Goal: Task Accomplishment & Management: Manage account settings

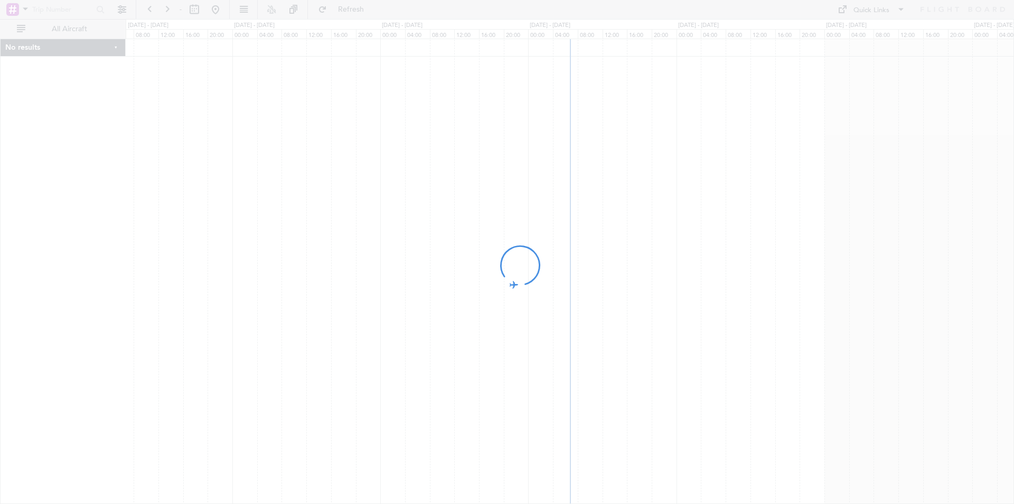
drag, startPoint x: 649, startPoint y: 201, endPoint x: 627, endPoint y: 206, distance: 22.8
click at [627, 206] on div at bounding box center [507, 252] width 1014 height 504
drag, startPoint x: 681, startPoint y: 204, endPoint x: 668, endPoint y: 207, distance: 13.1
click at [668, 207] on fb-flight-board "- Refresh Quick Links All Aircraft No results 0 0 04:00 08:00 12:00 16:00 20:00…" at bounding box center [507, 256] width 1014 height 496
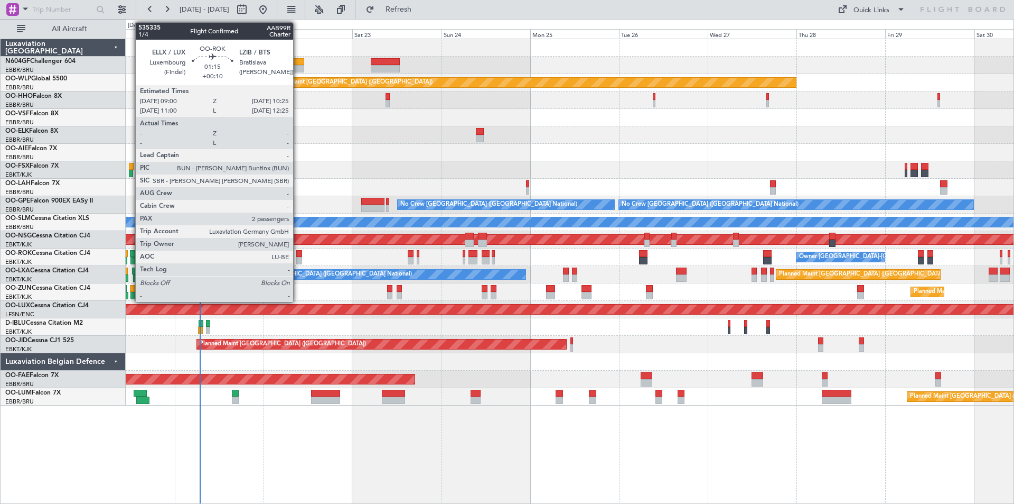
click at [297, 258] on div at bounding box center [298, 260] width 5 height 7
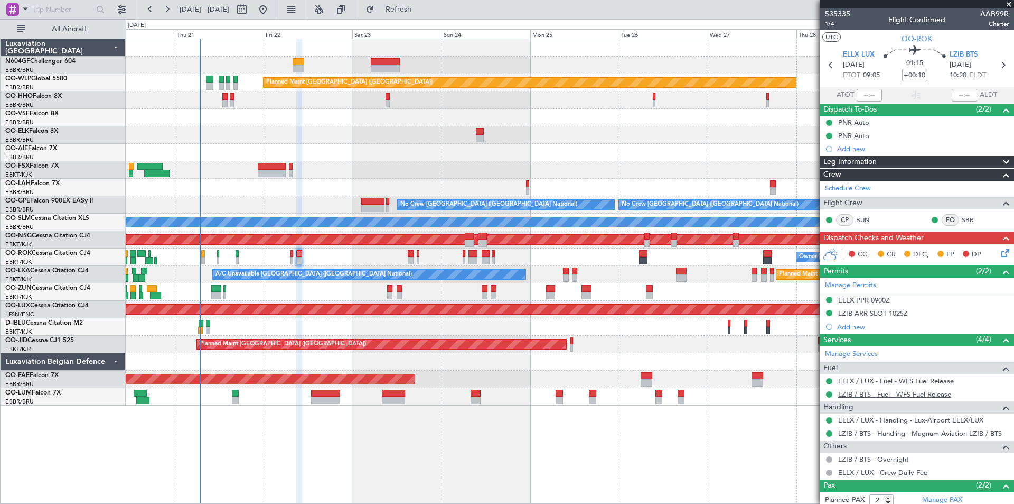
scroll to position [52, 0]
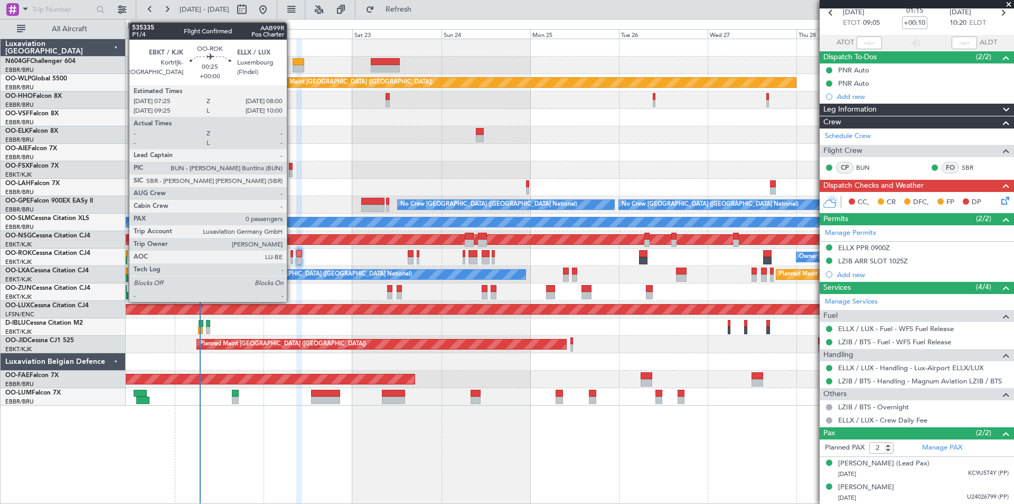
click at [292, 259] on div at bounding box center [292, 260] width 3 height 7
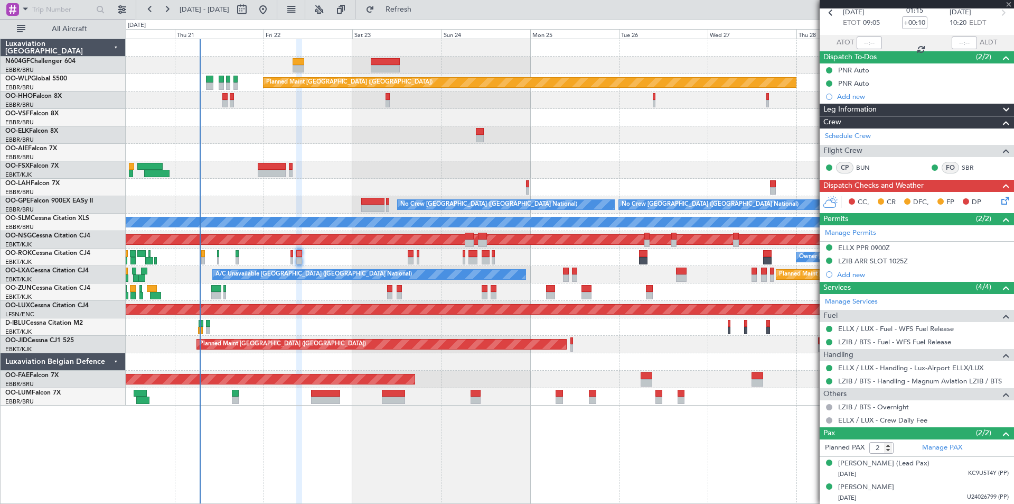
type input "0"
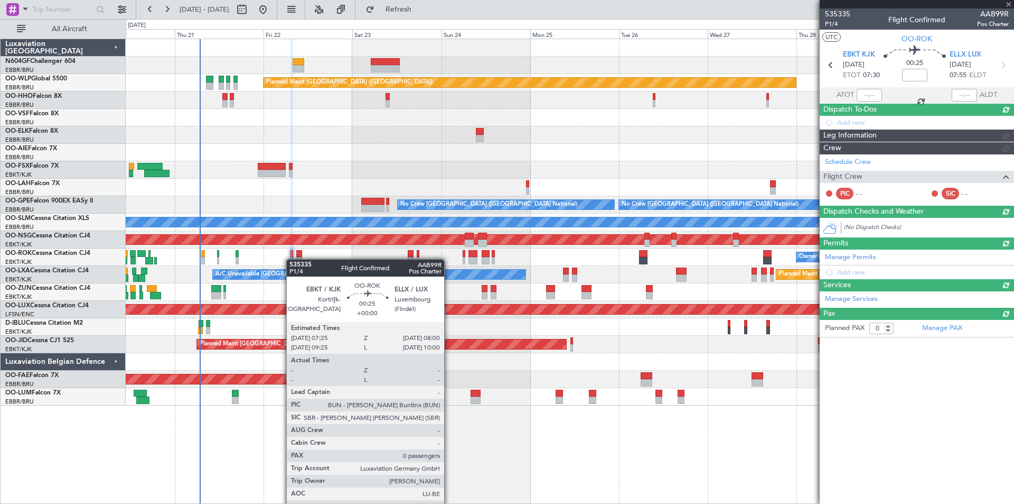
scroll to position [0, 0]
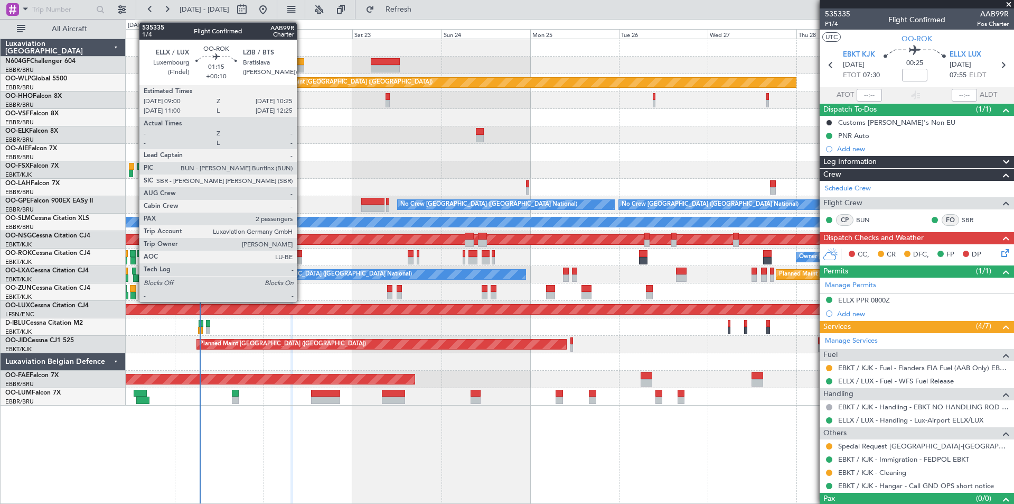
click at [302, 262] on div at bounding box center [298, 260] width 5 height 7
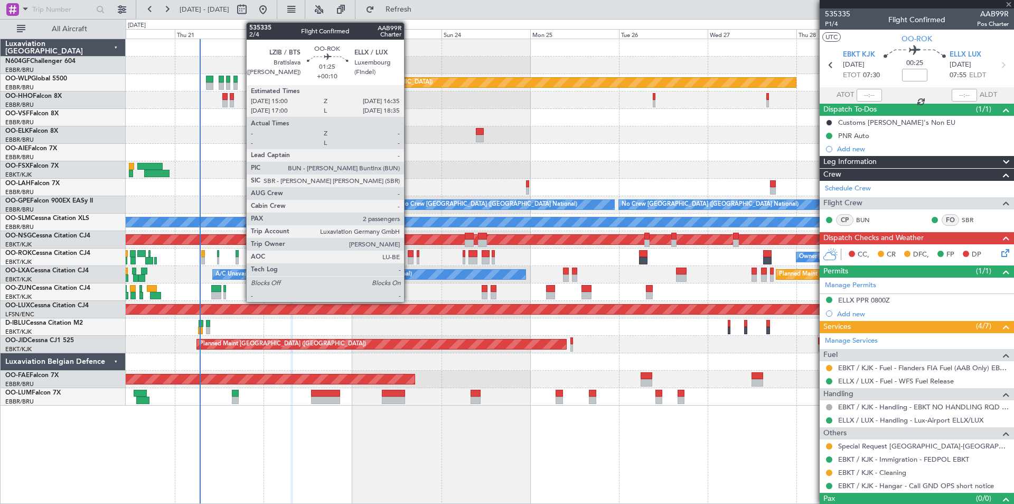
type input "+00:10"
type input "2"
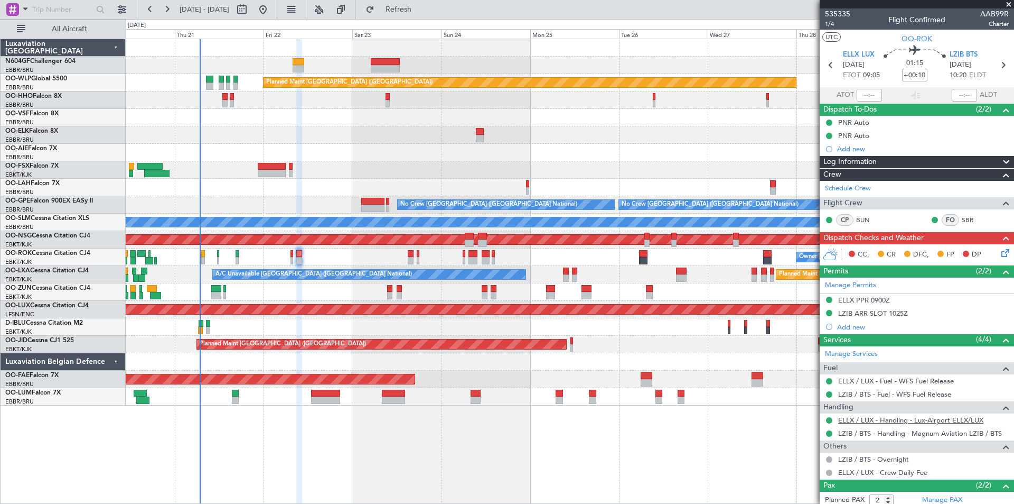
scroll to position [52, 0]
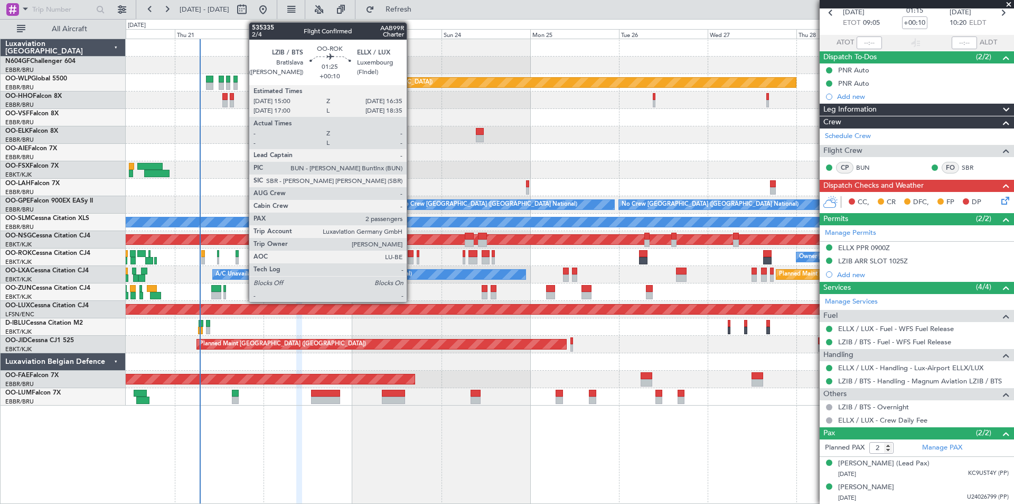
click at [412, 260] on div at bounding box center [411, 260] width 6 height 7
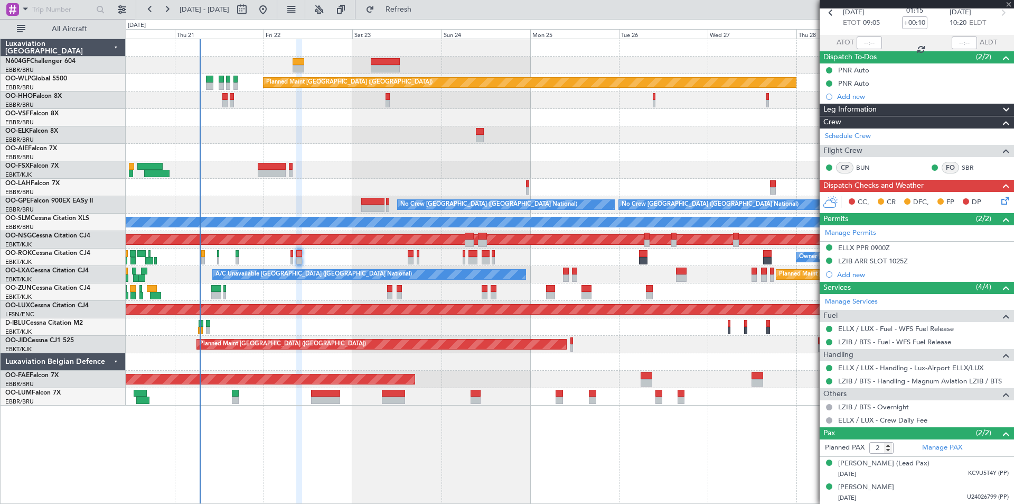
scroll to position [0, 0]
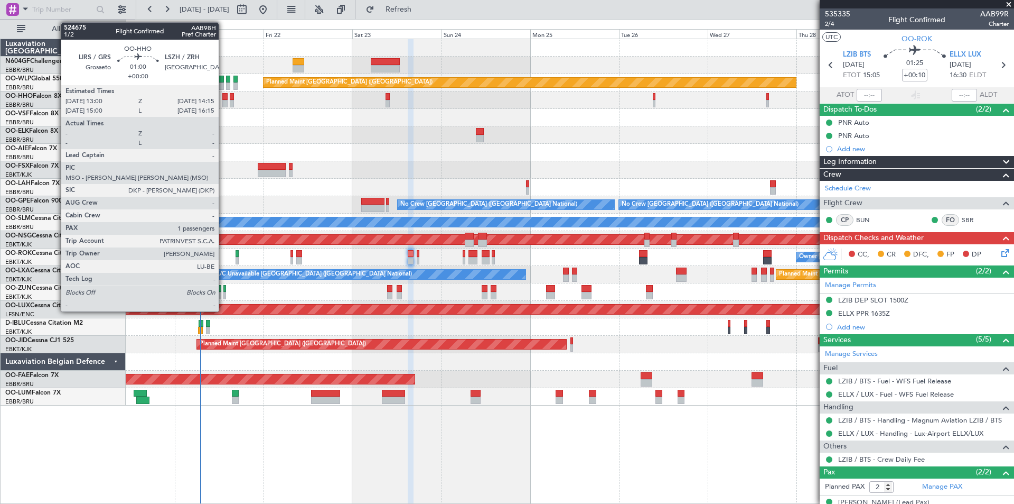
click at [223, 99] on div at bounding box center [224, 96] width 5 height 7
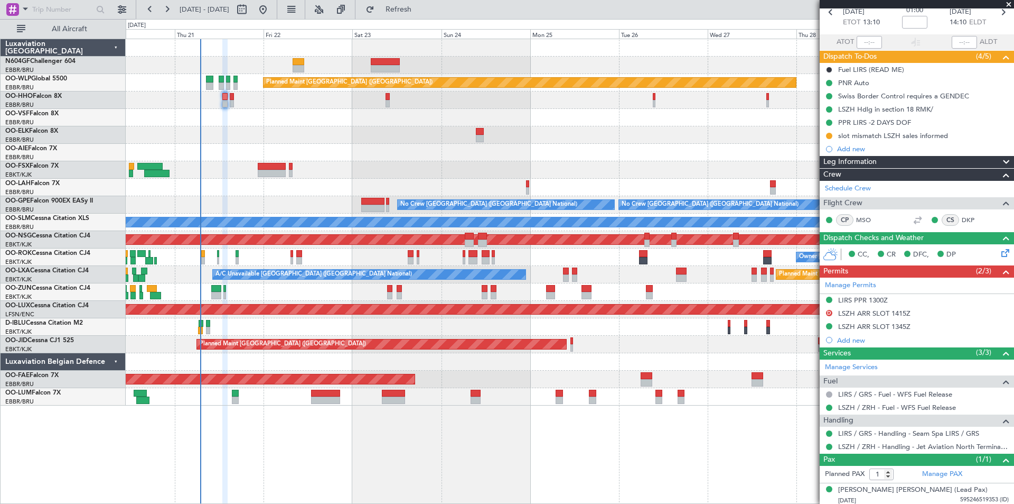
scroll to position [55, 0]
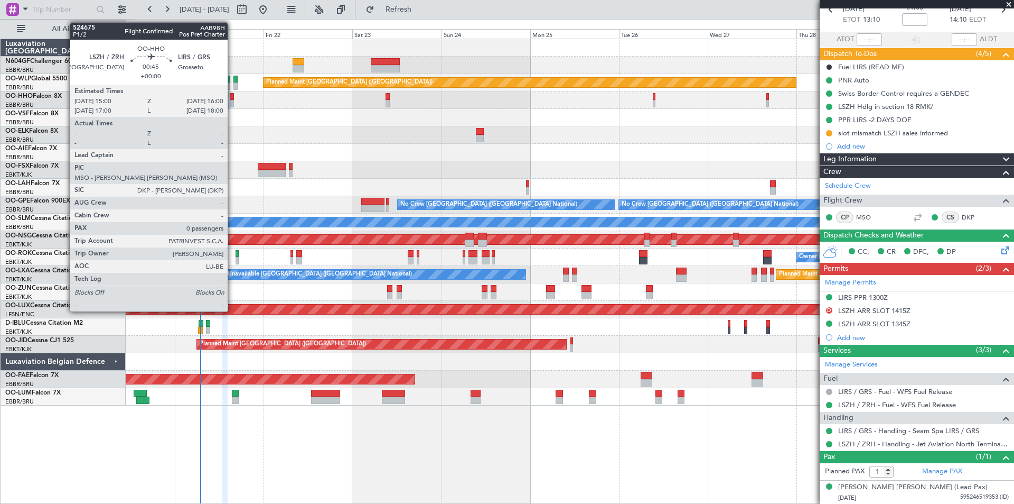
click at [232, 100] on div at bounding box center [232, 103] width 4 height 7
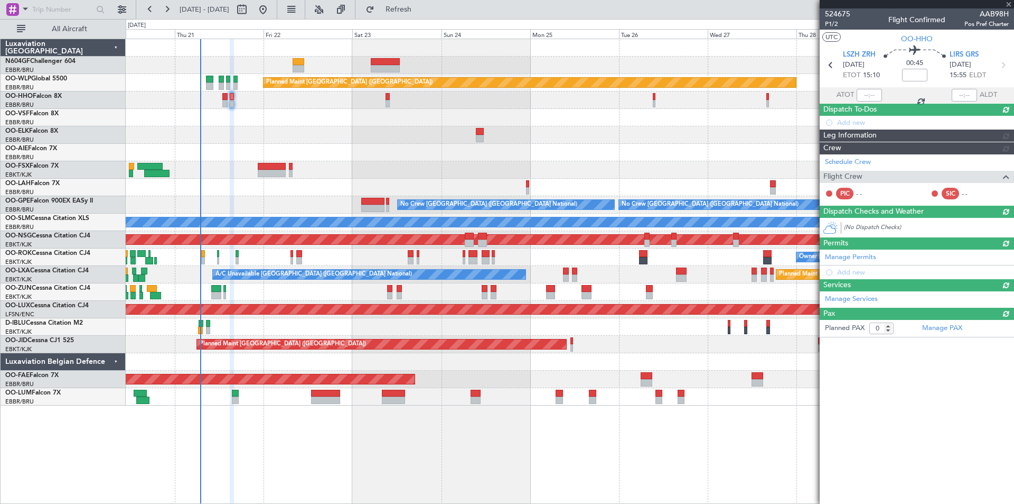
scroll to position [0, 0]
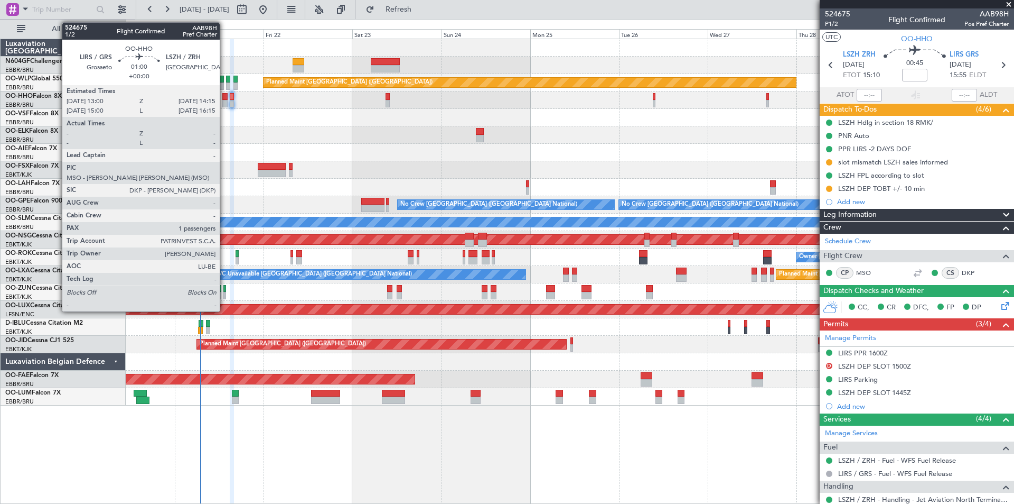
click at [225, 105] on div at bounding box center [224, 103] width 5 height 7
type input "1"
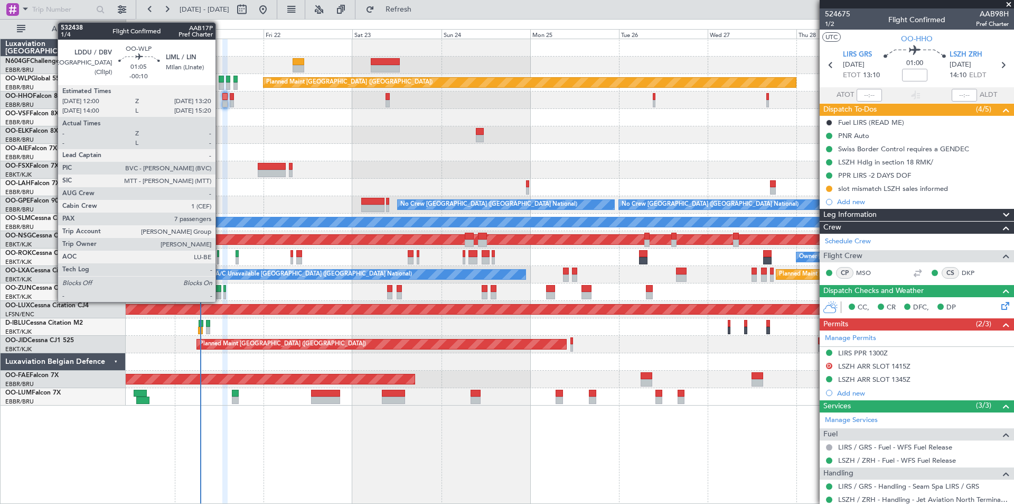
click at [220, 87] on div at bounding box center [221, 85] width 5 height 7
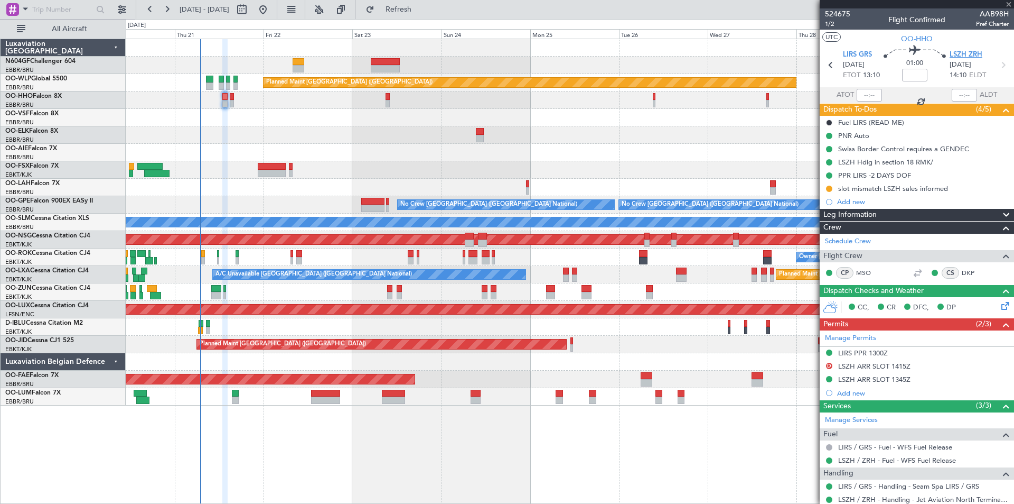
type input "-00:10"
type input "7"
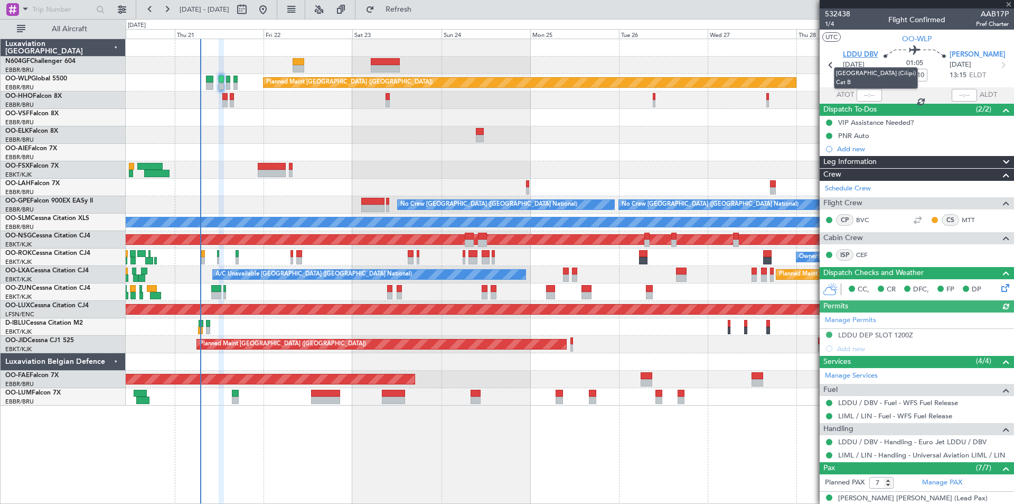
click at [850, 53] on span "LDDU DBV" at bounding box center [860, 55] width 35 height 11
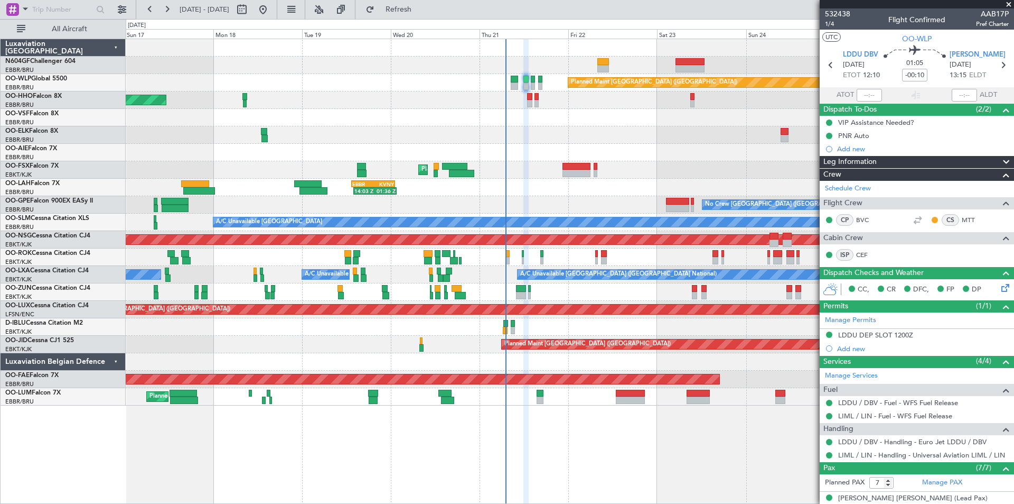
click at [709, 303] on div "Planned Maint Berlin (Brandenburg) AOG Maint Geneva (Cointrin) A/C Unavailable …" at bounding box center [570, 222] width 888 height 366
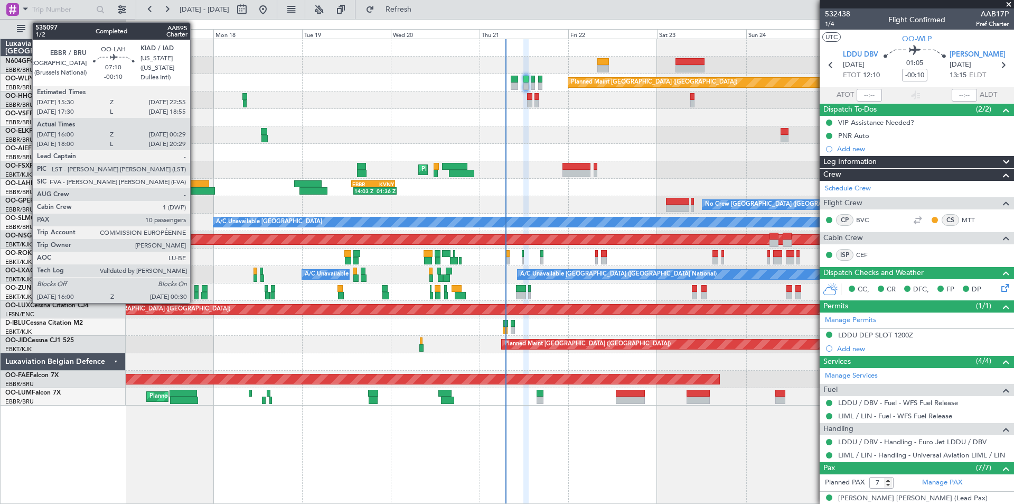
click at [195, 187] on div at bounding box center [199, 190] width 32 height 7
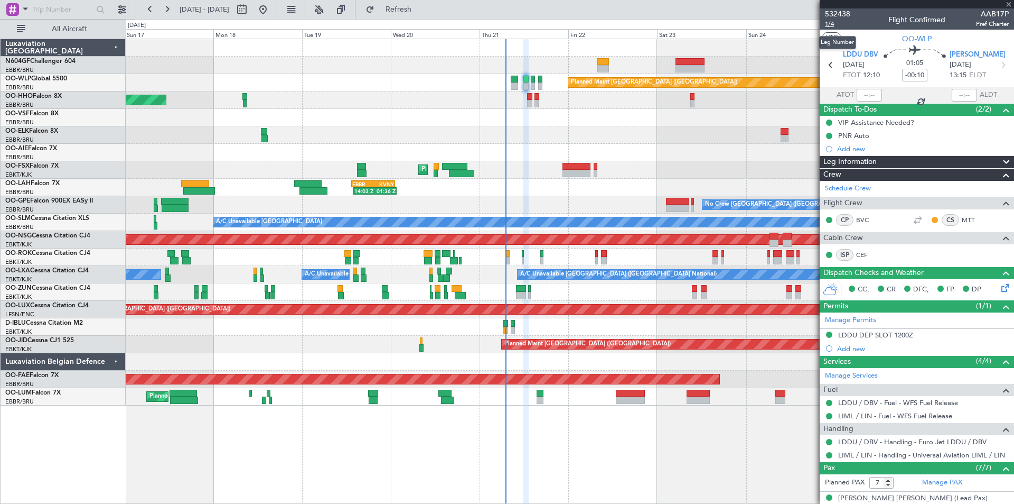
type input "16:10"
type input "00:24"
type input "10"
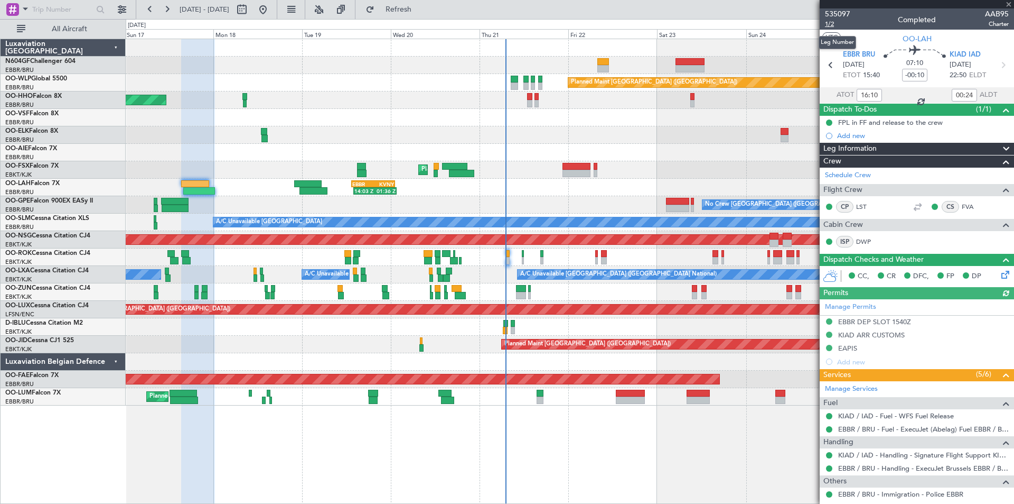
click at [836, 24] on span "1/2" at bounding box center [837, 24] width 25 height 9
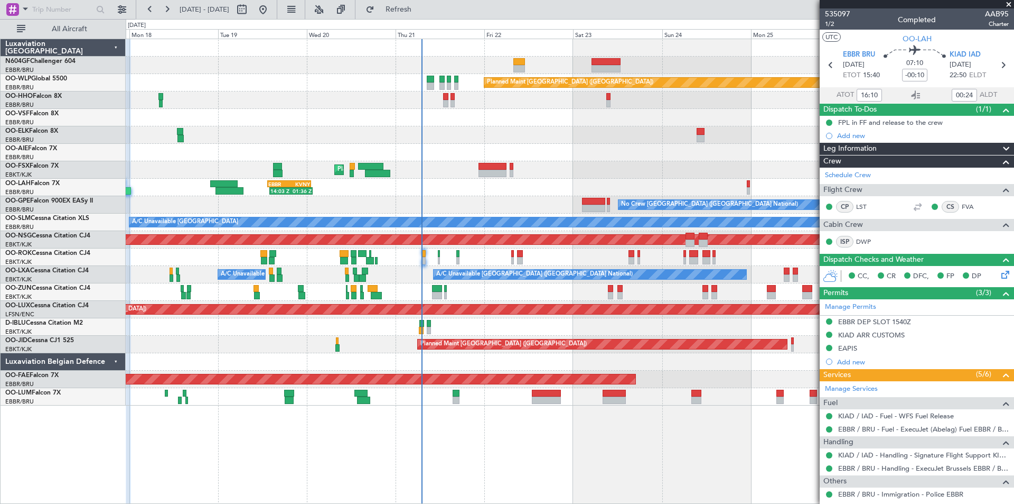
click at [697, 248] on div "Planned Maint Berlin (Brandenburg) AOG Maint Geneva (Cointrin) Planned Maint Ko…" at bounding box center [570, 222] width 888 height 366
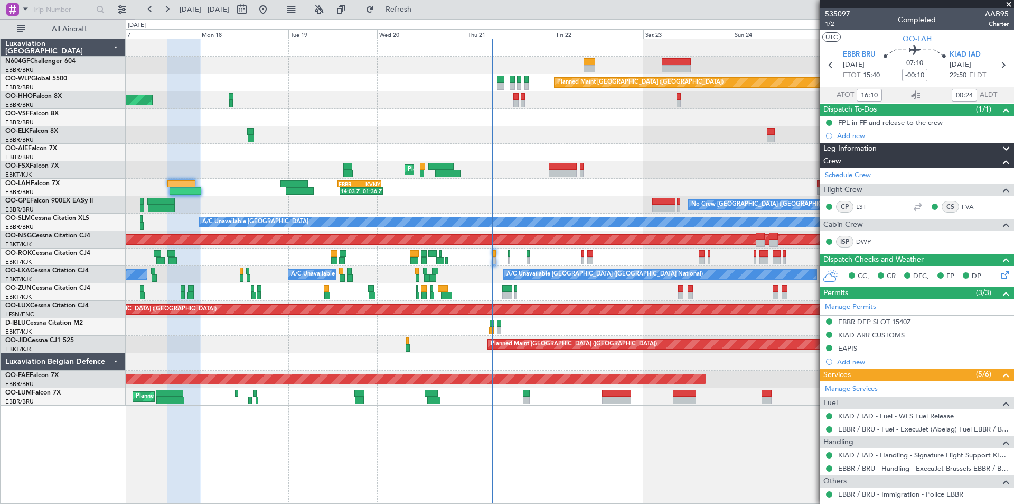
click at [375, 211] on div "Planned Maint Berlin (Brandenburg) AOG Maint Geneva (Cointrin) A/C Unavailable …" at bounding box center [570, 222] width 888 height 366
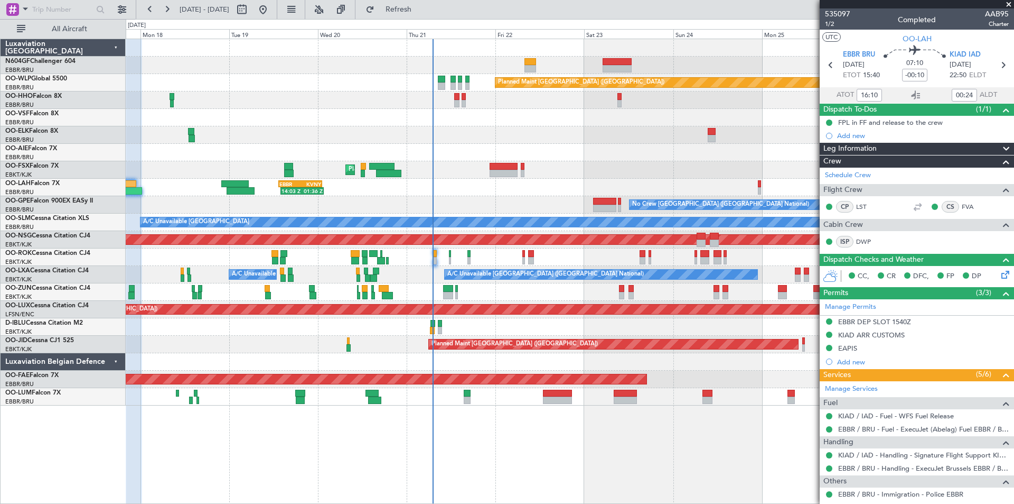
click at [488, 292] on div "Planned Maint Berlin (Brandenburg) AOG Maint Geneva (Cointrin) Planned Maint Ko…" at bounding box center [570, 222] width 888 height 366
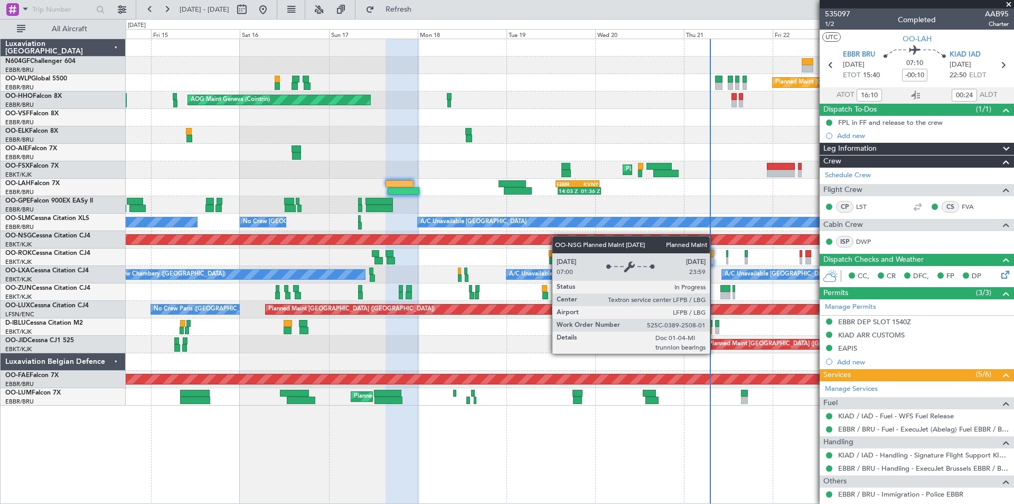
click at [591, 239] on div "Planned Maint Berlin (Brandenburg) AOG Maint Geneva (Cointrin) A/C Unavailable …" at bounding box center [570, 222] width 888 height 366
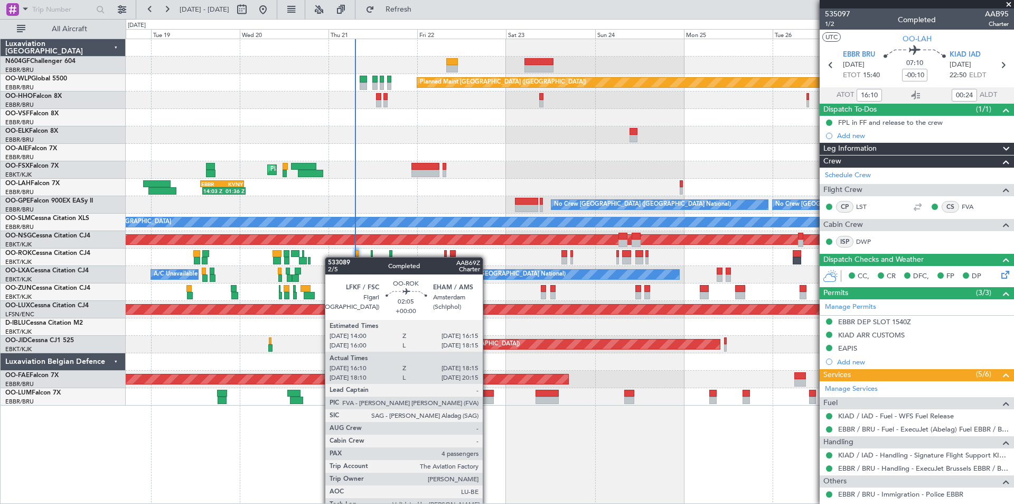
click at [269, 257] on div "Planned Maint Berlin (Brandenburg) AOG Maint Geneva (Cointrin) Planned Maint Ko…" at bounding box center [570, 222] width 888 height 366
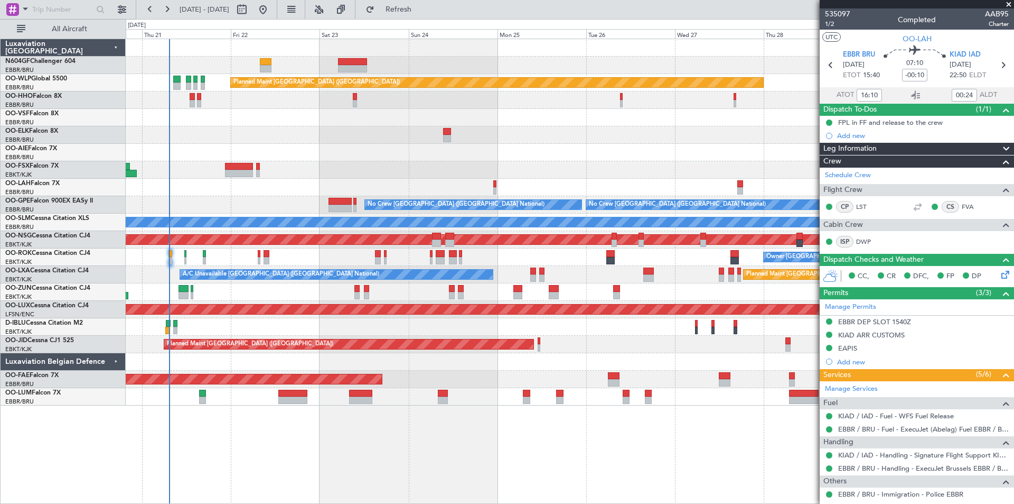
click at [496, 174] on div "Planned Maint Berlin (Brandenburg) Planned Maint London (Farnborough) Planned M…" at bounding box center [570, 222] width 888 height 366
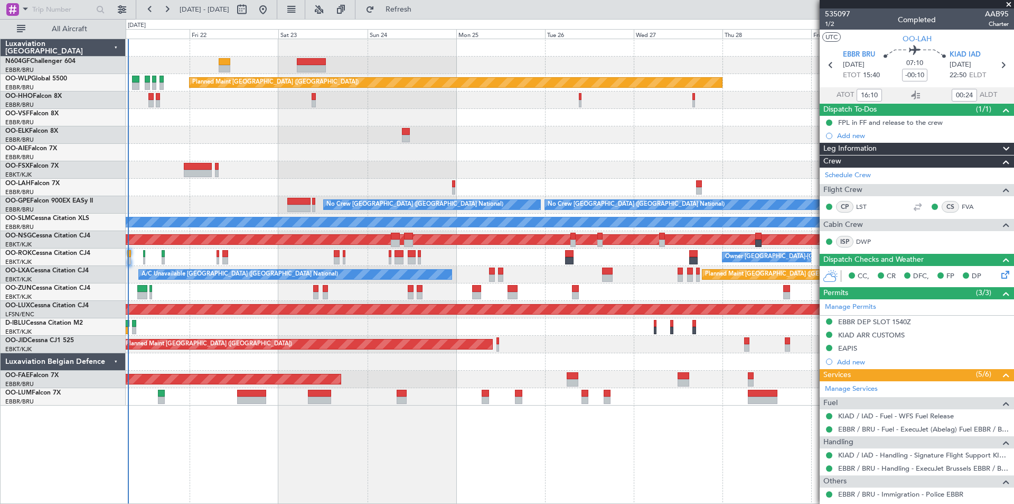
click at [298, 174] on div "Planned Maint Berlin (Brandenburg) Planned Maint London (Farnborough) Planned M…" at bounding box center [570, 222] width 888 height 366
click at [855, 58] on span "EBBR BRU" at bounding box center [859, 55] width 32 height 11
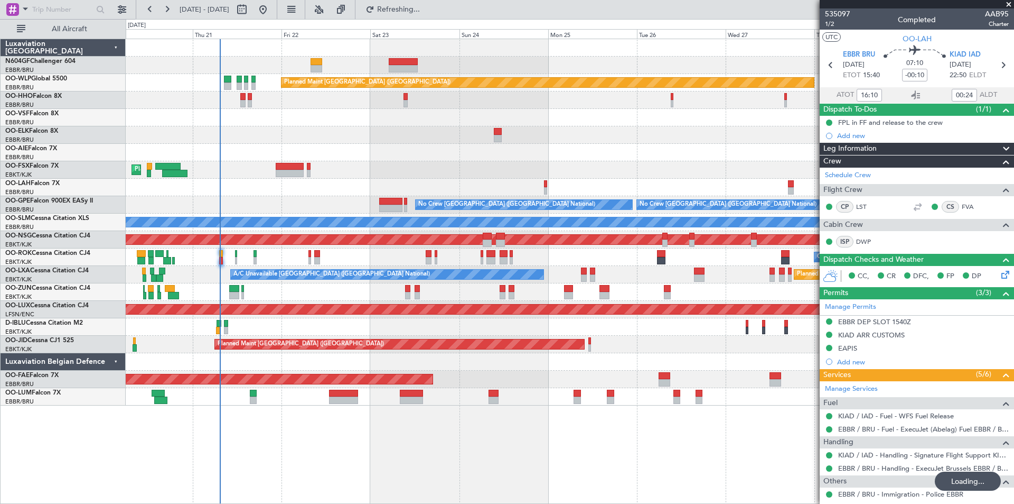
click at [492, 166] on div "Planned Maint [GEOGRAPHIC_DATA] ([GEOGRAPHIC_DATA]) Planned Maint [GEOGRAPHIC_D…" at bounding box center [570, 222] width 888 height 366
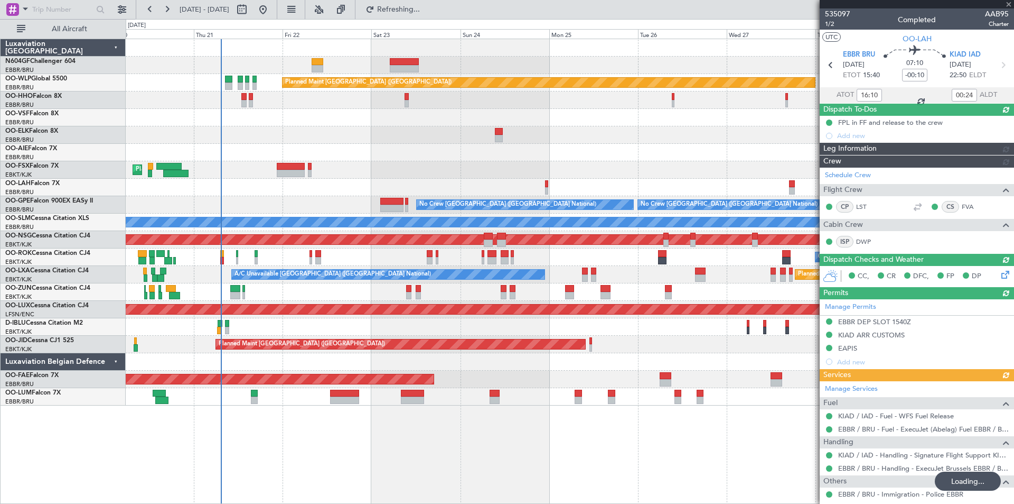
click at [403, 58] on div at bounding box center [404, 61] width 29 height 7
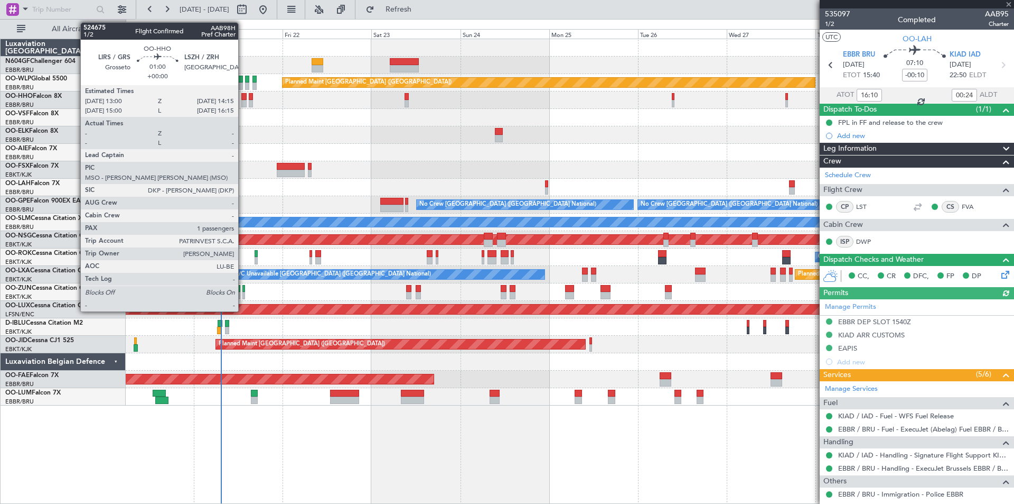
click at [244, 102] on div at bounding box center [243, 103] width 5 height 7
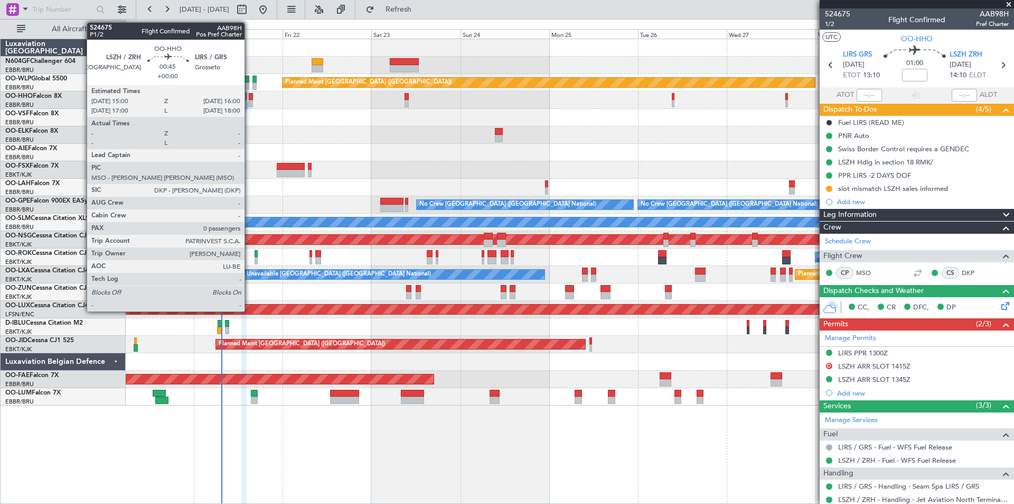
click at [249, 100] on div at bounding box center [251, 103] width 4 height 7
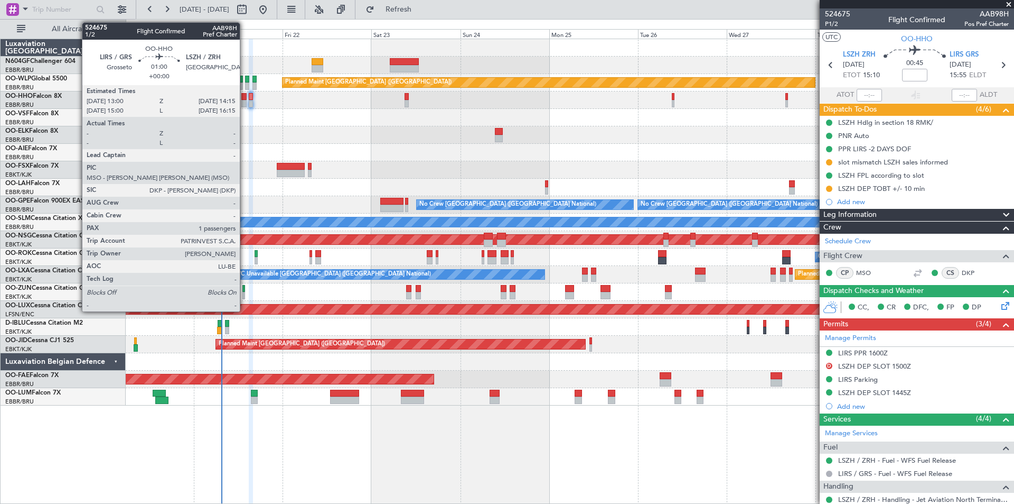
click at [245, 102] on div at bounding box center [243, 103] width 5 height 7
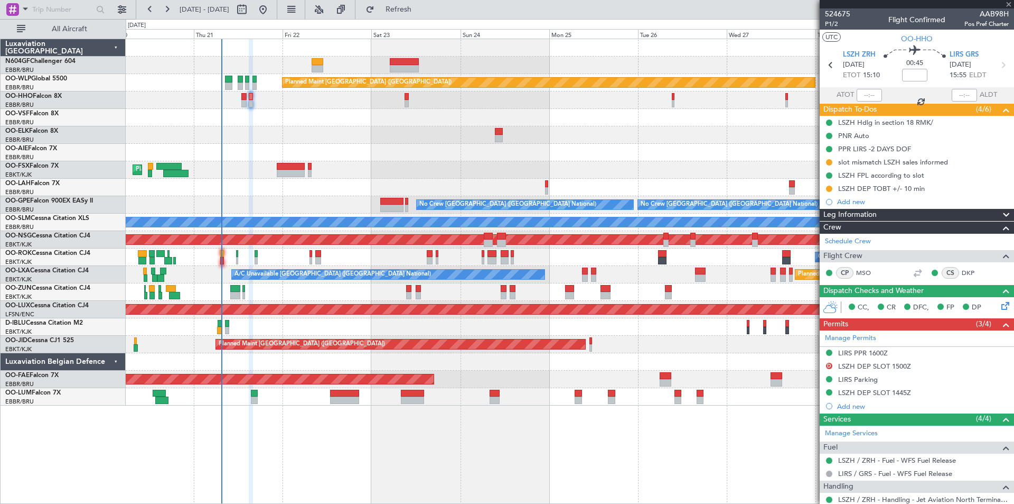
type input "1"
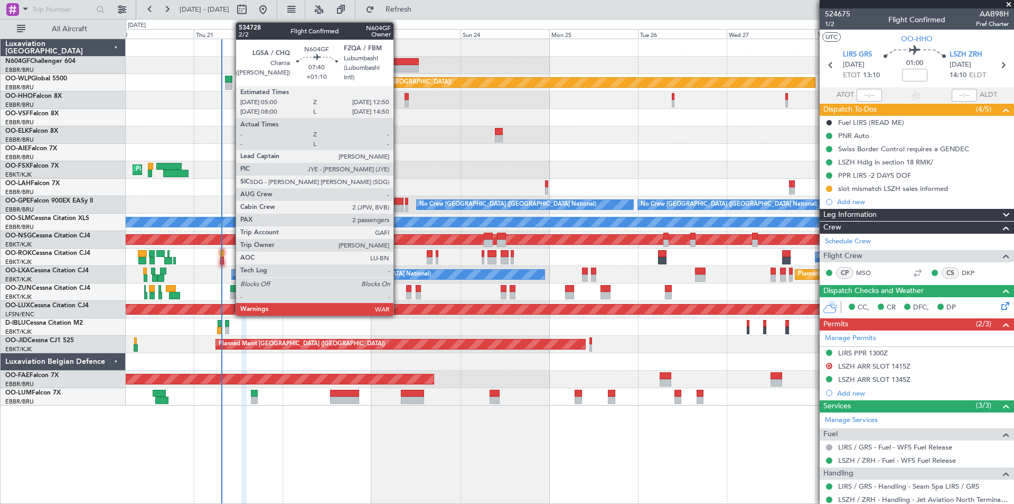
click at [397, 71] on div at bounding box center [404, 68] width 29 height 7
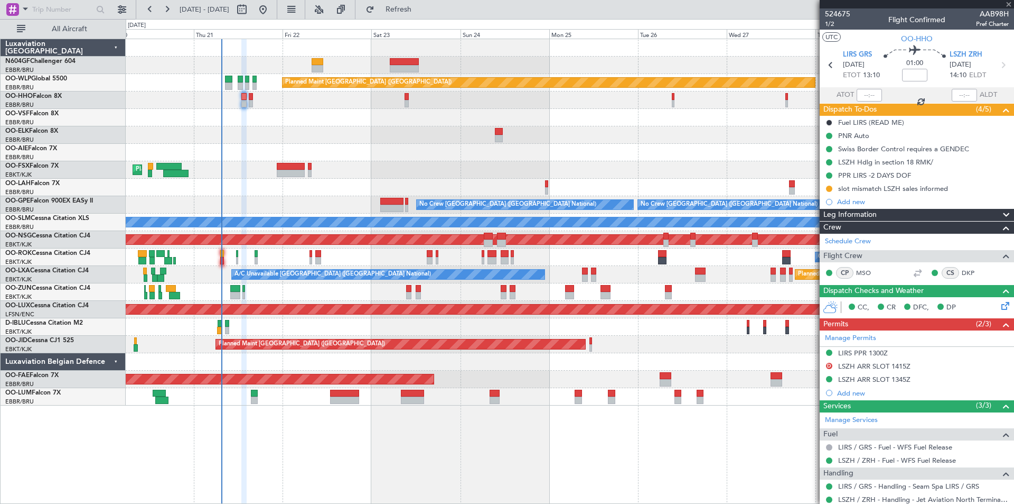
type input "+01:10"
type input "2"
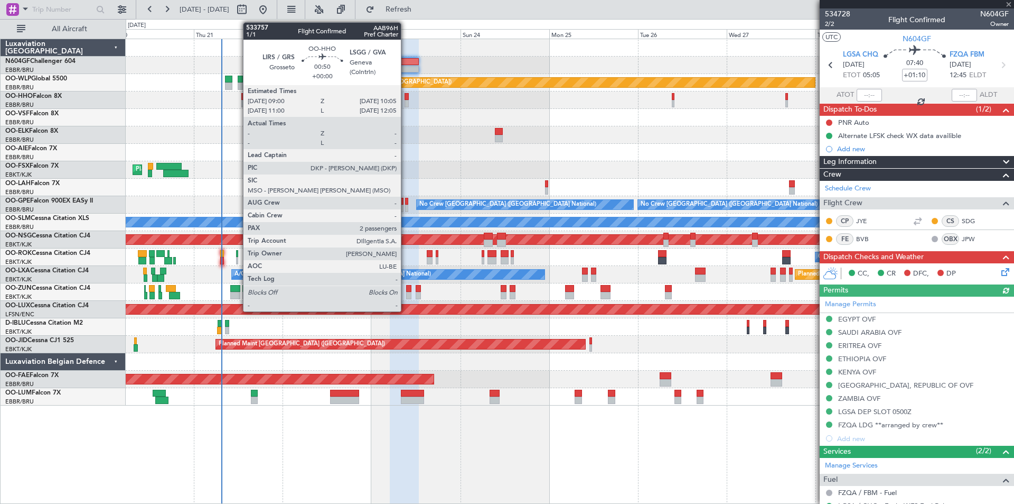
click at [405, 101] on div at bounding box center [407, 103] width 4 height 7
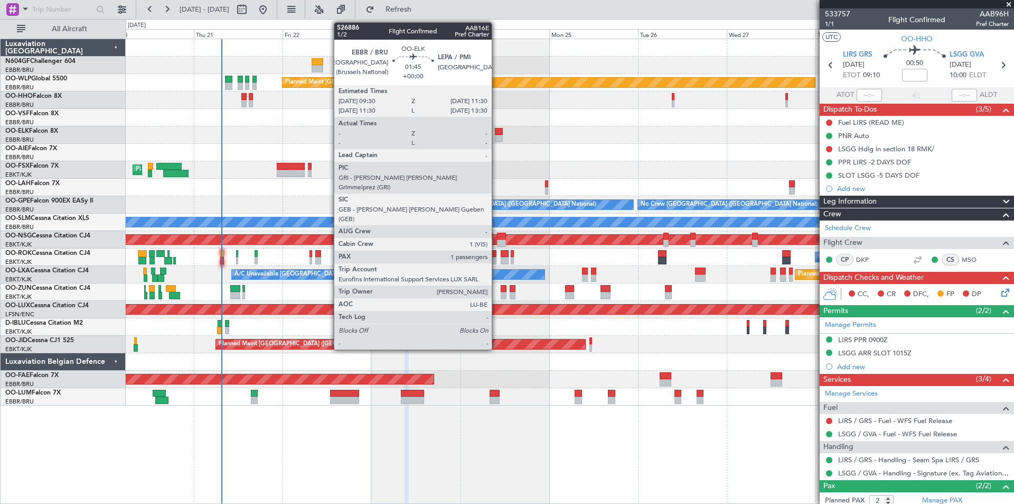
click at [497, 135] on div at bounding box center [499, 138] width 8 height 7
type input "1"
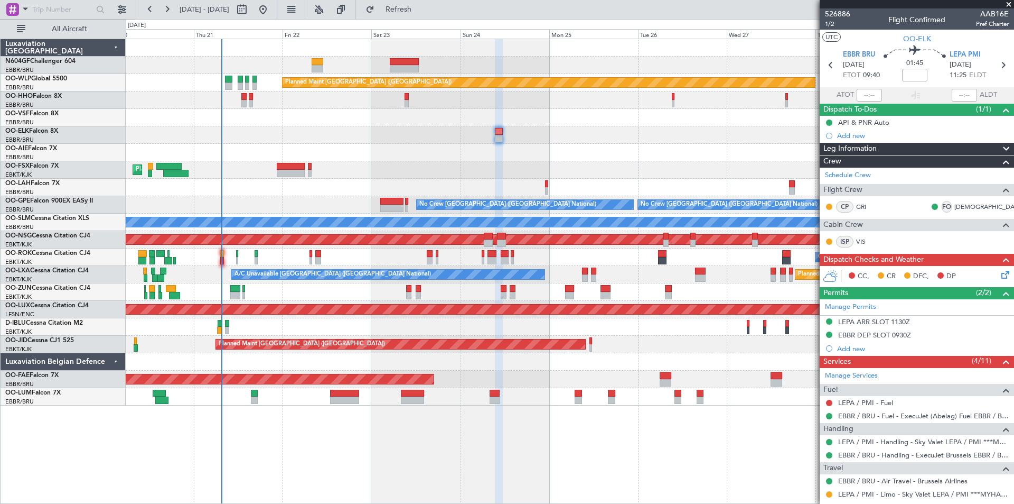
scroll to position [155, 0]
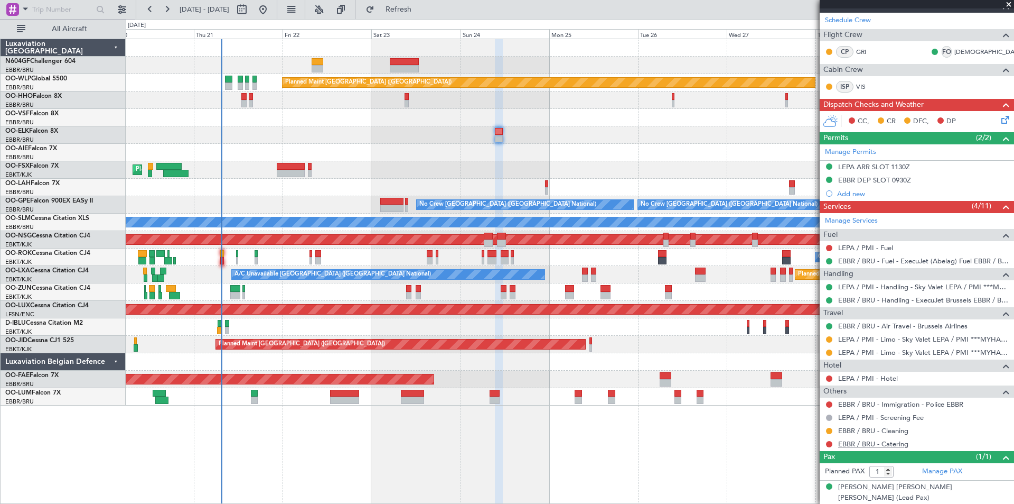
click at [848, 443] on link "EBBR / BRU - Catering" at bounding box center [873, 443] width 70 height 9
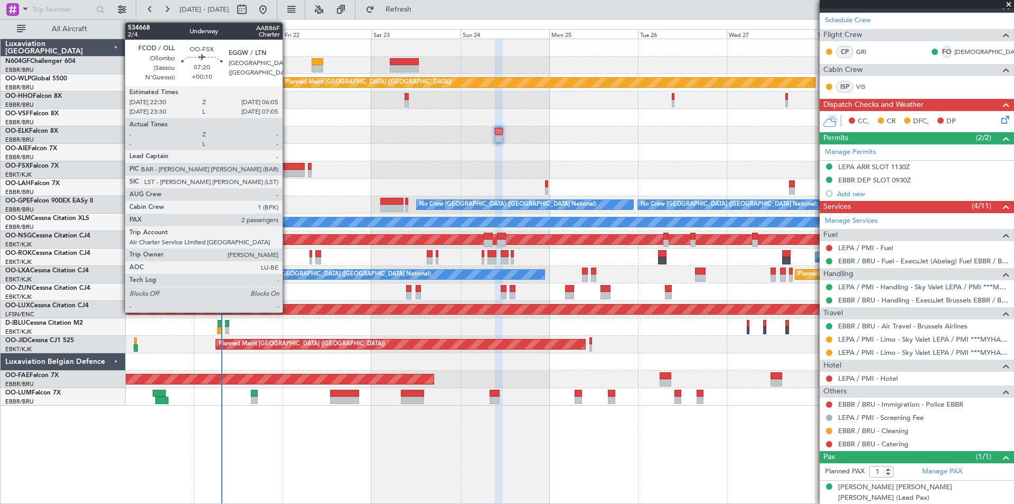
click at [287, 165] on div at bounding box center [291, 166] width 29 height 7
type input "+00:10"
type input "2"
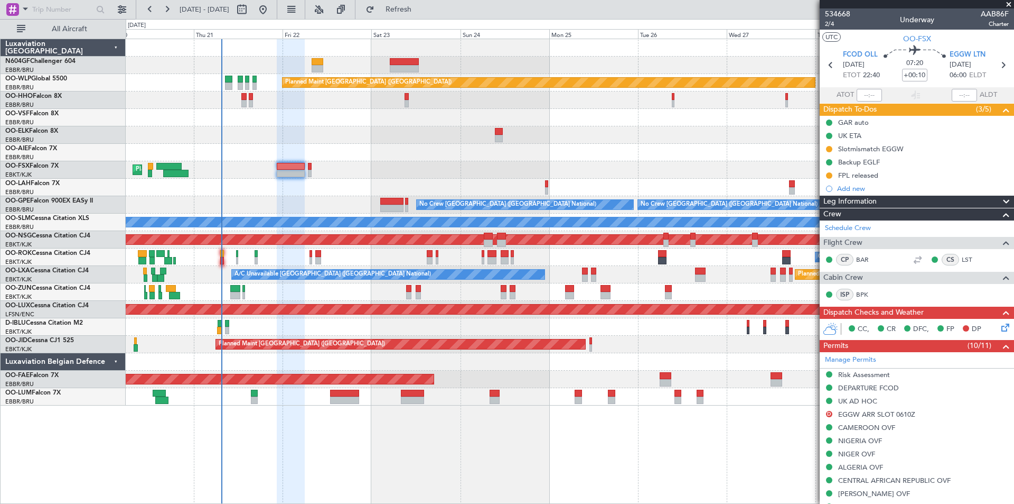
scroll to position [159, 0]
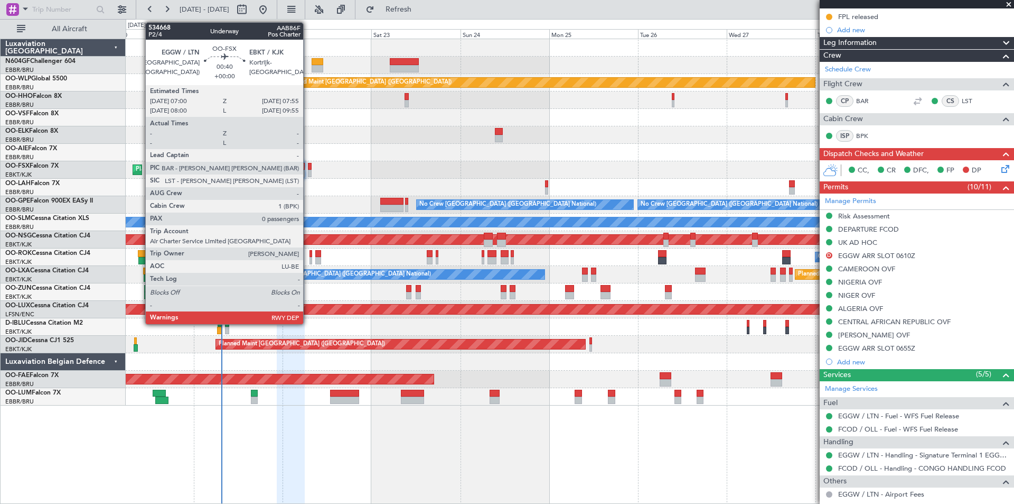
click at [308, 172] on div at bounding box center [310, 173] width 4 height 7
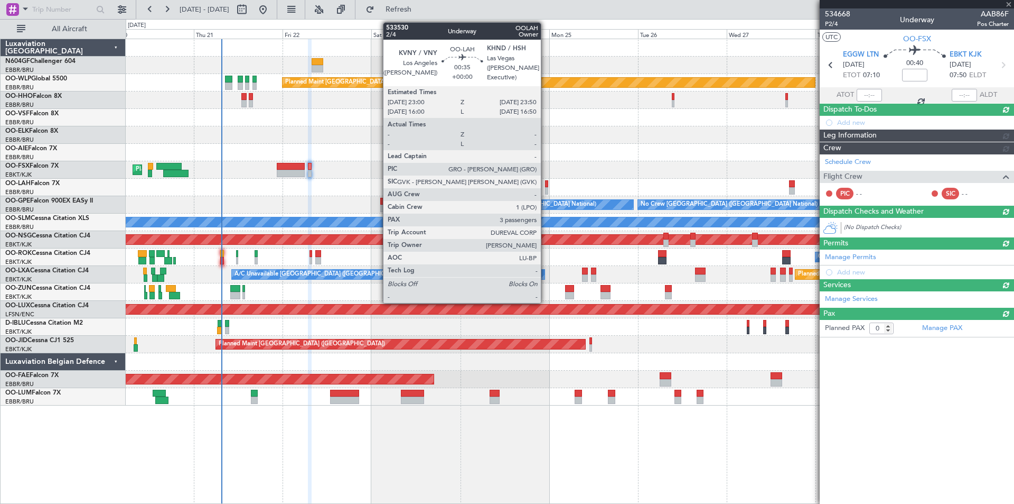
scroll to position [0, 0]
click at [546, 190] on div at bounding box center [546, 190] width 3 height 7
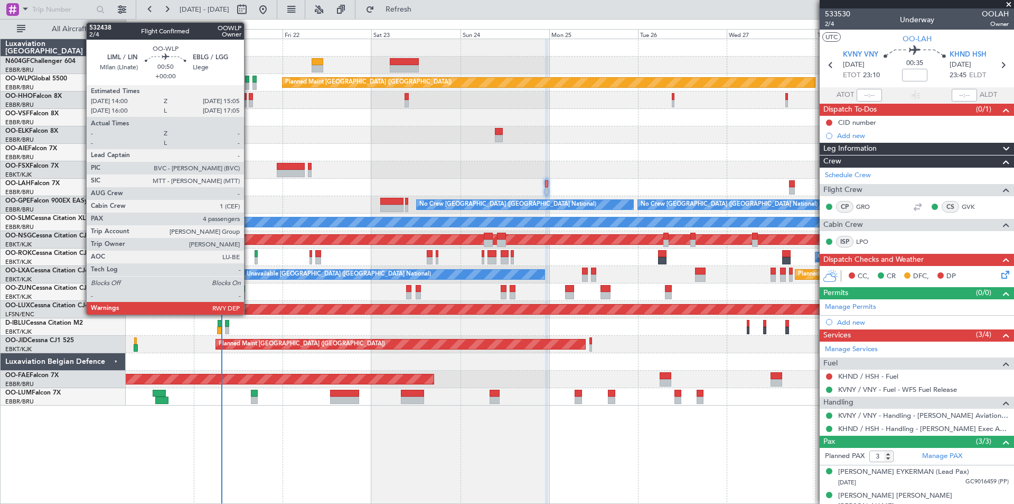
click at [249, 86] on div at bounding box center [247, 85] width 4 height 7
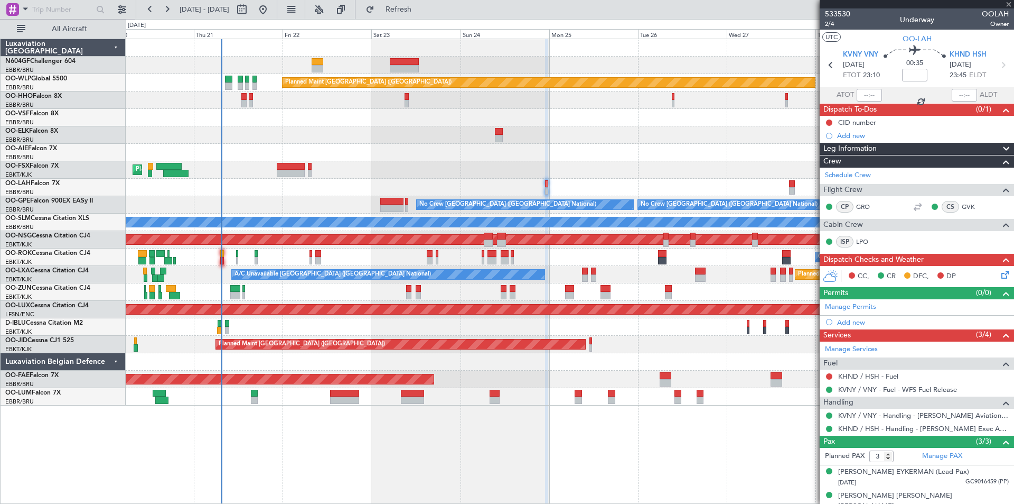
type input "4"
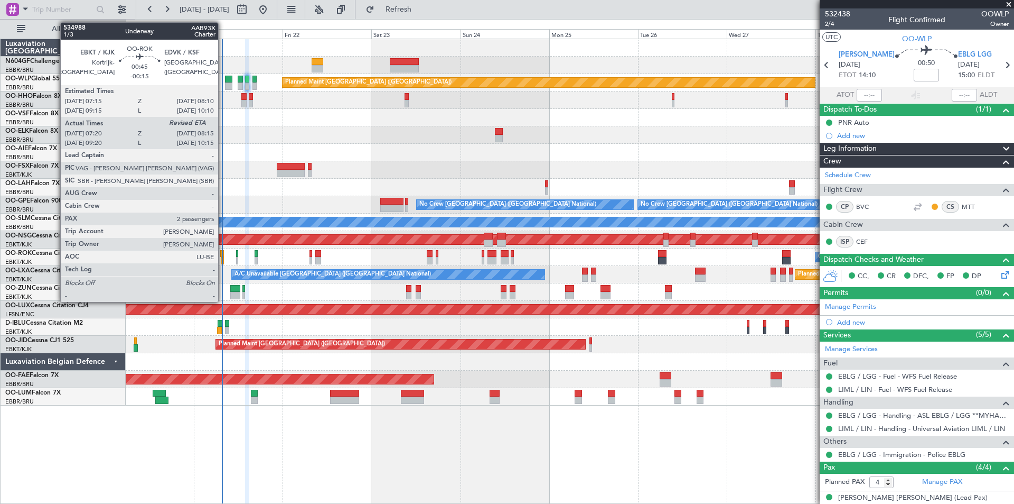
click at [223, 259] on div at bounding box center [223, 260] width 4 height 7
type input "-00:15"
type input "07:25"
type input "2"
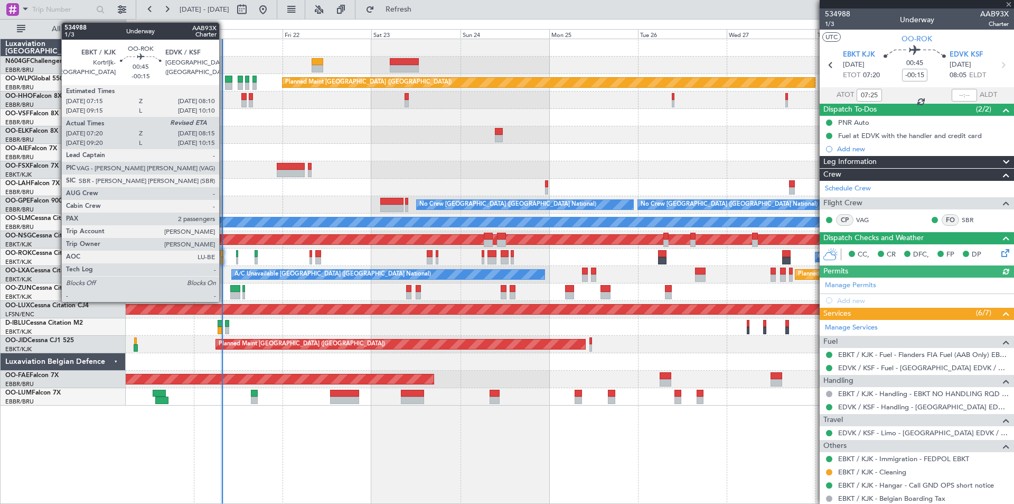
click at [224, 260] on div at bounding box center [223, 260] width 4 height 7
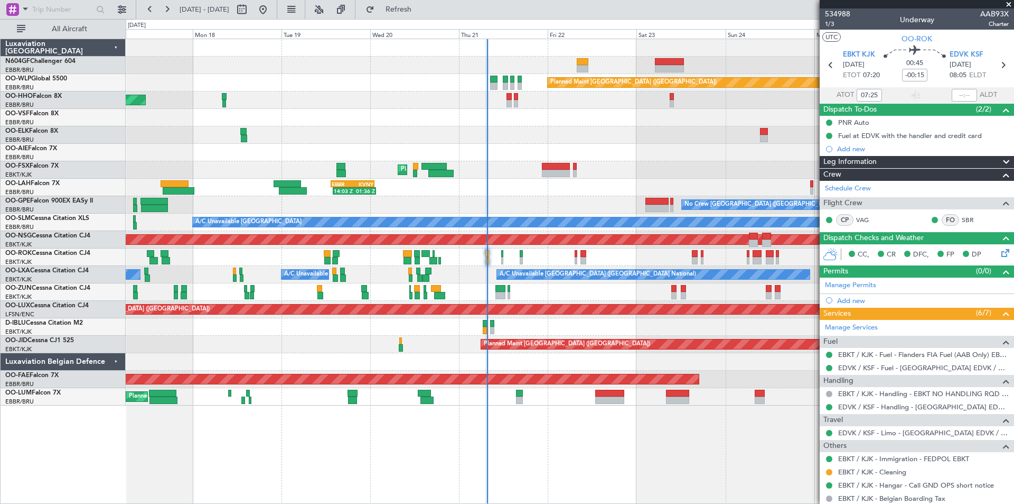
click at [620, 230] on div "Planned Maint Berlin (Brandenburg) AOG Maint Geneva (Cointrin) Planned Maint Ko…" at bounding box center [570, 222] width 888 height 366
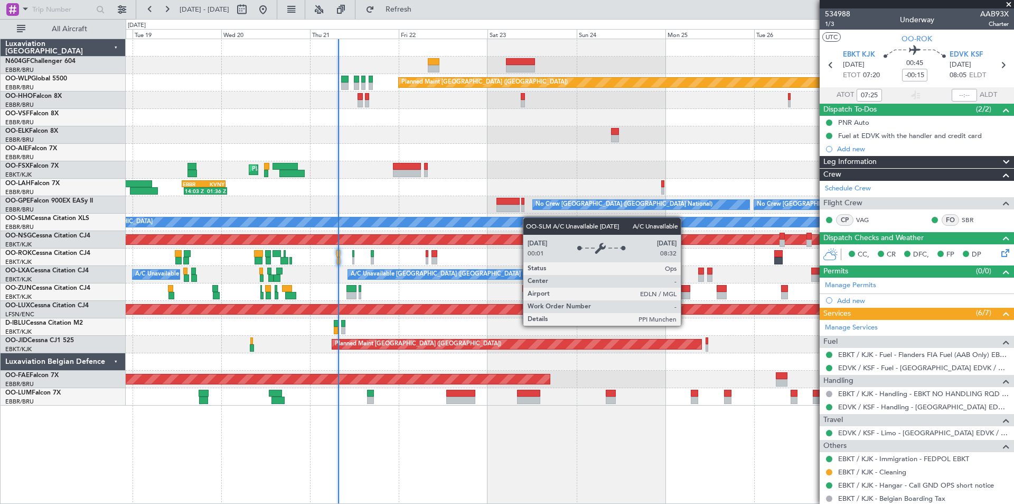
click at [495, 218] on div "Planned Maint Berlin (Brandenburg) AOG Maint Geneva (Cointrin) Planned Maint Ko…" at bounding box center [570, 222] width 888 height 366
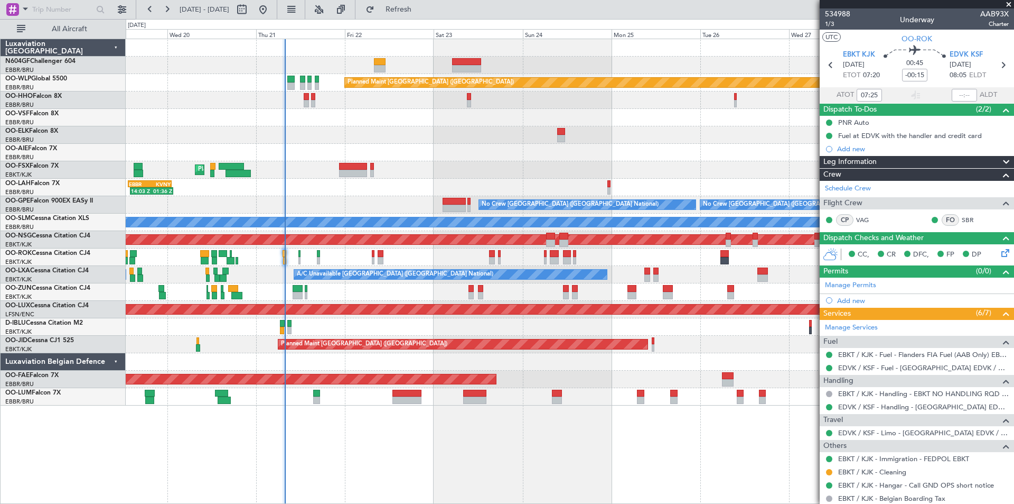
click at [519, 106] on div "AOG Maint Geneva (Cointrin)" at bounding box center [570, 99] width 888 height 17
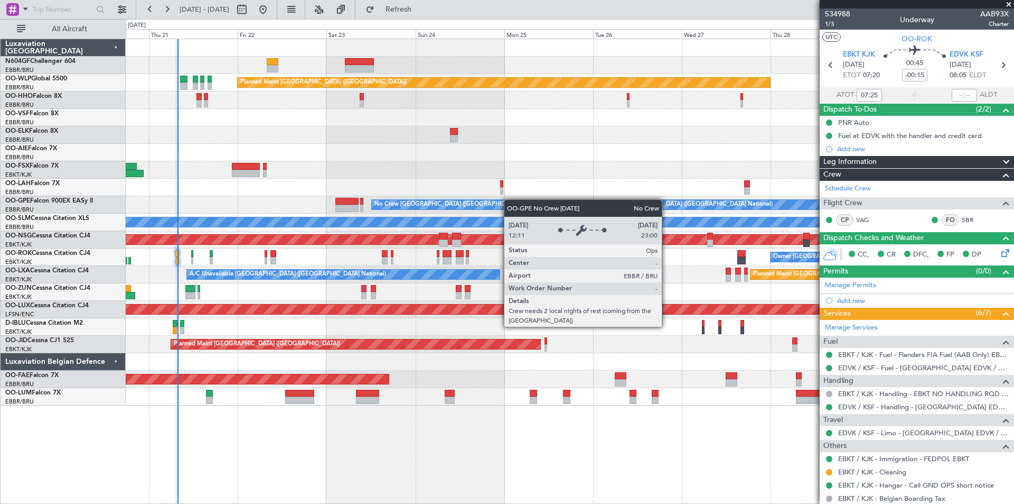
click at [510, 199] on div "Planned Maint [GEOGRAPHIC_DATA] ([GEOGRAPHIC_DATA]) Planned Maint [GEOGRAPHIC_D…" at bounding box center [570, 222] width 888 height 366
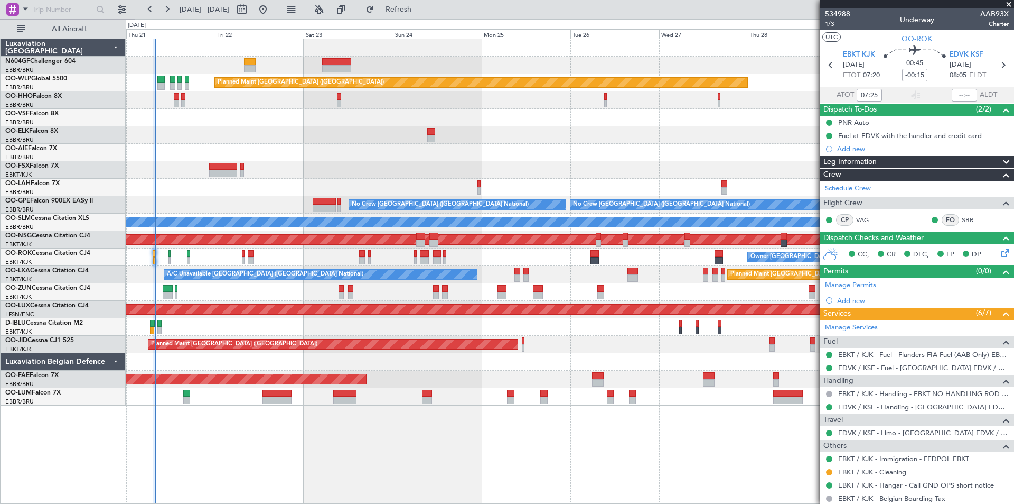
click at [225, 178] on div "Planned Maint [GEOGRAPHIC_DATA] ([GEOGRAPHIC_DATA]) Planned Maint [GEOGRAPHIC_D…" at bounding box center [570, 222] width 888 height 366
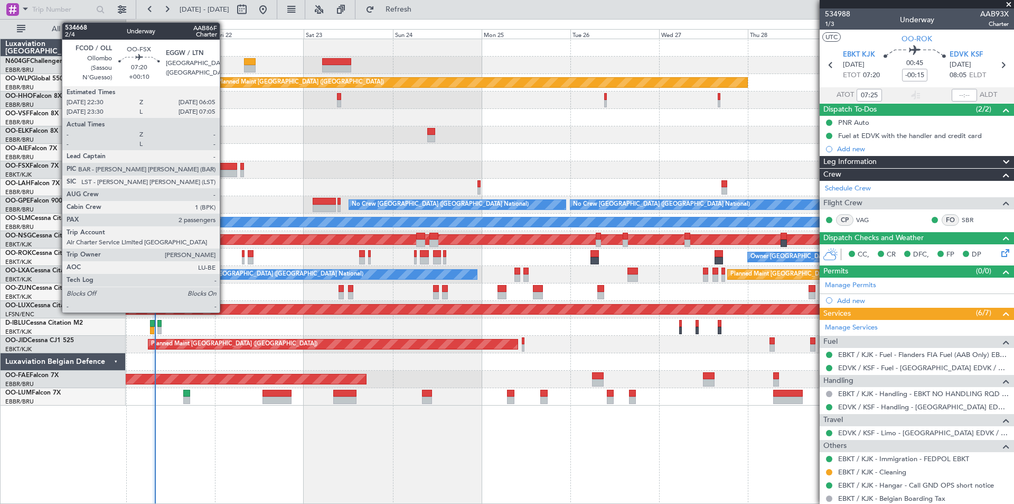
click at [225, 173] on div at bounding box center [223, 173] width 29 height 7
type input "+00:10"
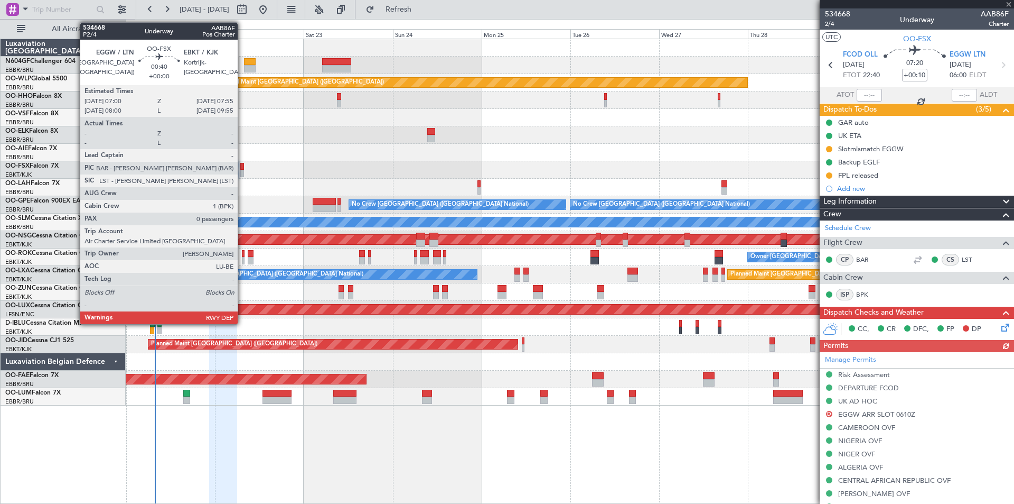
click at [243, 171] on div at bounding box center [242, 173] width 4 height 7
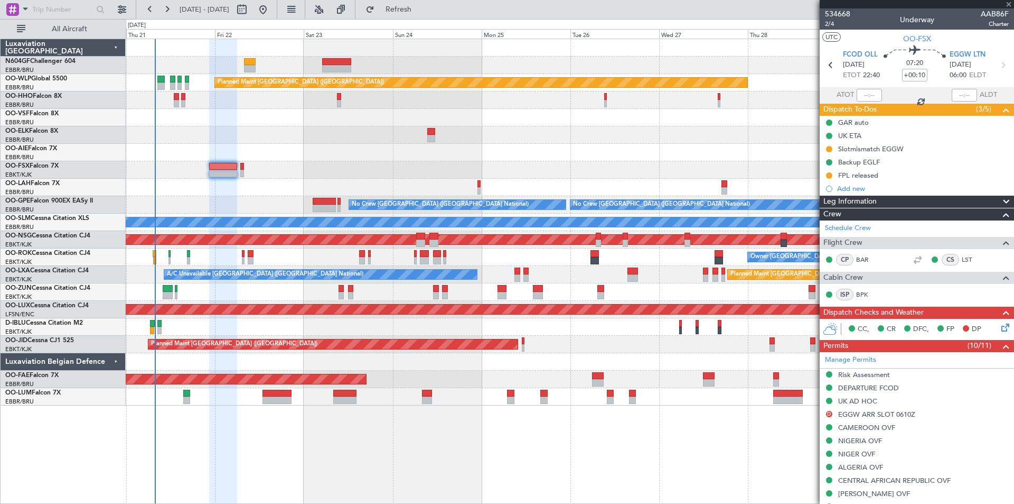
type input "0"
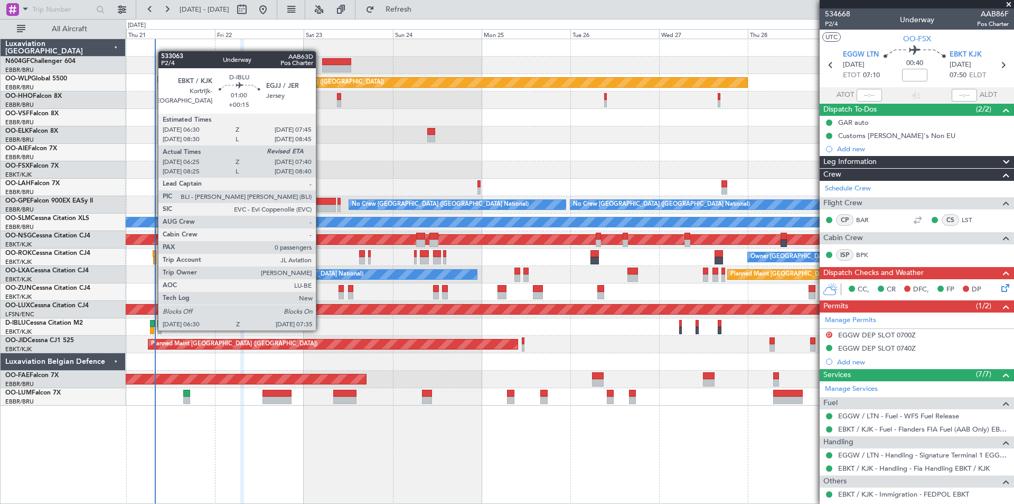
click at [153, 329] on div at bounding box center [152, 330] width 4 height 7
type input "+00:15"
type input "06:35"
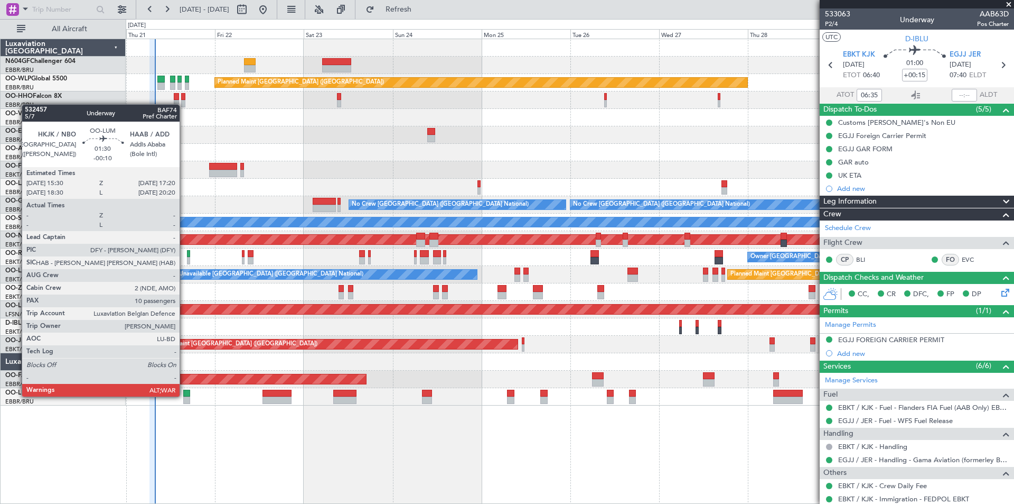
click at [184, 395] on div at bounding box center [186, 392] width 7 height 7
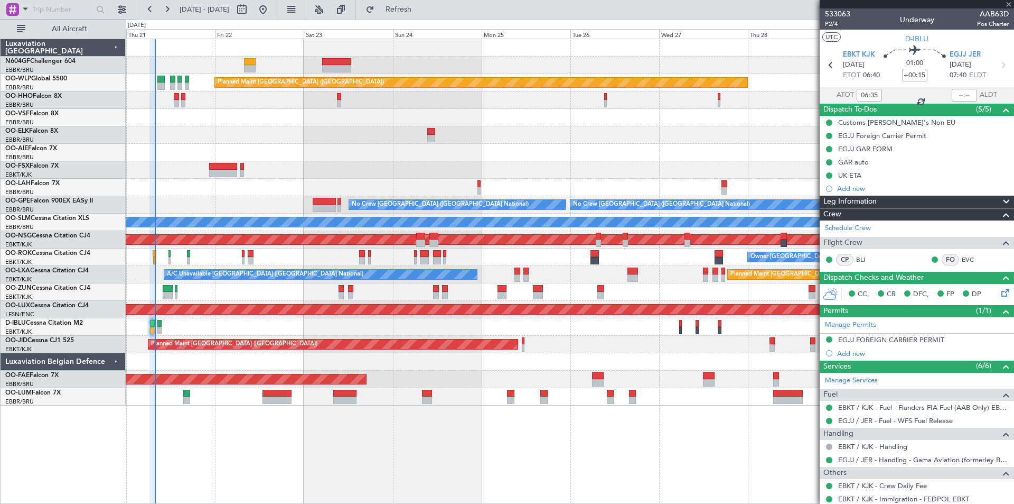
type input "-00:10"
type input "10"
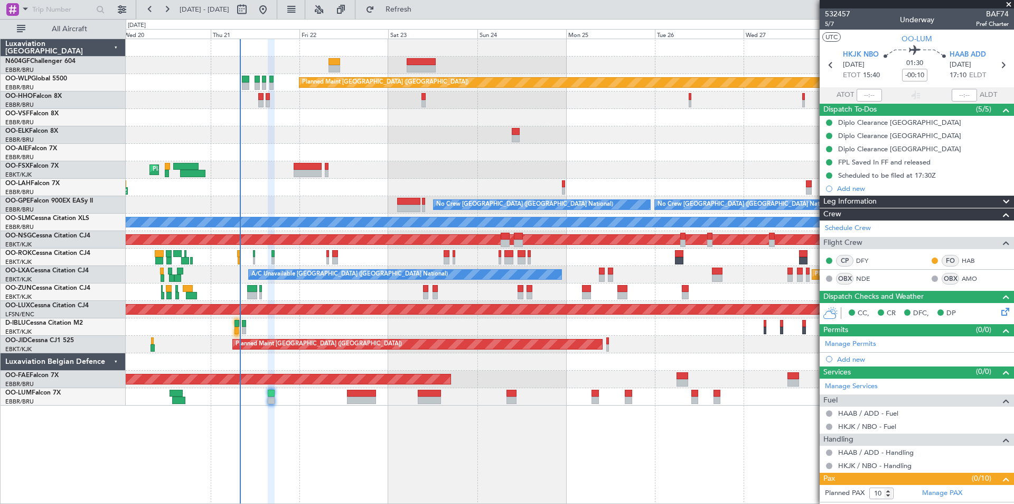
click at [256, 356] on div at bounding box center [570, 361] width 888 height 17
click at [241, 86] on div "Planned Maint [GEOGRAPHIC_DATA] ([GEOGRAPHIC_DATA])" at bounding box center [570, 82] width 888 height 17
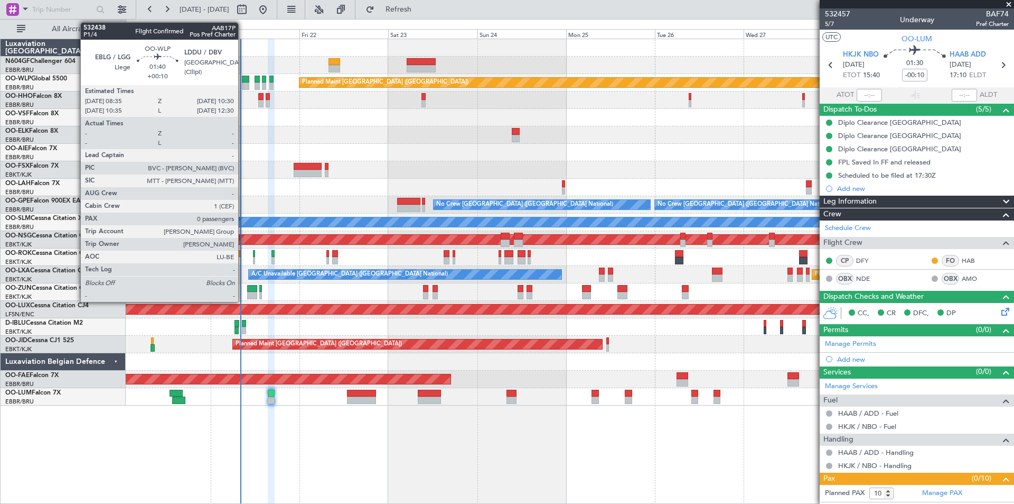
click at [245, 86] on div at bounding box center [245, 85] width 7 height 7
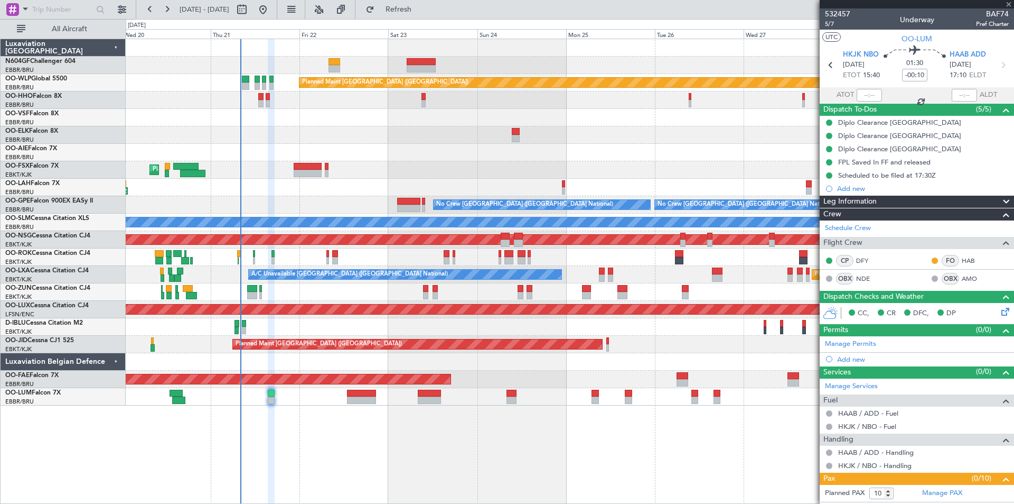
type input "+00:10"
type input "0"
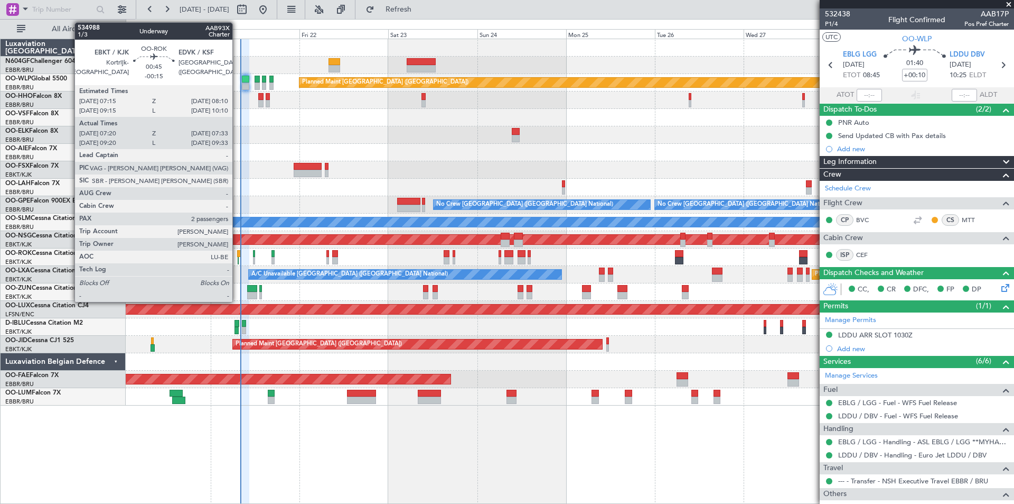
click at [237, 255] on div at bounding box center [239, 253] width 4 height 7
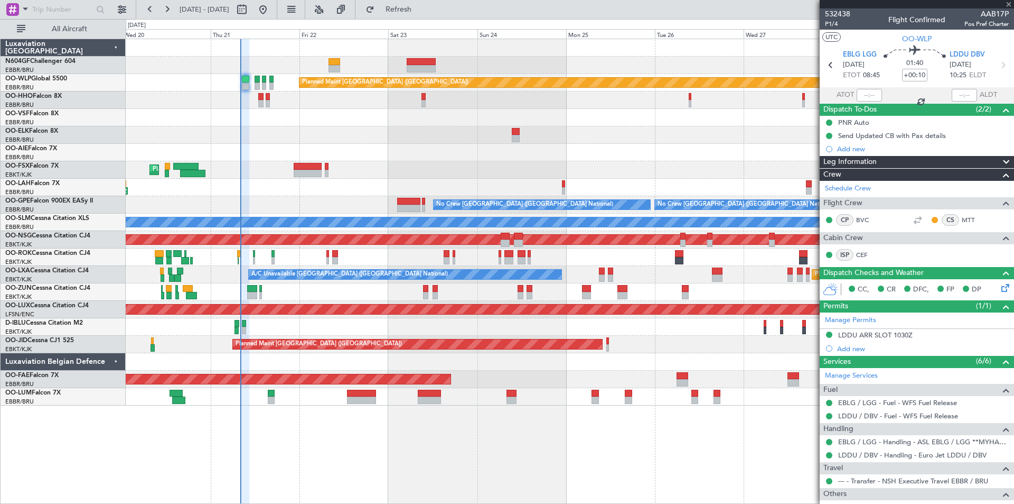
type input "-00:15"
type input "07:25"
type input "07:28"
type input "2"
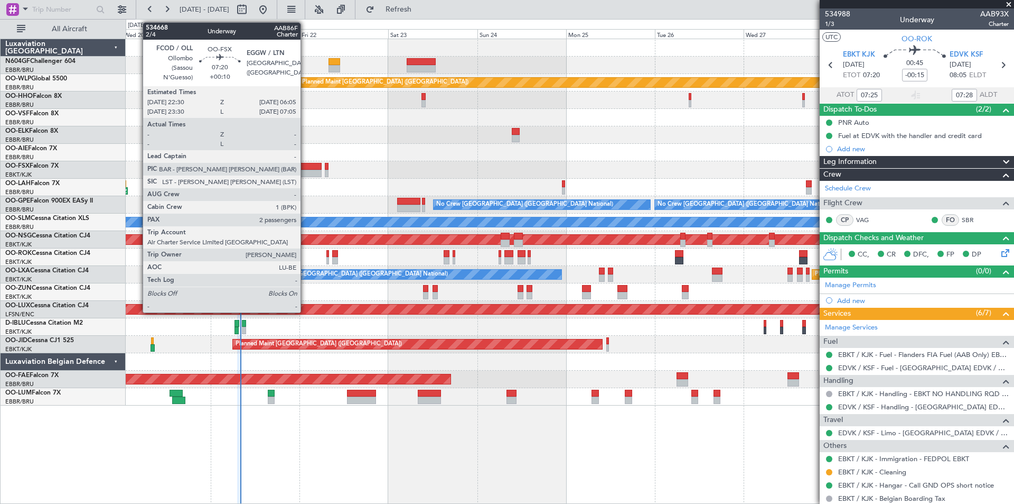
click at [309, 173] on div at bounding box center [308, 173] width 29 height 7
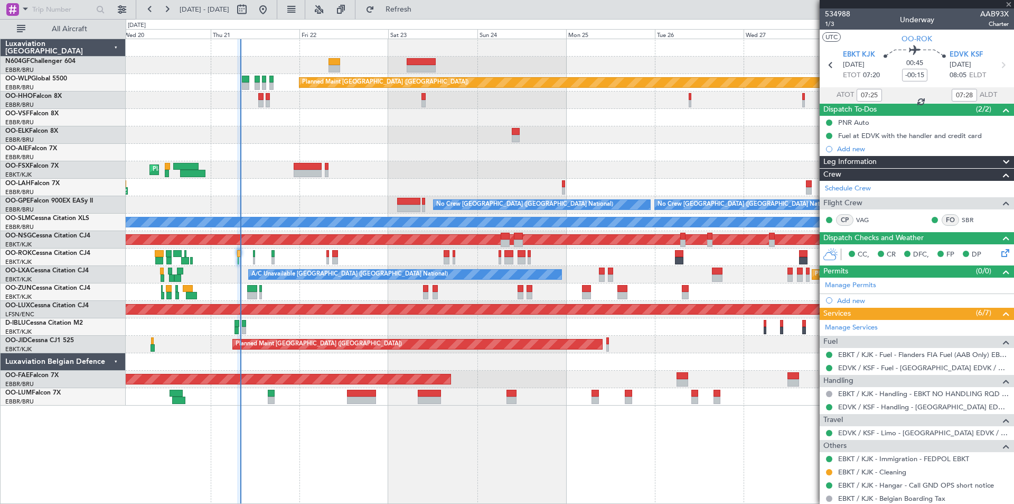
type input "+00:10"
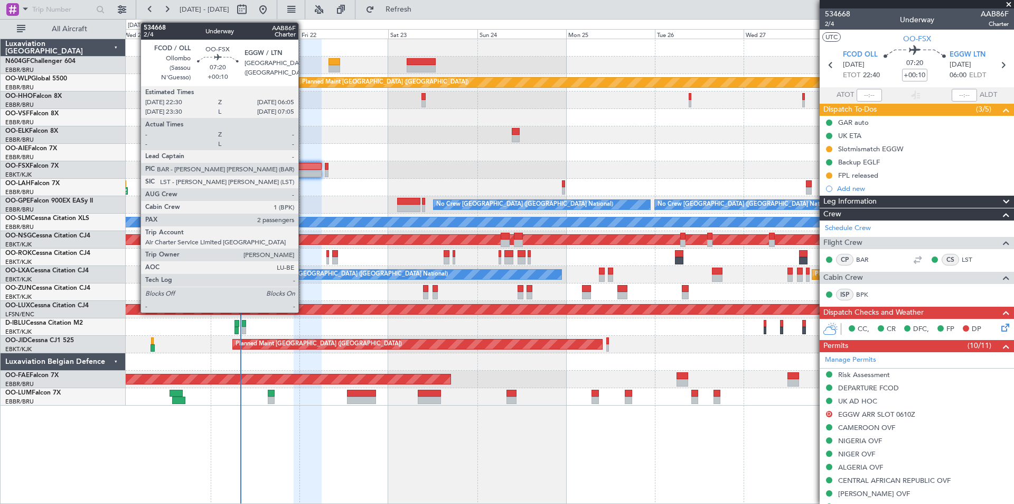
click at [303, 172] on div at bounding box center [308, 173] width 29 height 7
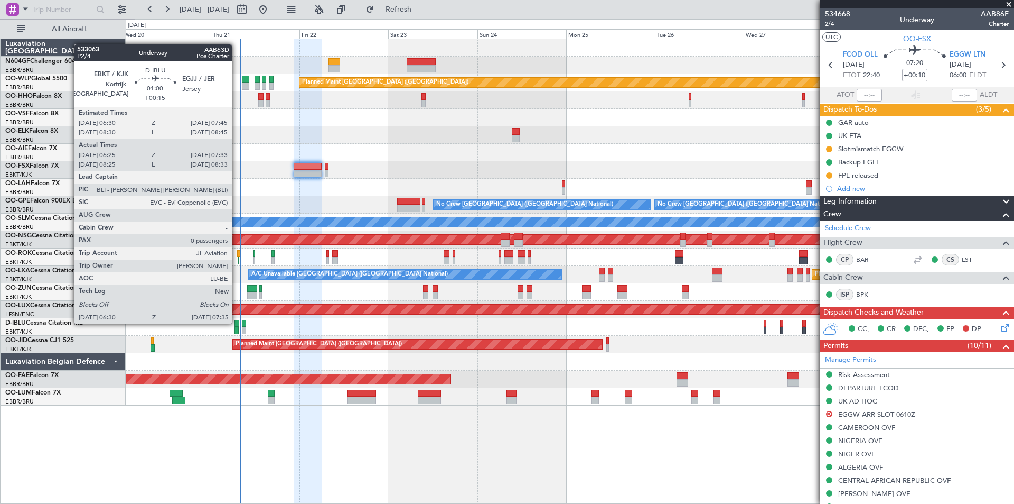
click at [237, 322] on div at bounding box center [237, 323] width 5 height 7
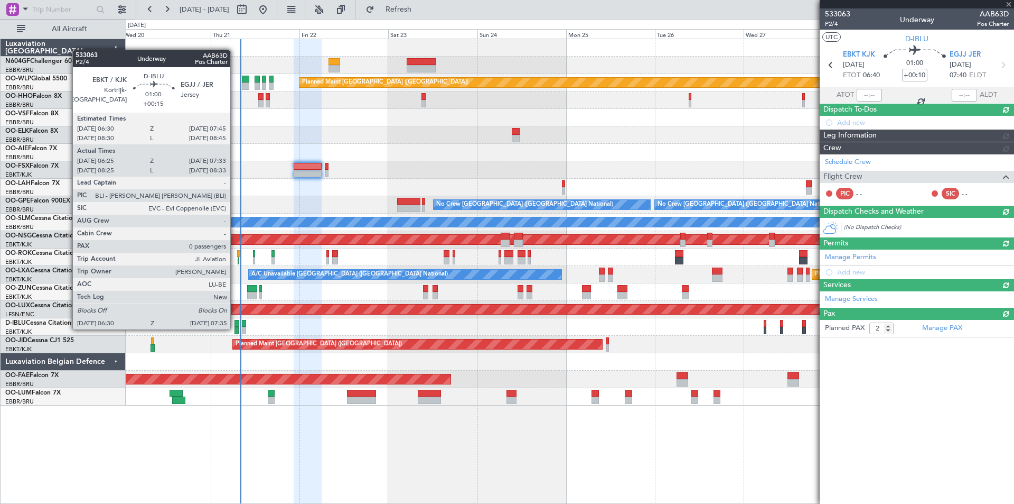
type input "+00:15"
type input "06:35"
type input "07:28"
type input "0"
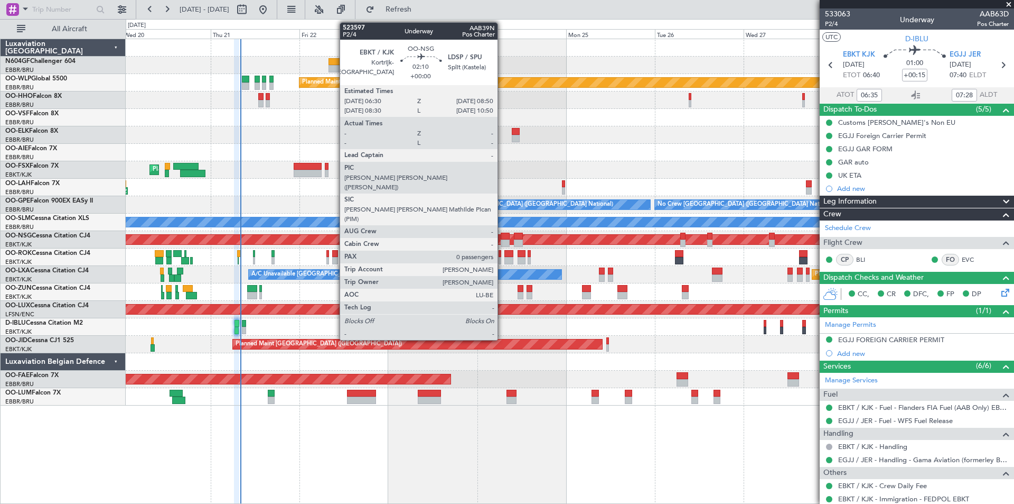
click at [502, 240] on div at bounding box center [505, 242] width 9 height 7
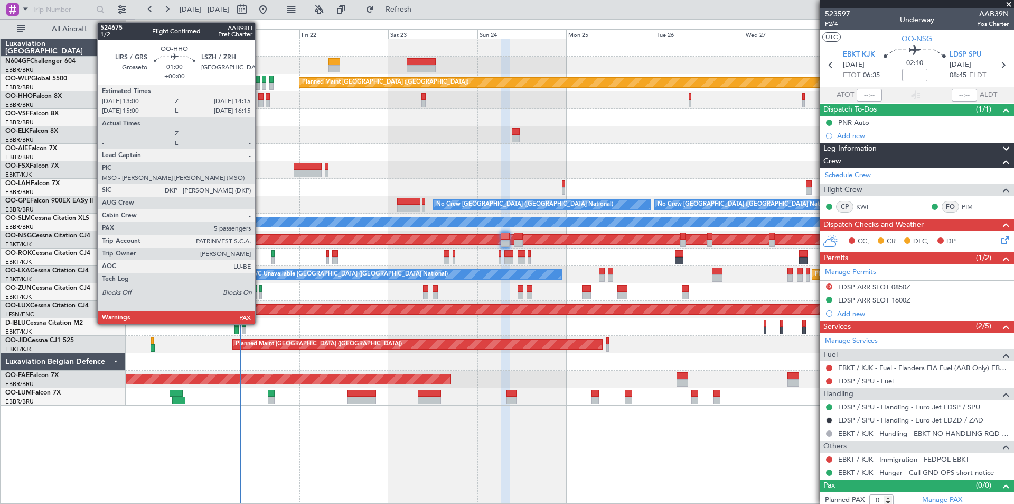
click at [260, 102] on div at bounding box center [260, 103] width 5 height 7
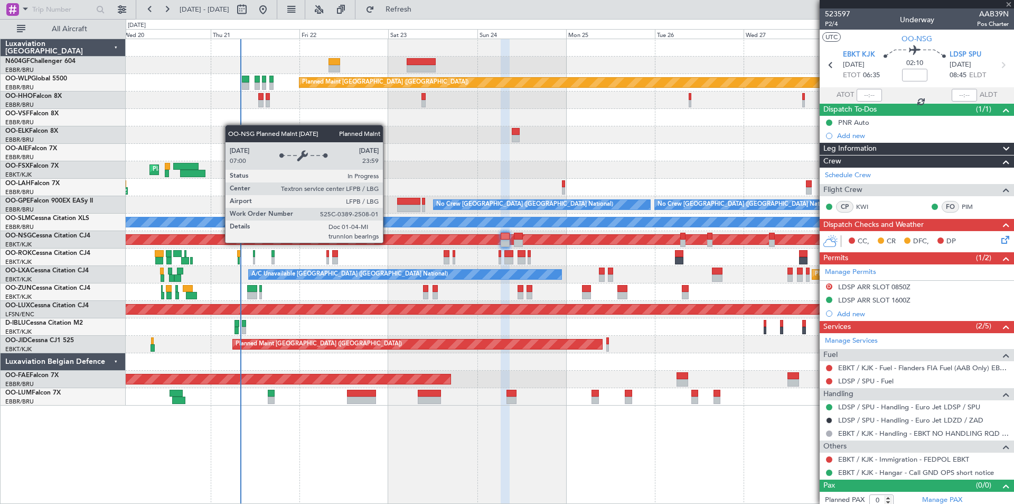
type input "5"
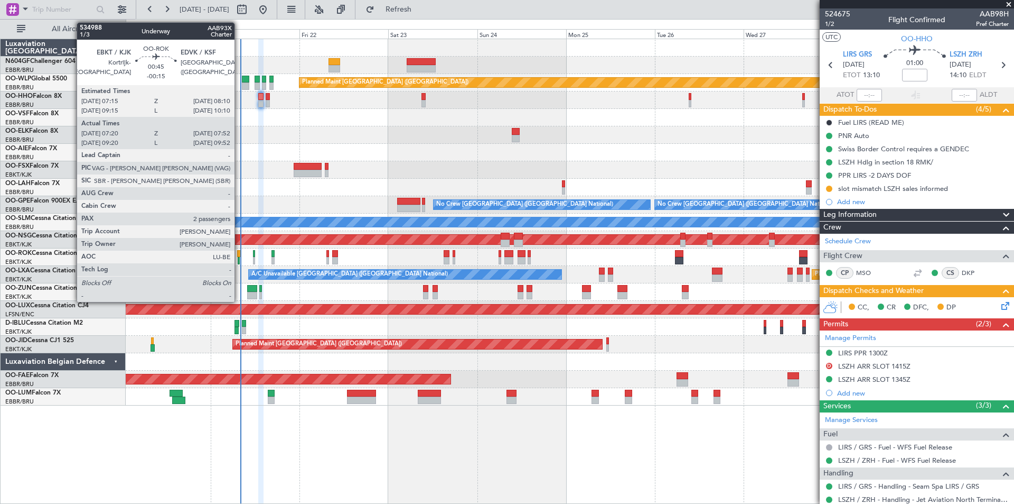
click at [239, 256] on div at bounding box center [239, 253] width 4 height 7
type input "-00:15"
type input "07:25"
type input "07:47"
type input "2"
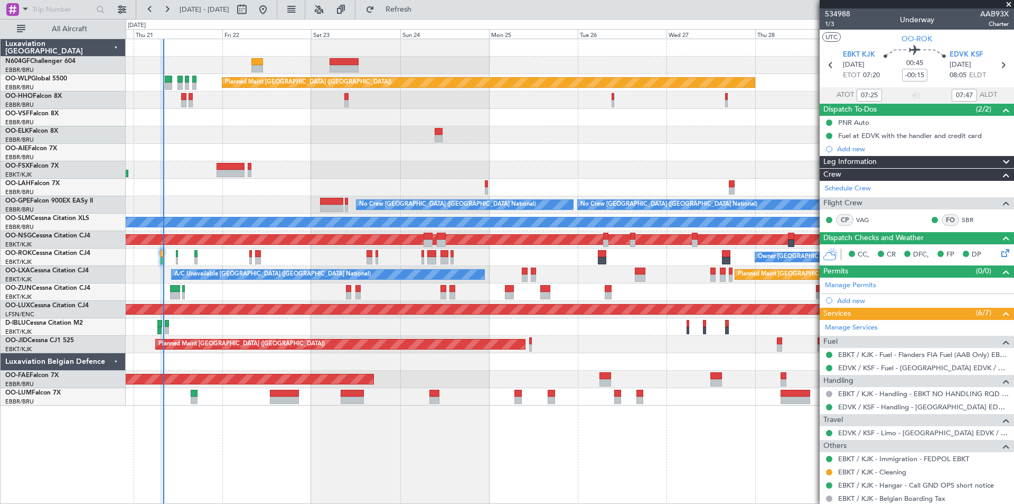
click at [430, 230] on div "Planned Maint Berlin (Brandenburg) Planned Maint London (Farnborough) Planned M…" at bounding box center [570, 222] width 888 height 366
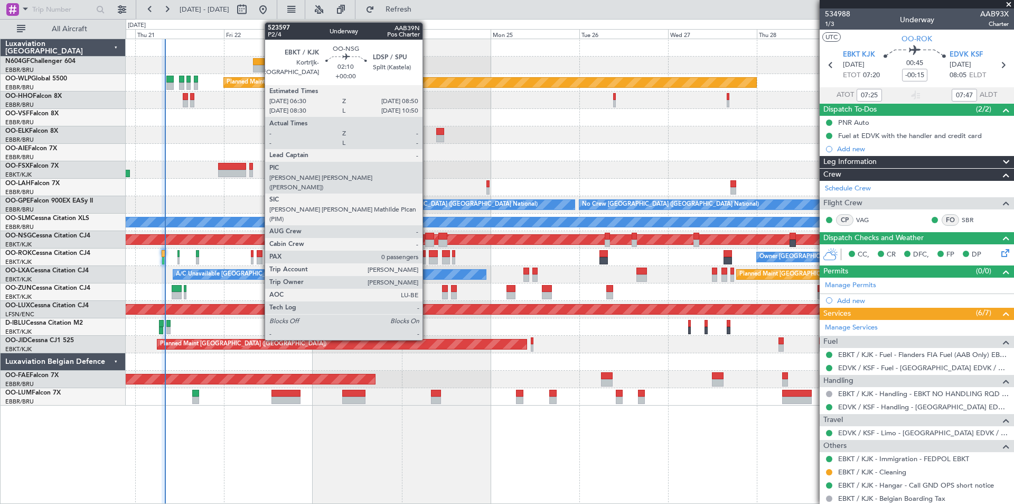
click at [427, 243] on div at bounding box center [429, 242] width 9 height 7
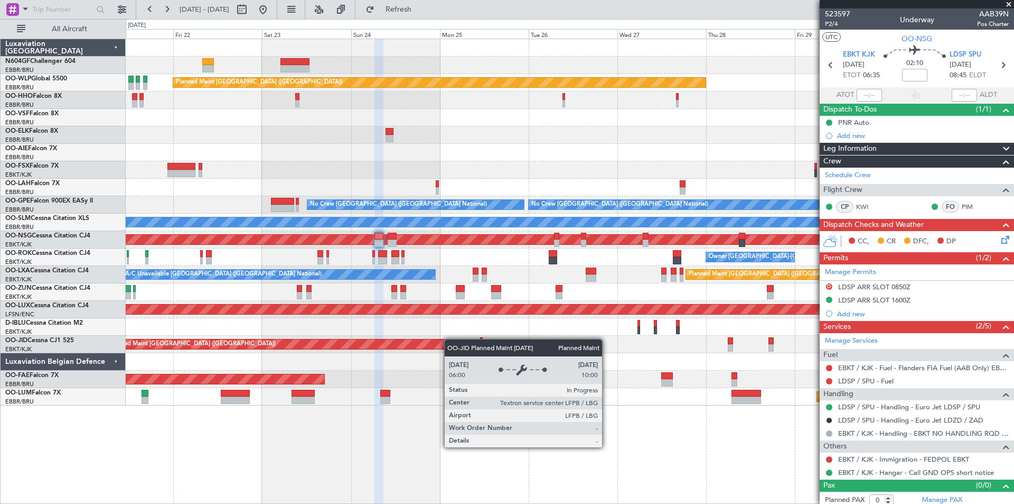
click at [452, 340] on div "Planned Maint Berlin (Brandenburg) Planned Maint London (Farnborough) Planned M…" at bounding box center [570, 222] width 888 height 366
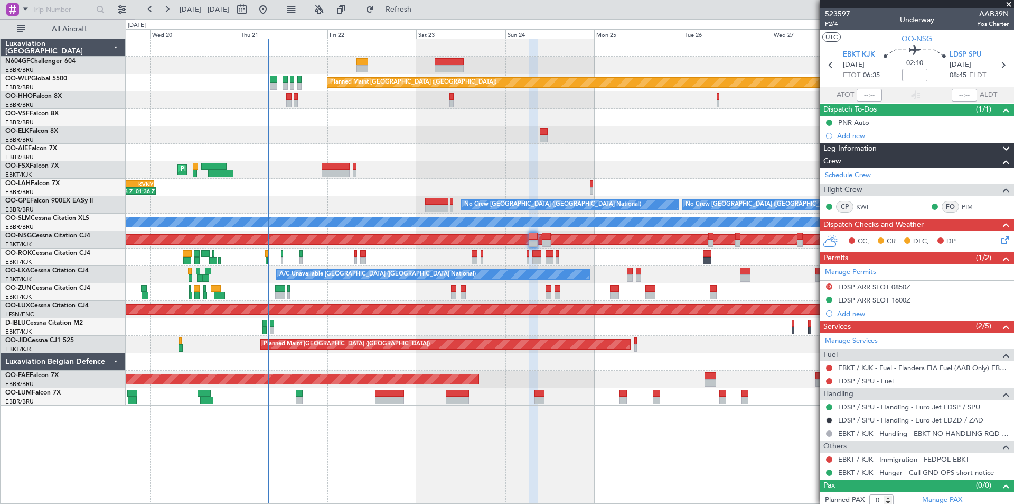
click at [480, 284] on div "Planned Maint Berlin (Brandenburg) AOG Maint Geneva (Cointrin) Planned Maint Ko…" at bounding box center [570, 222] width 888 height 366
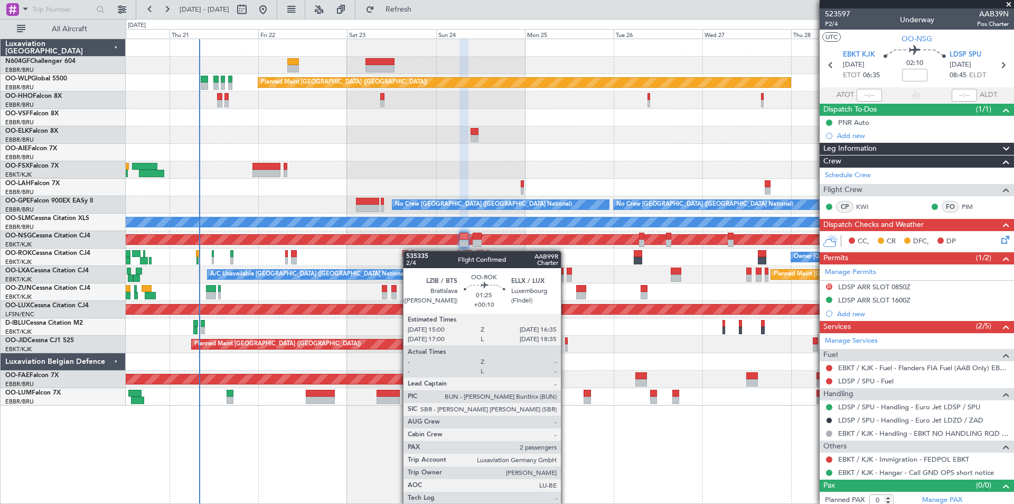
click at [409, 250] on div "Planned Maint Berlin (Brandenburg) Planned Maint London (Farnborough) Planned M…" at bounding box center [570, 222] width 888 height 366
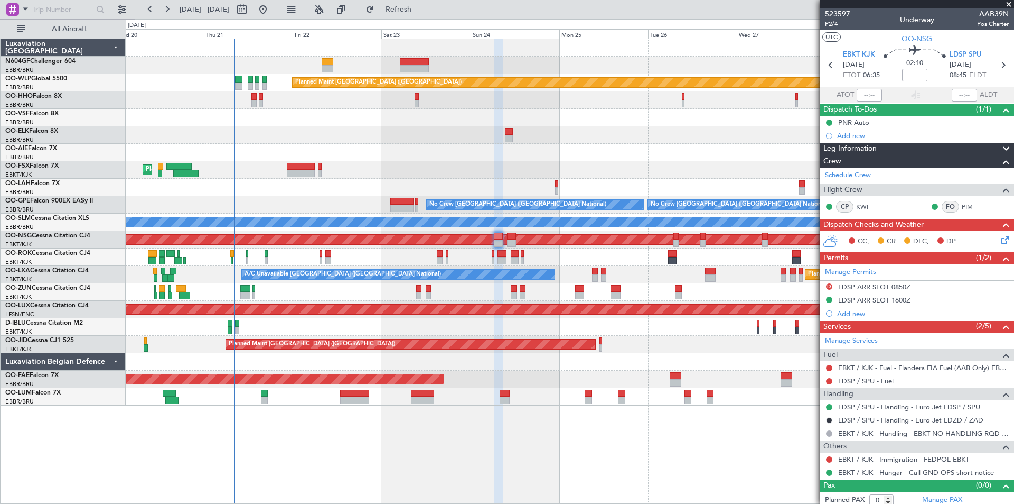
click at [658, 319] on div "Planned Maint Berlin (Brandenburg) Planned Maint London (Farnborough) Planned M…" at bounding box center [570, 222] width 888 height 366
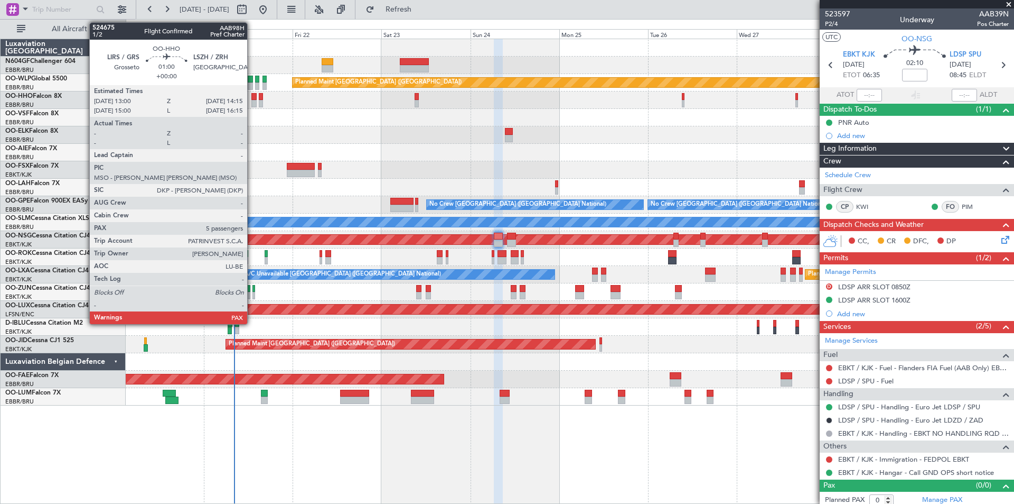
click at [252, 101] on div at bounding box center [253, 103] width 5 height 7
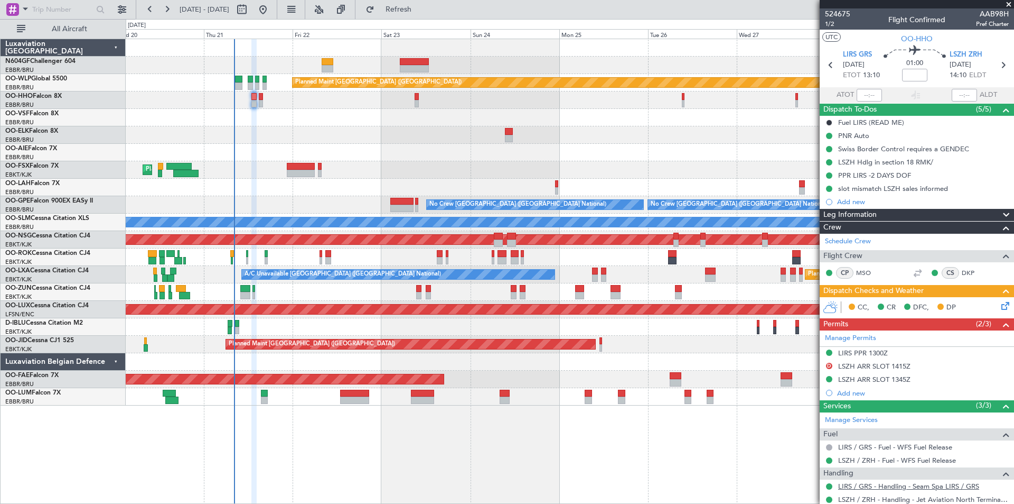
scroll to position [174, 0]
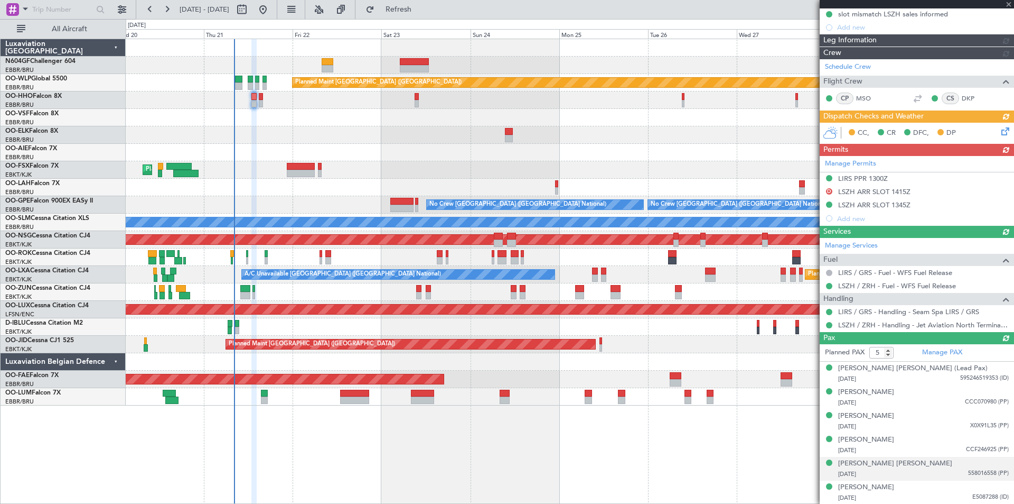
type input "6"
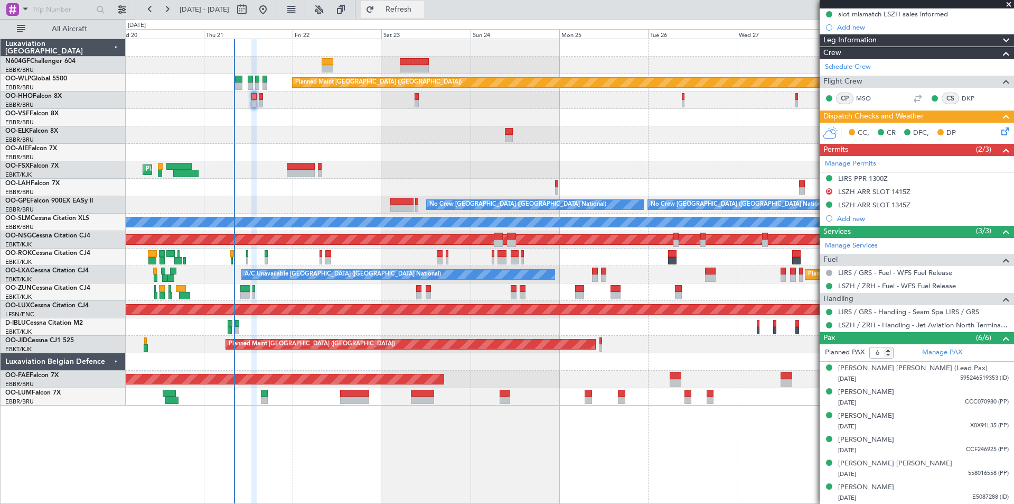
click at [416, 17] on button "Refresh" at bounding box center [392, 9] width 63 height 17
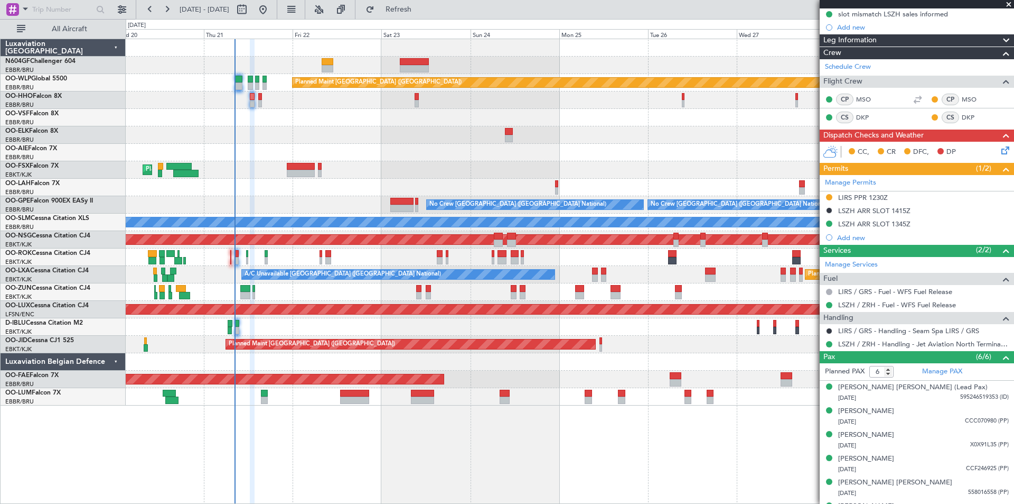
click at [679, 198] on div "No Crew Brussels (Brussels National) Planned Maint Brussels (Brussels National)…" at bounding box center [570, 204] width 888 height 17
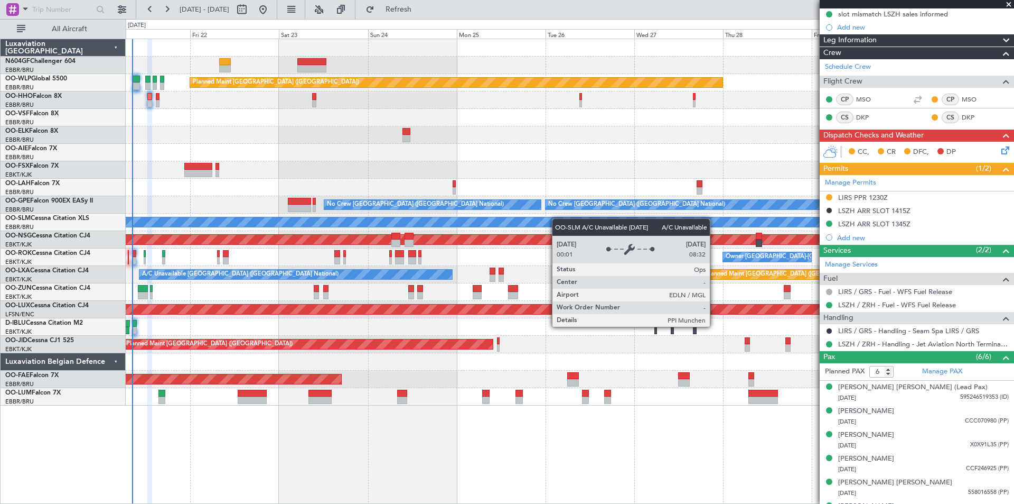
click at [537, 221] on div "Planned Maint Berlin (Brandenburg) Planned Maint London (Farnborough) Planned M…" at bounding box center [570, 222] width 888 height 366
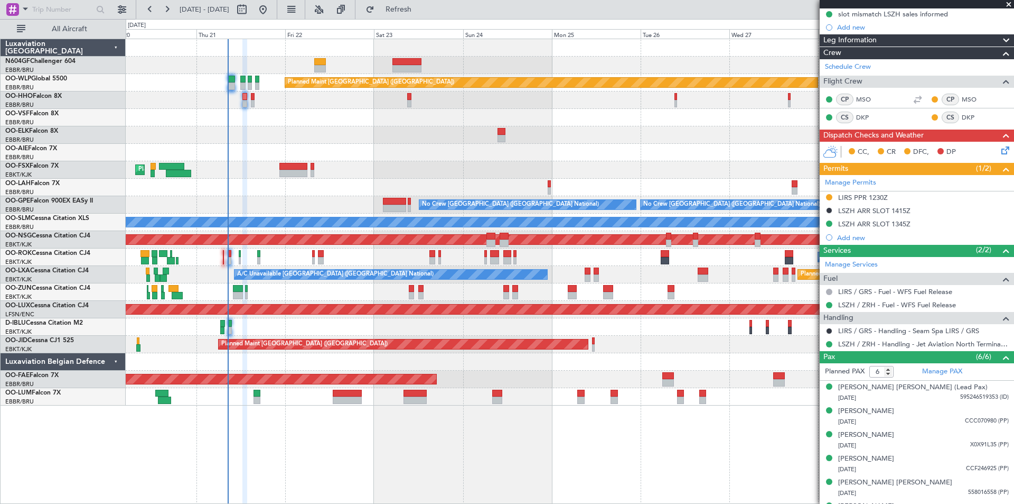
click at [516, 190] on div "Planned Maint Berlin (Brandenburg) Planned Maint London (Farnborough) Planned M…" at bounding box center [570, 222] width 888 height 366
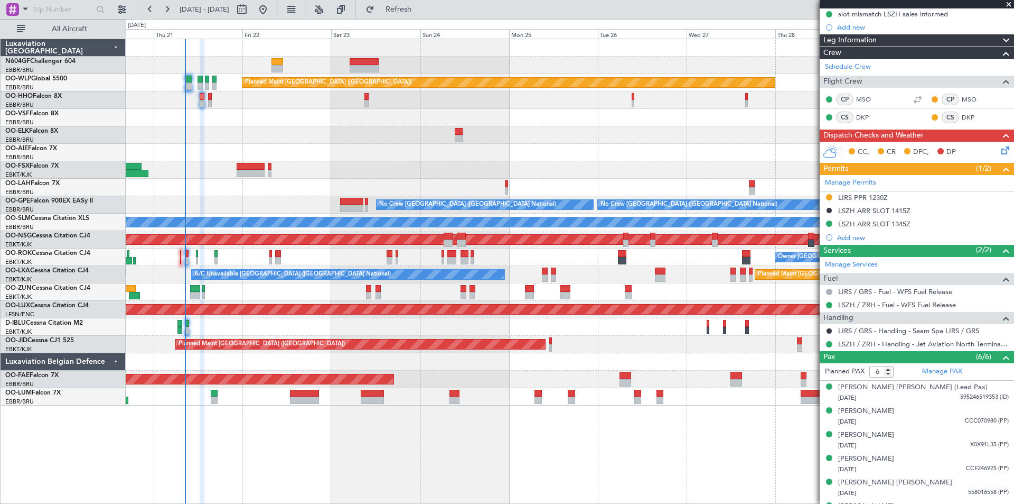
click at [441, 166] on div "Planned Maint Berlin (Brandenburg) Planned Maint London (Farnborough) Planned M…" at bounding box center [570, 222] width 888 height 366
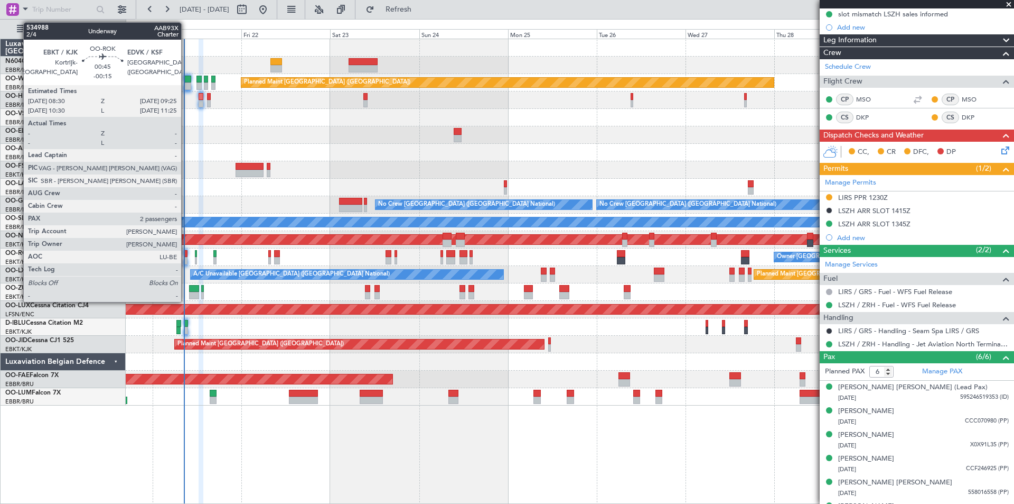
click at [186, 257] on div at bounding box center [186, 260] width 4 height 7
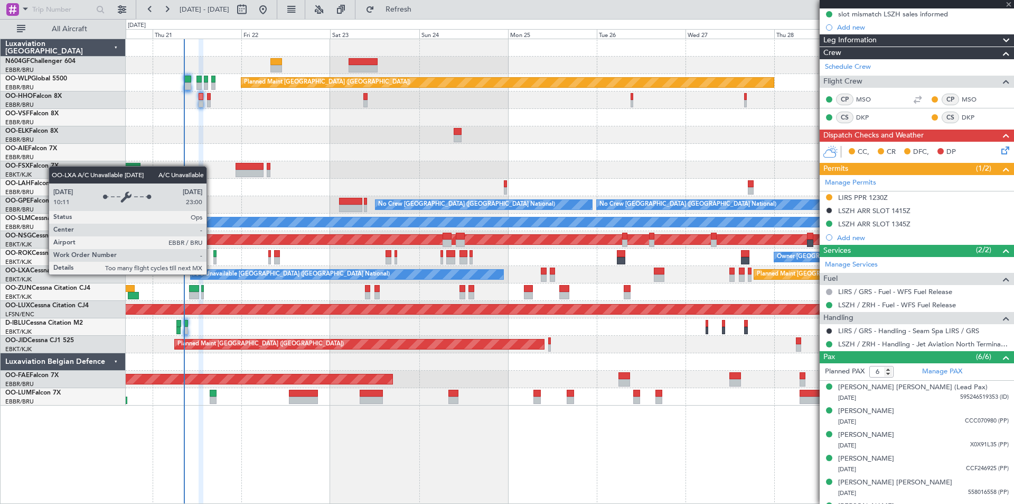
type input "-00:15"
type input "2"
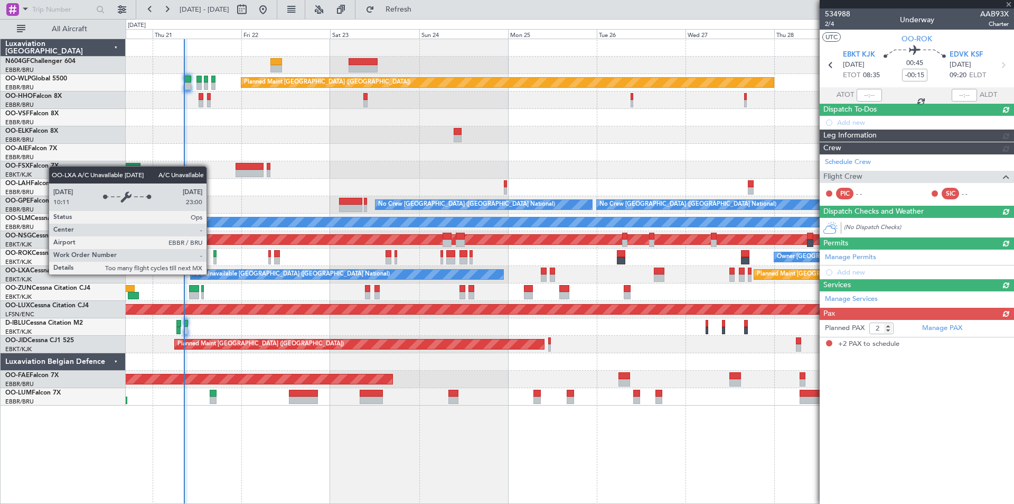
scroll to position [0, 0]
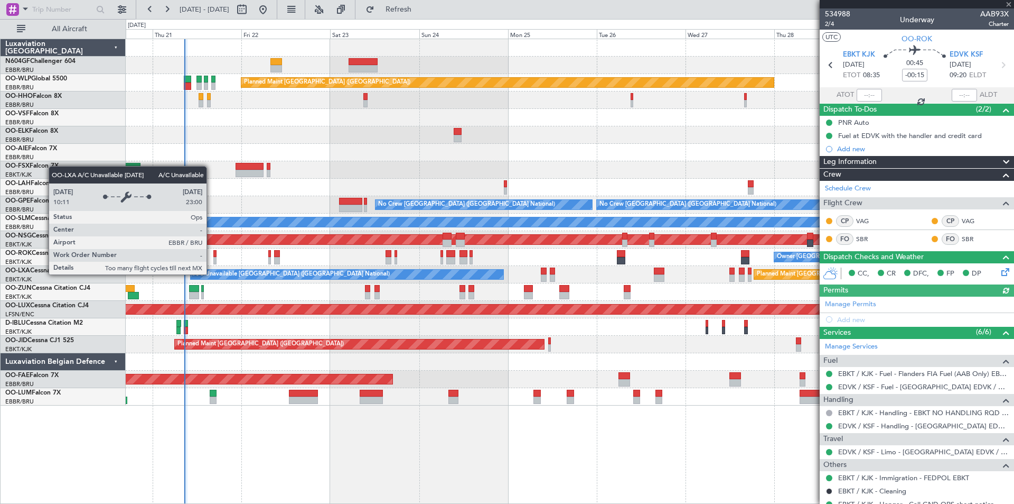
type input "08:34"
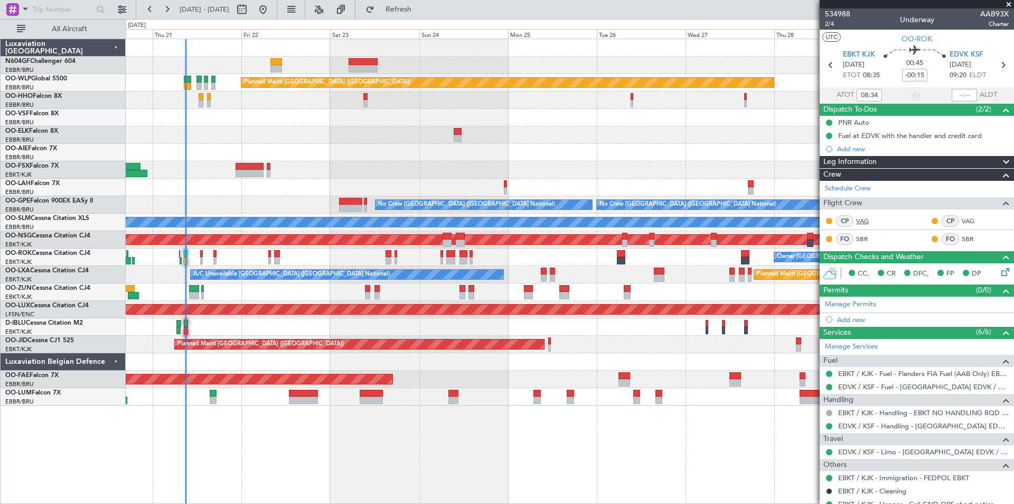
click at [861, 220] on link "VAG" at bounding box center [868, 221] width 24 height 10
click at [776, 432] on div "Planned Maint [GEOGRAPHIC_DATA] ([GEOGRAPHIC_DATA]) Planned Maint [GEOGRAPHIC_D…" at bounding box center [570, 271] width 889 height 465
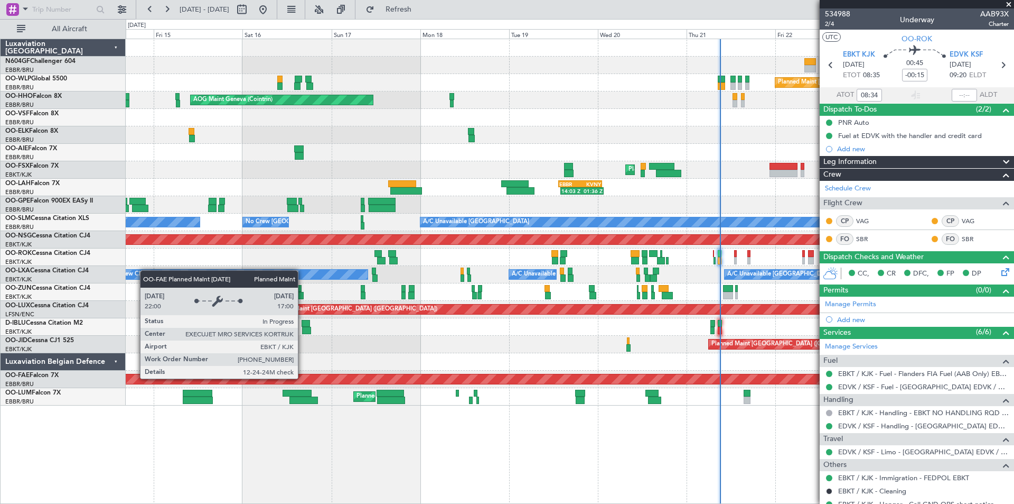
click at [662, 393] on div "Planned Maint Berlin (Brandenburg) AOG Maint Geneva (Cointrin) A/C Unavailable …" at bounding box center [570, 222] width 888 height 366
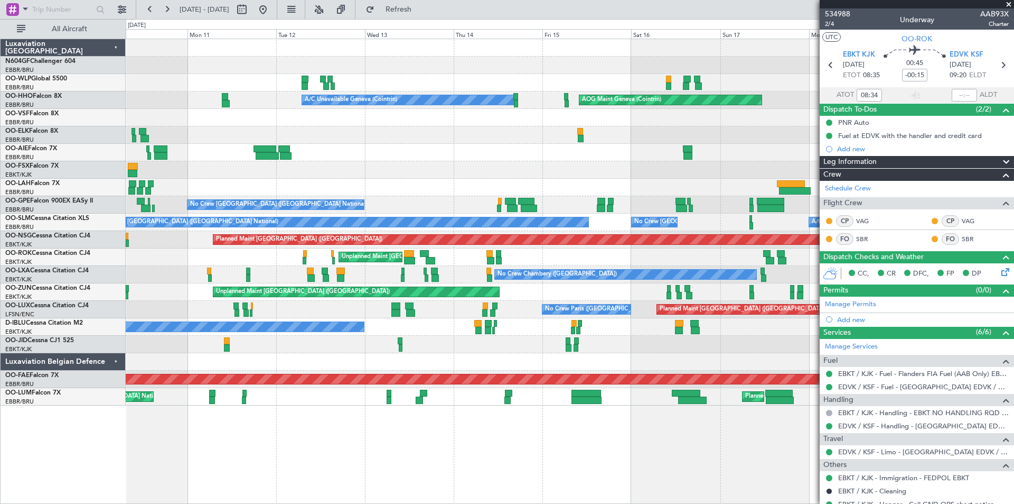
click at [735, 424] on div "Planned Maint Berlin (Brandenburg) AOG Maint Geneva (Cointrin) A/C Unavailable …" at bounding box center [570, 271] width 889 height 465
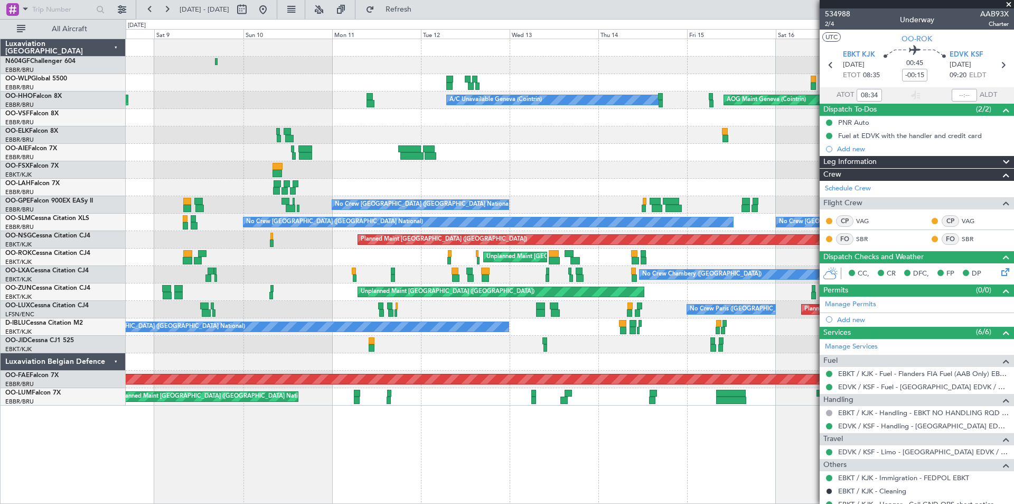
click at [301, 328] on div "Planned Maint Milan (Linate) Planned Maint Geneva (Cointrin) A/C Unavailable Ge…" at bounding box center [570, 222] width 888 height 366
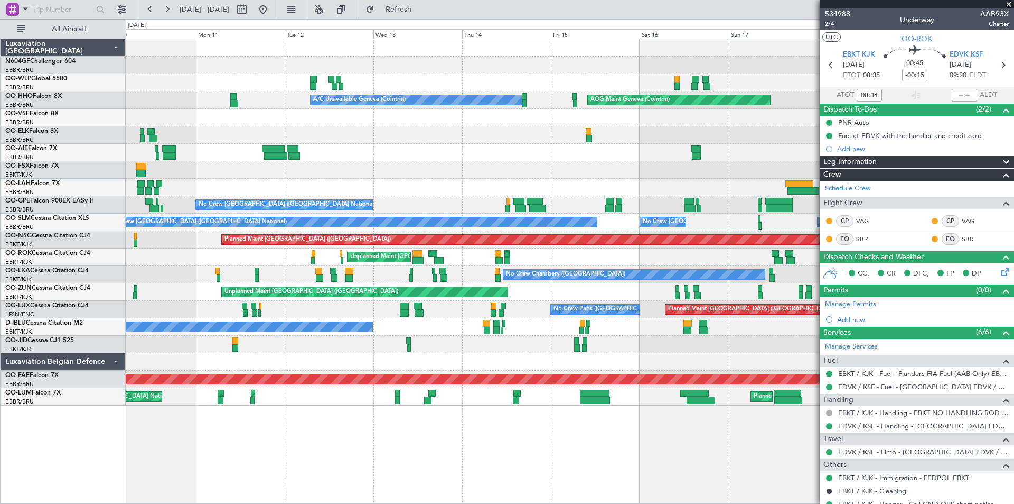
click at [393, 327] on div "Planned Maint Berlin (Brandenburg) A/C Unavailable Geneva (Cointrin) AOG Maint …" at bounding box center [570, 222] width 888 height 366
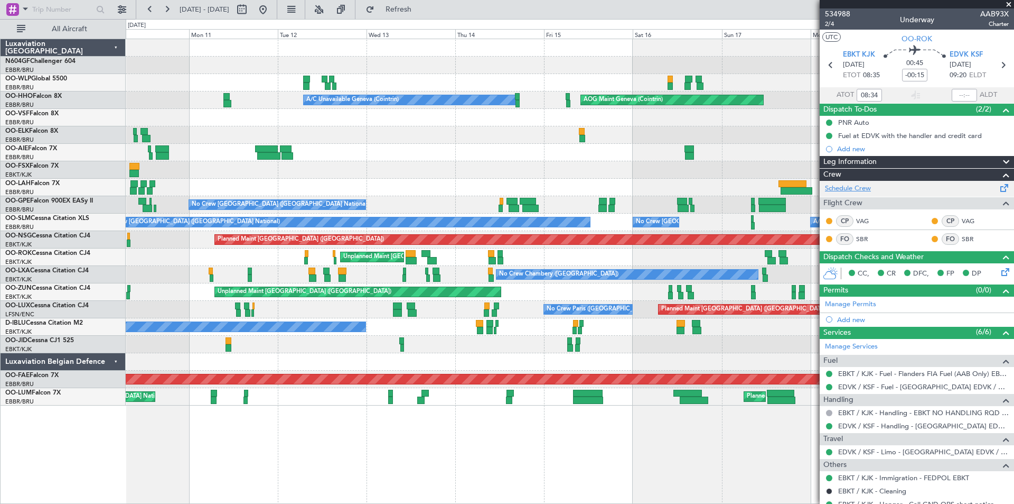
click at [838, 188] on link "Schedule Crew" at bounding box center [848, 188] width 46 height 11
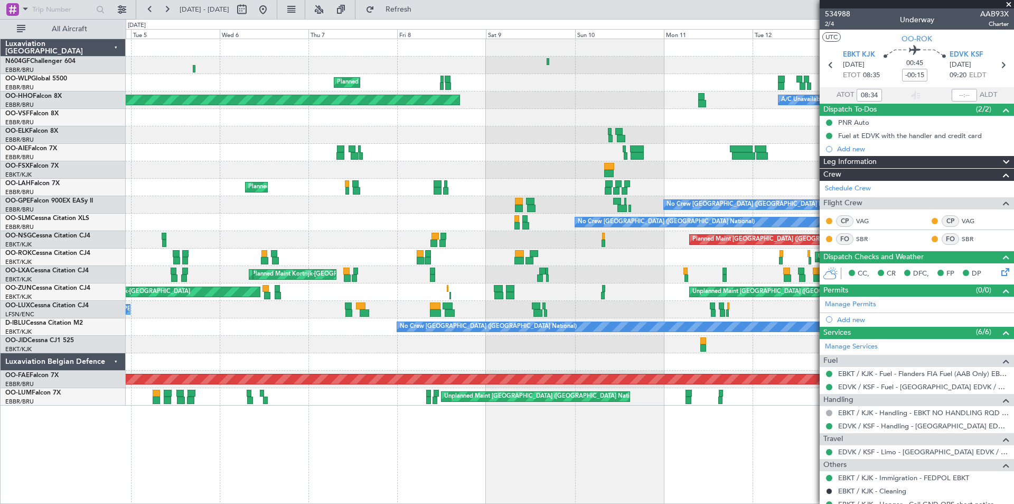
click at [771, 274] on div "No Crew Chambery (Aix-les-bains) Planned Maint Kortrijk-Wevelgem AOG Maint Kort…" at bounding box center [570, 274] width 888 height 17
click at [927, 239] on fb-app "10 Aug 2025 - 20 Aug 2025 Refresh Quick Links All Aircraft Planned Maint Milan …" at bounding box center [507, 256] width 1014 height 496
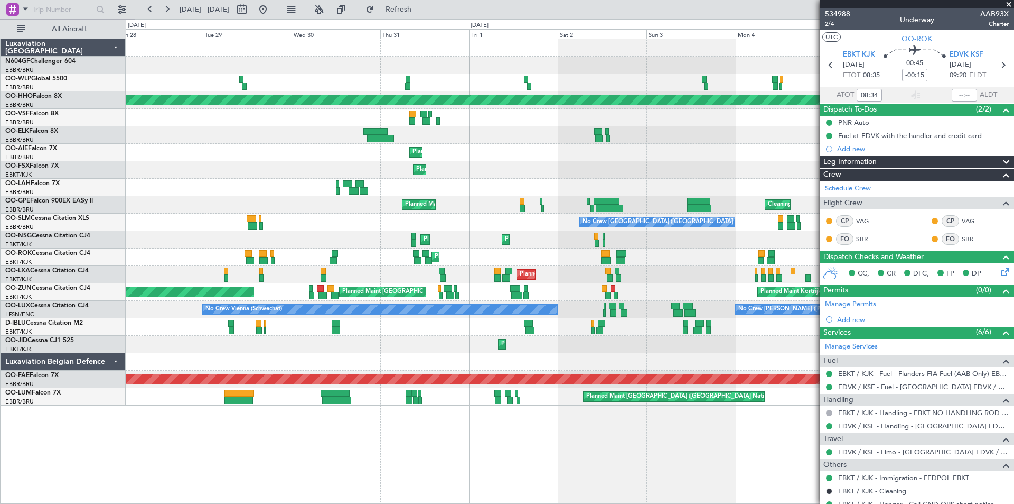
click at [962, 187] on fb-app "10 Aug 2025 - 20 Aug 2025 Refresh Quick Links All Aircraft Planned Maint Milan …" at bounding box center [507, 256] width 1014 height 496
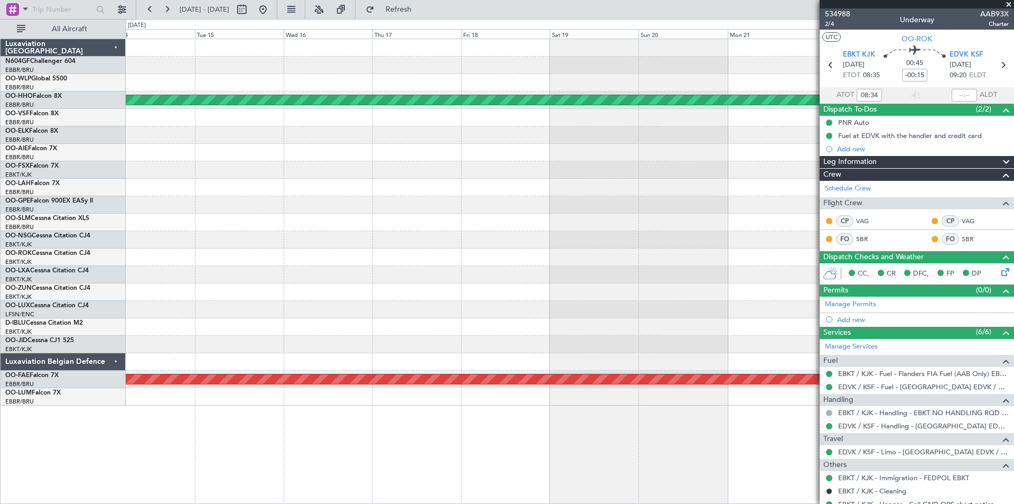
click at [976, 200] on fb-app "10 Aug 2025 - 20 Aug 2025 Refresh Quick Links All Aircraft Planned Maint Geneva…" at bounding box center [507, 256] width 1014 height 496
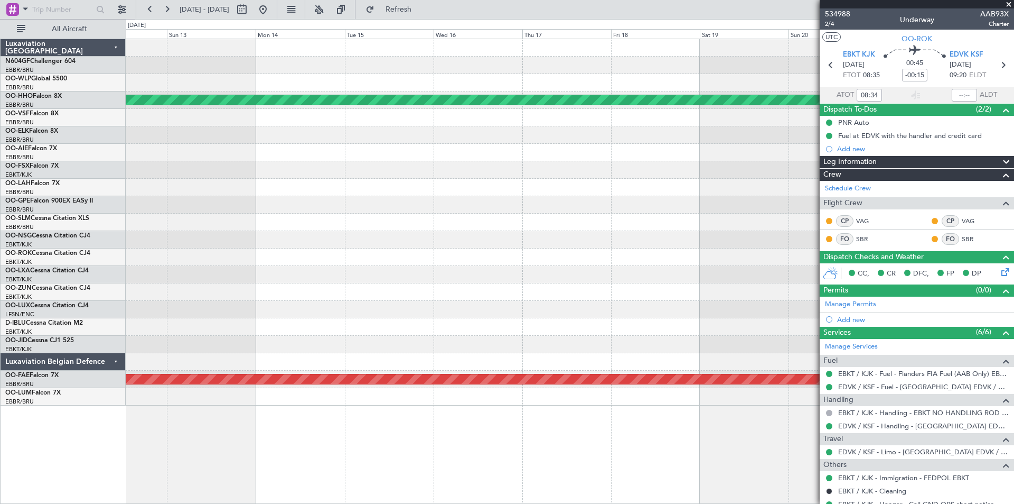
click at [1014, 230] on fb-app "10 Aug 2025 - 20 Aug 2025 Refresh Quick Links All Aircraft Planned Maint Geneva…" at bounding box center [507, 256] width 1014 height 496
click at [1014, 250] on fb-app "10 Aug 2025 - 20 Aug 2025 Refresh Quick Links All Aircraft Planned Maint Geneva…" at bounding box center [507, 256] width 1014 height 496
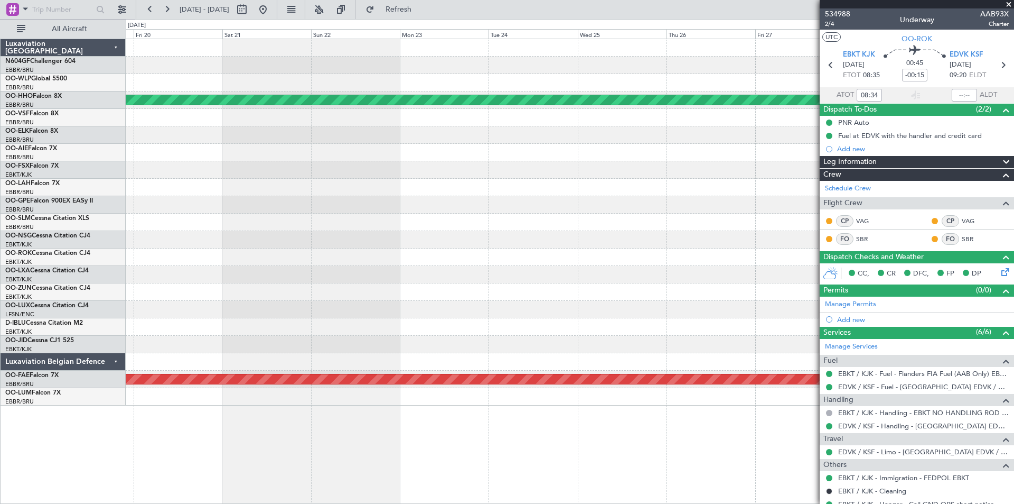
click at [1014, 285] on fb-app "10 Aug 2025 - 20 Aug 2025 Refresh Quick Links All Aircraft Planned Maint Geneva…" at bounding box center [507, 256] width 1014 height 496
click at [961, 300] on fb-app "10 Aug 2025 - 20 Aug 2025 Refresh Quick Links All Aircraft Planned Maint Geneva…" at bounding box center [507, 256] width 1014 height 496
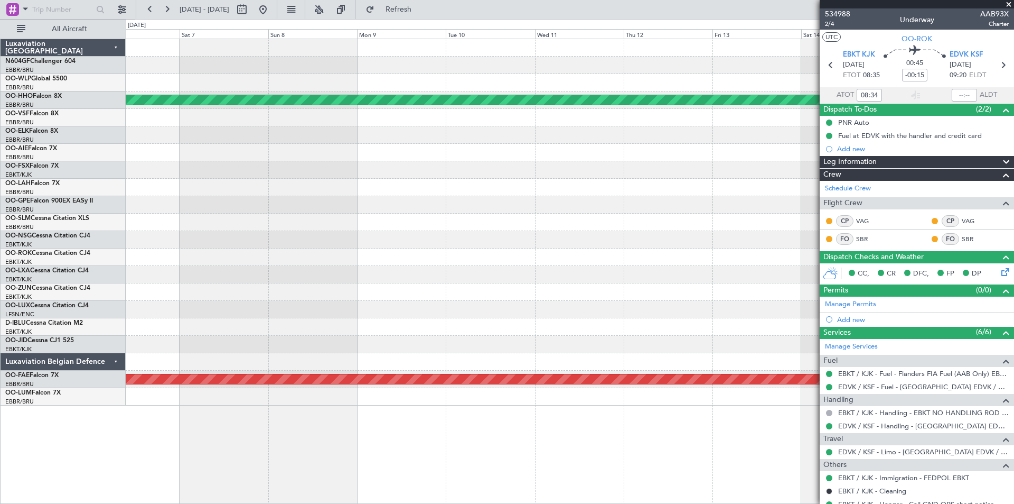
click at [978, 279] on fb-app "10 Aug 2025 - 20 Aug 2025 Refresh Quick Links All Aircraft Planned Maint Geneva…" at bounding box center [507, 256] width 1014 height 496
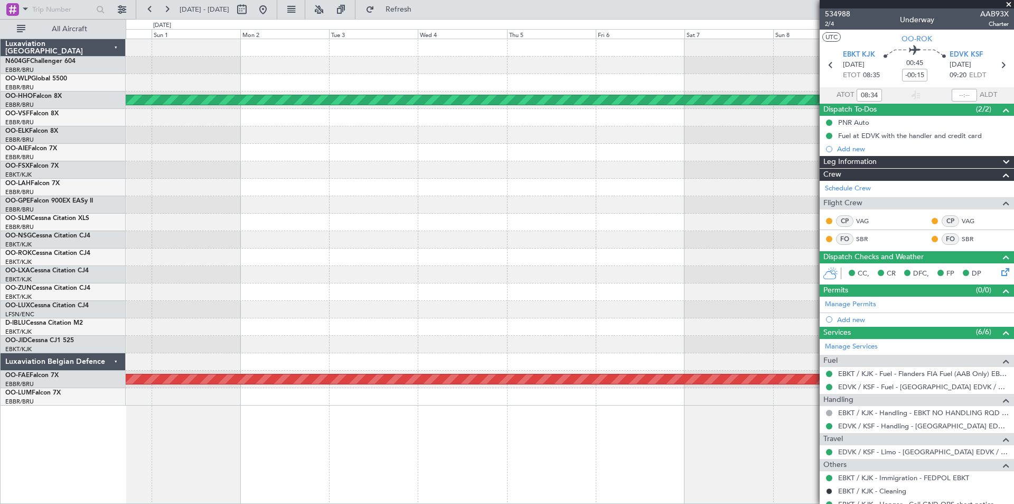
click at [940, 270] on fb-app "10 Aug 2025 - 20 Aug 2025 Refresh Quick Links All Aircraft Planned Maint Geneva…" at bounding box center [507, 256] width 1014 height 496
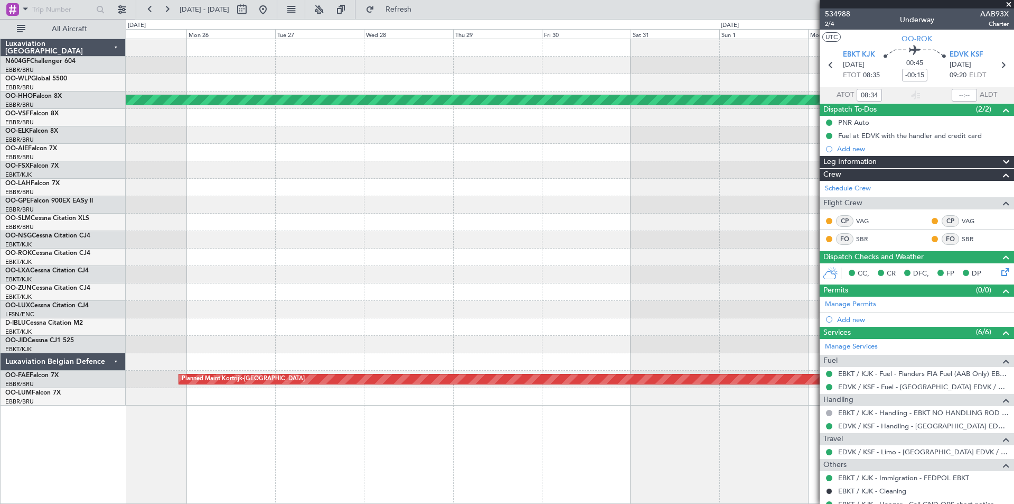
click at [359, 271] on div at bounding box center [570, 274] width 888 height 17
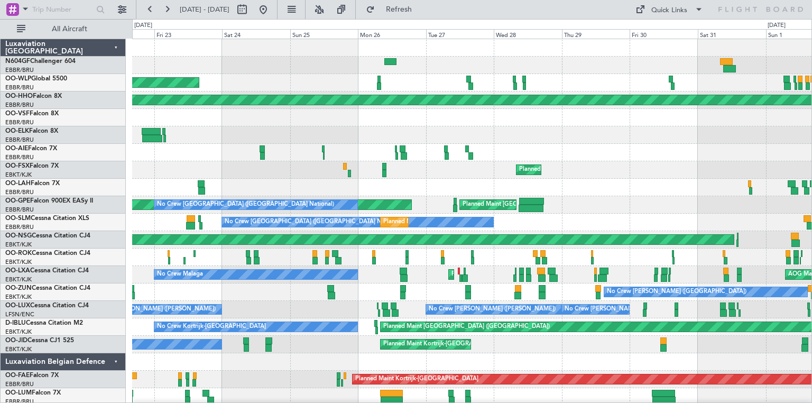
click at [468, 279] on div at bounding box center [465, 277] width 6 height 7
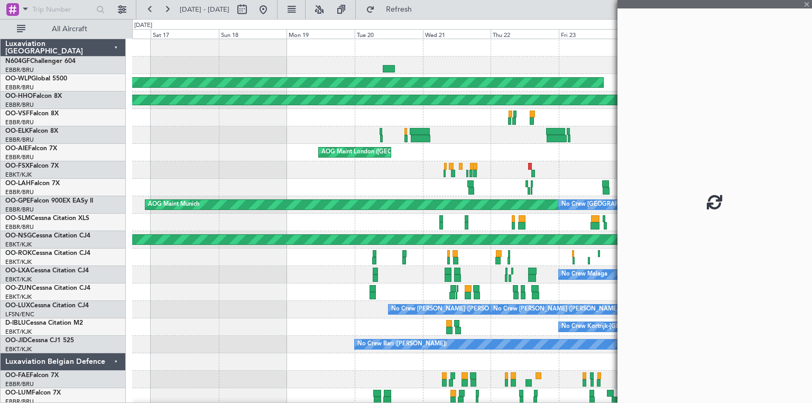
click at [502, 283] on div "Planned Maint Milan (Linate) Planned Maint Geneva (Cointrin) AOG Maint London (…" at bounding box center [471, 222] width 679 height 366
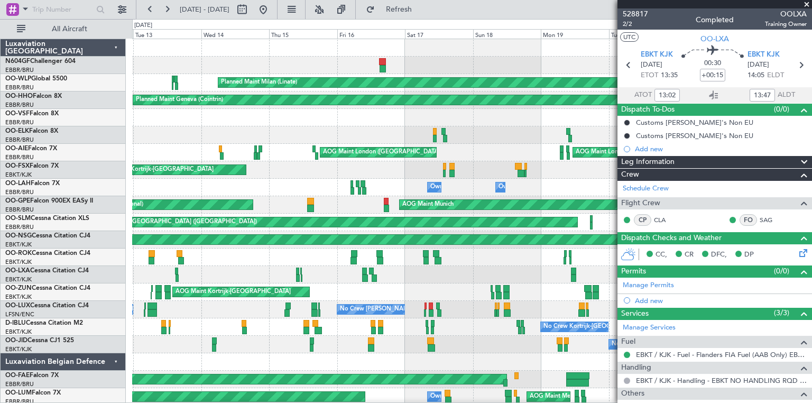
click at [494, 277] on div "Planned Maint Brussels (Brussels National) Planned Maint Brussels (Brussels Nat…" at bounding box center [471, 274] width 679 height 17
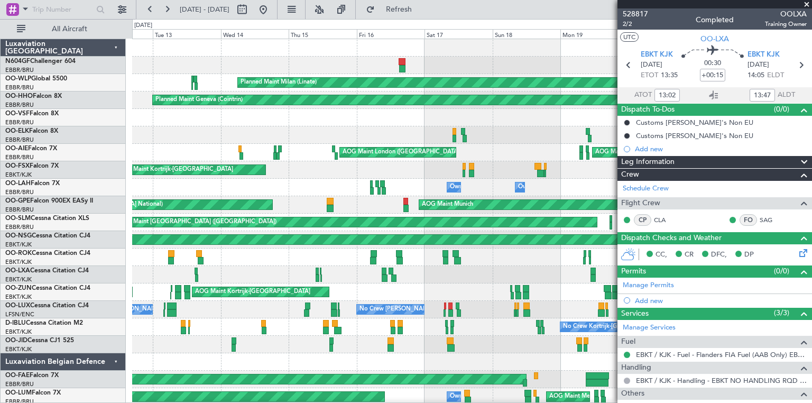
click at [639, 286] on fb-app "16 May 2025 - 26 May 2025 Refresh Quick Links All Aircraft Planned Maint Milan …" at bounding box center [406, 205] width 812 height 395
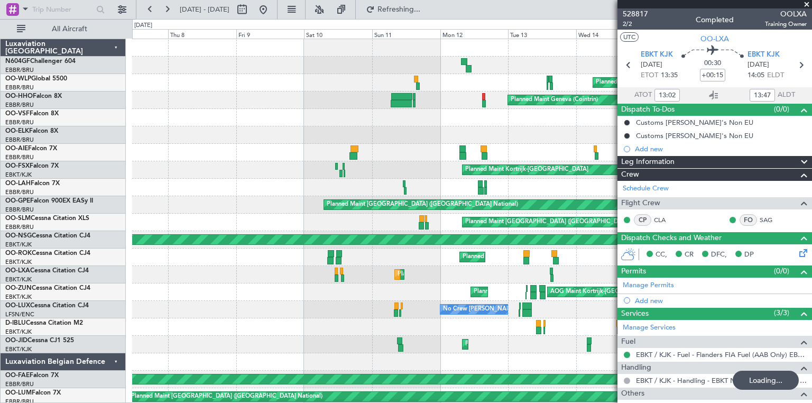
click at [661, 285] on fb-app "12 May 2025 - 22 May 2025 Refreshing... Quick Links All Aircraft Planned Maint …" at bounding box center [406, 205] width 812 height 395
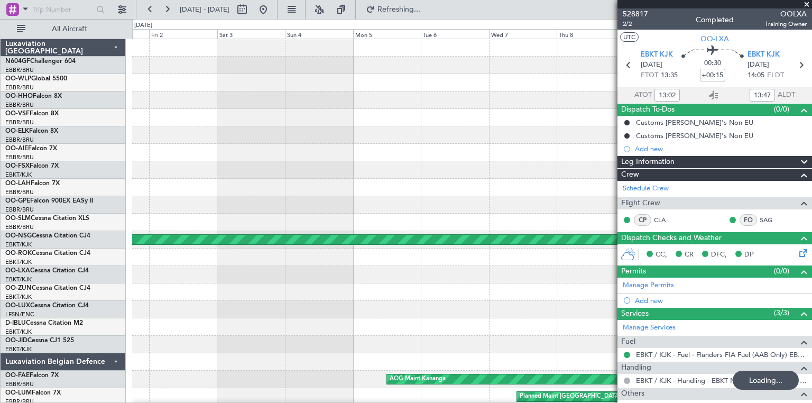
click at [753, 271] on fb-app "12 May 2025 - 22 May 2025 Refreshing... Quick Links All Aircraft Planned Maint …" at bounding box center [406, 205] width 812 height 395
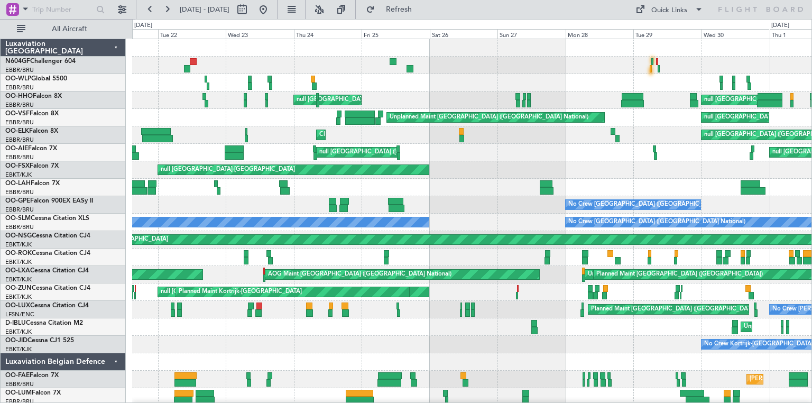
click at [340, 189] on div "null Paris (Le Bourget) null Brussels (Brussels National) Unplanned Maint Bruss…" at bounding box center [471, 222] width 679 height 366
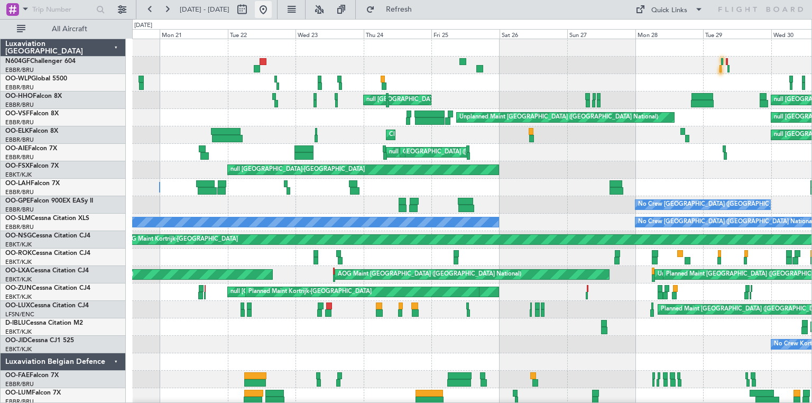
click at [272, 7] on button at bounding box center [263, 9] width 17 height 17
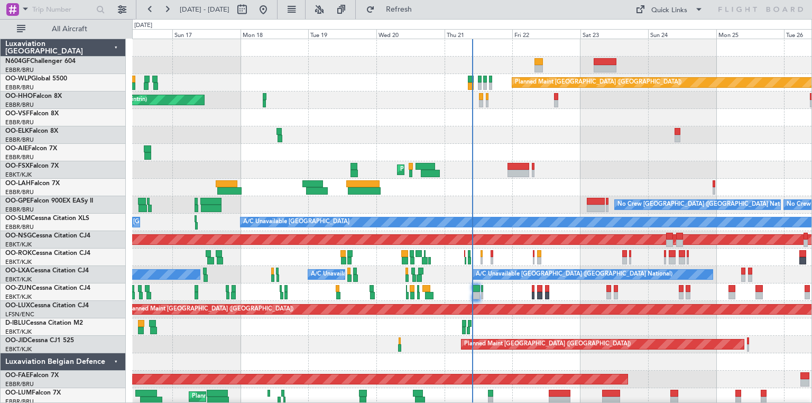
click at [509, 165] on div at bounding box center [518, 166] width 22 height 7
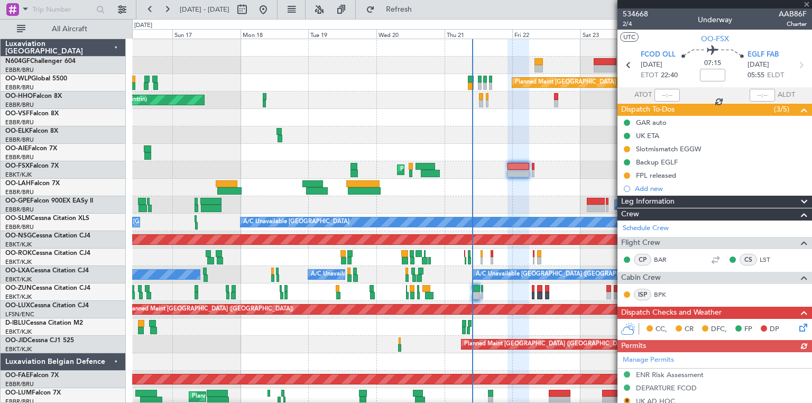
click at [797, 322] on icon at bounding box center [801, 325] width 8 height 8
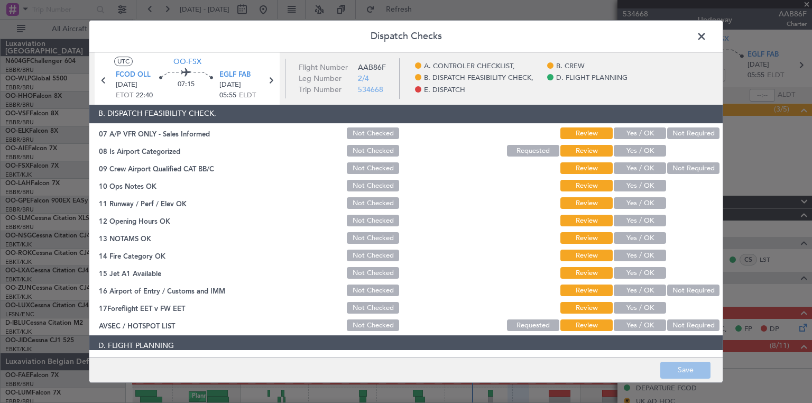
scroll to position [286, 0]
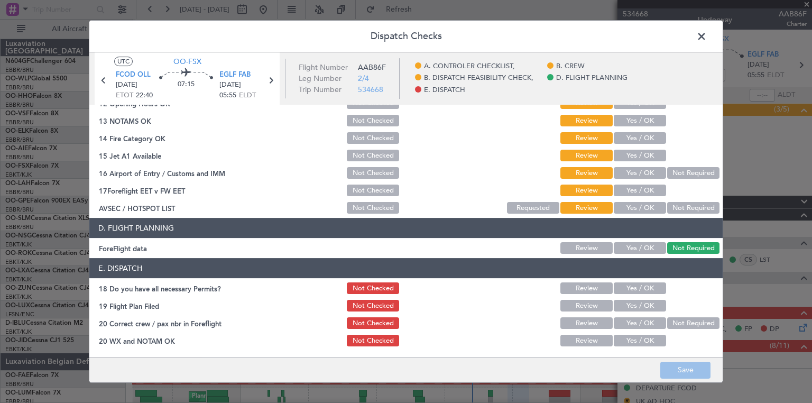
click at [706, 39] on span at bounding box center [706, 39] width 0 height 21
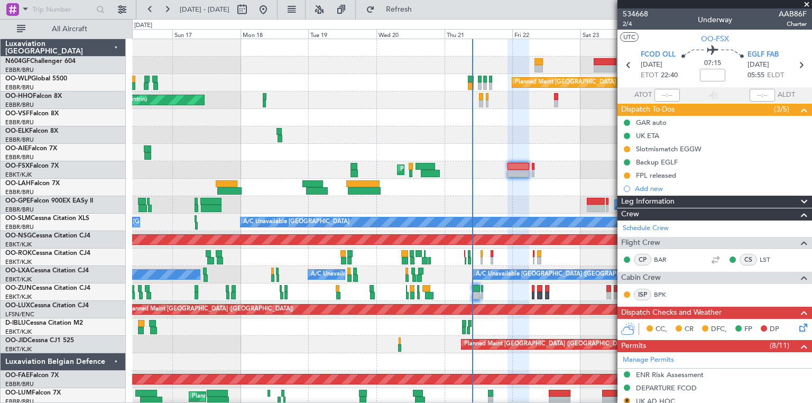
click at [434, 374] on div "Planned Maint Kortrijk-[GEOGRAPHIC_DATA]" at bounding box center [40, 379] width 1175 height 11
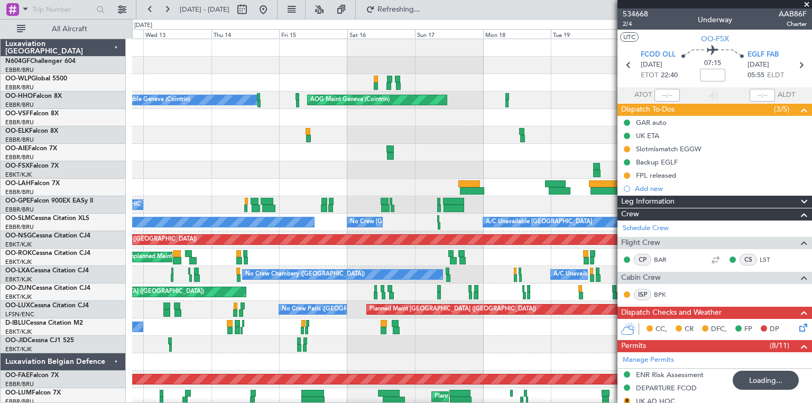
click at [497, 267] on div "Planned Maint Berlin (Brandenburg) AOG Maint Geneva (Cointrin) A/C Unavailable …" at bounding box center [471, 222] width 679 height 366
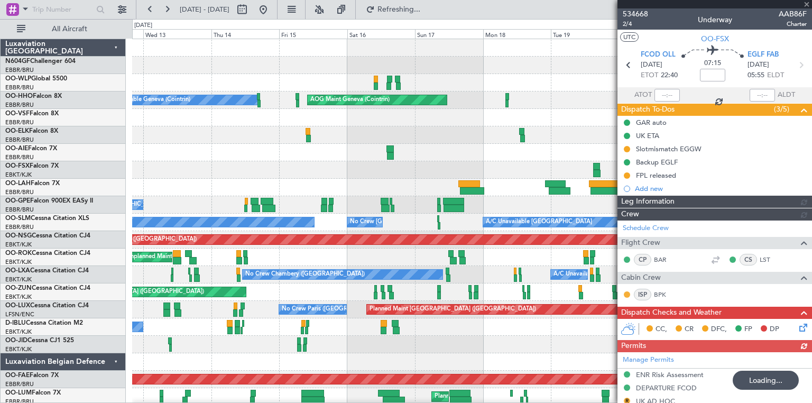
click at [764, 332] on fb-app "12 Aug 2025 - 22 Aug 2025 Refreshing... Quick Links All Aircraft Planned Maint …" at bounding box center [406, 205] width 812 height 395
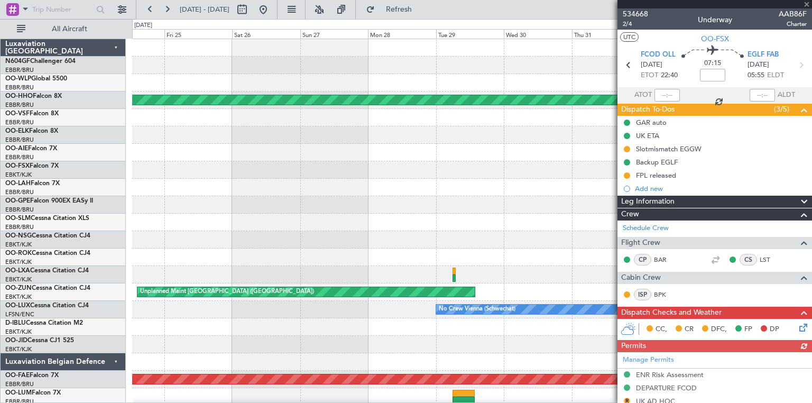
click at [648, 298] on fb-app "12 Aug 2025 - 22 Aug 2025 Refresh Quick Links All Aircraft Planned Maint Geneva…" at bounding box center [406, 205] width 812 height 395
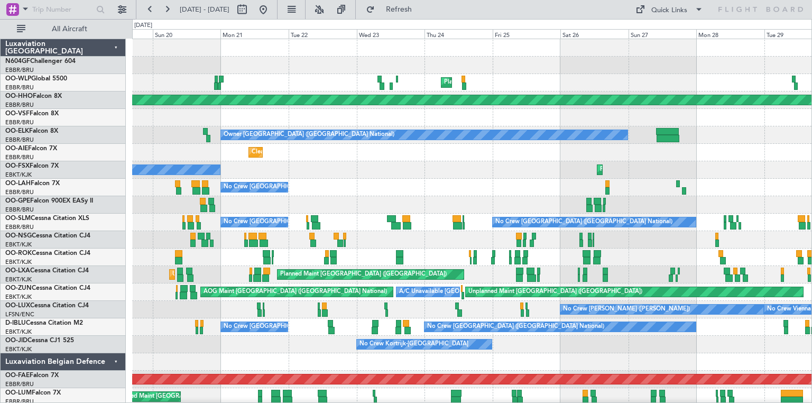
click at [811, 339] on div "Planned Maint Milan (Linate) Planned Maint Geneva (Cointrin) Owner Brussels (Br…" at bounding box center [406, 211] width 812 height 384
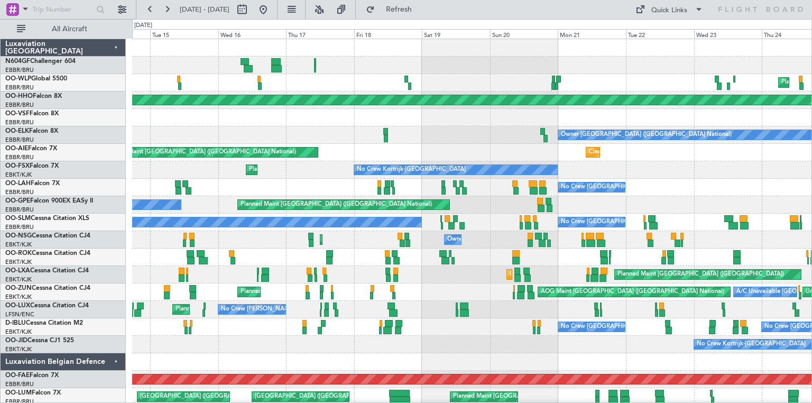
click at [759, 273] on div "Planned Maint Milan (Linate) Planned Maint Geneva (Cointrin) Owner Brussels (Br…" at bounding box center [471, 222] width 679 height 366
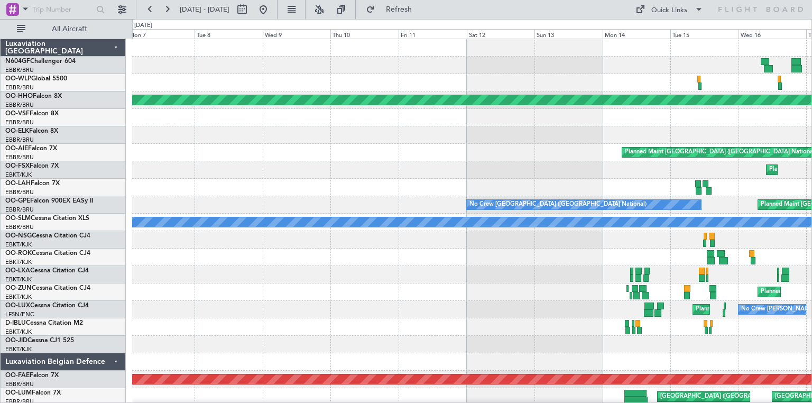
click at [806, 309] on div "Planned Maint Geneva (Cointrin) Planned Maint Brussels (Brussels National) Plan…" at bounding box center [471, 222] width 679 height 366
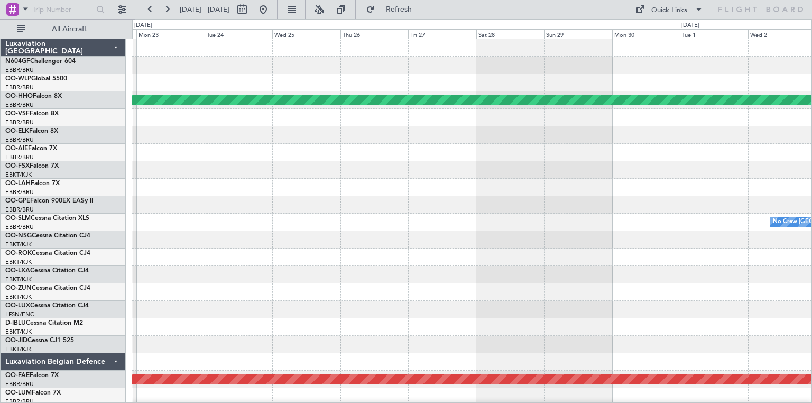
click at [795, 278] on div "Planned Maint Geneva (Cointrin) No Crew Brussels (Brussels National) Planned Ma…" at bounding box center [471, 222] width 679 height 366
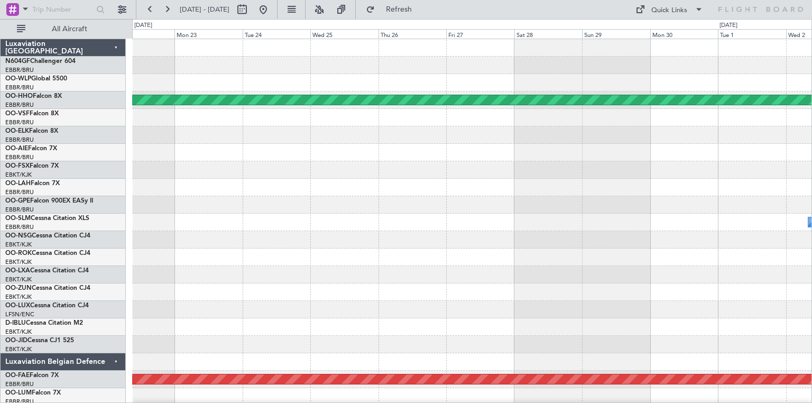
click at [811, 290] on div "Planned Maint Geneva (Cointrin) No Crew Brussels (Brussels National) Planned Ma…" at bounding box center [406, 211] width 812 height 384
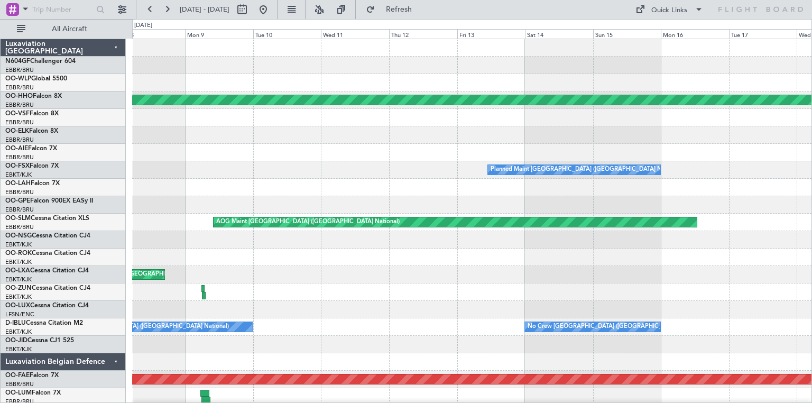
scroll to position [0, 0]
click at [811, 246] on div "Planned Maint Geneva (Cointrin) Planned Maint Brussels (Brussels National) Unpl…" at bounding box center [406, 211] width 812 height 384
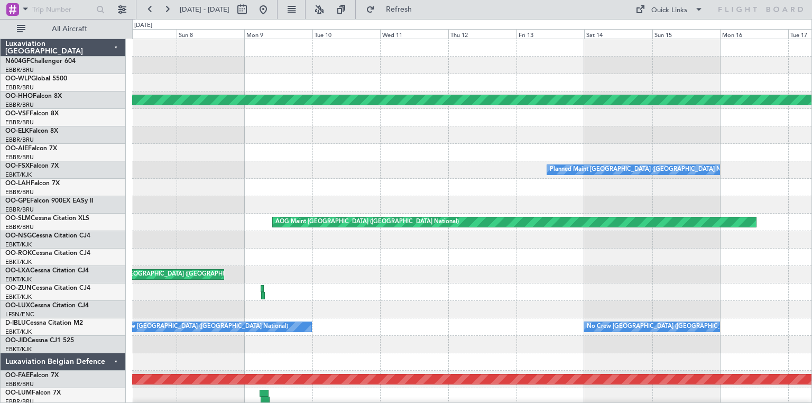
click at [752, 254] on div "Planned Maint Geneva (Cointrin) Planned Maint Brussels (Brussels National) Unpl…" at bounding box center [471, 222] width 679 height 366
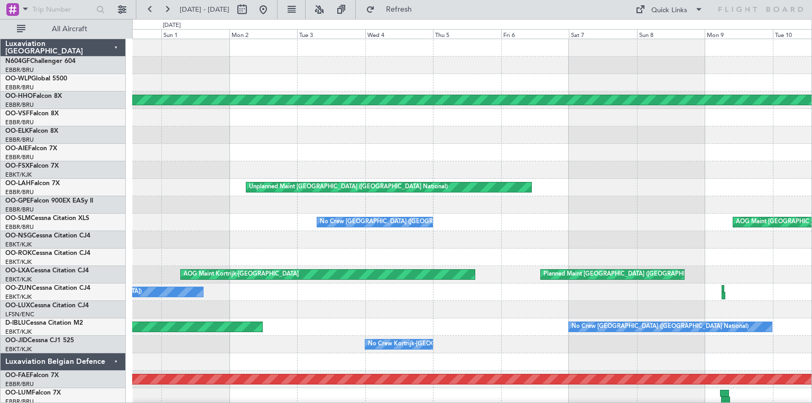
click at [811, 258] on div "Planned Maint Geneva (Cointrin) Unplanned Maint Brussels (Brussels National) AO…" at bounding box center [406, 211] width 812 height 384
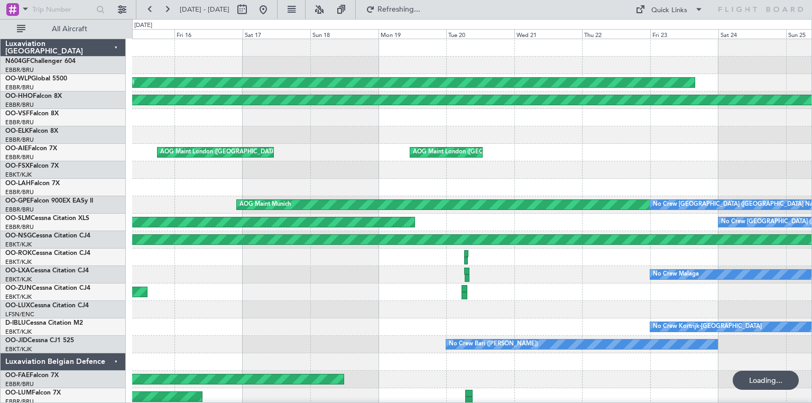
click at [787, 283] on div "Planned Maint Milan (Linate) Planned Maint Geneva (Cointrin) AOG Maint London (…" at bounding box center [471, 222] width 679 height 366
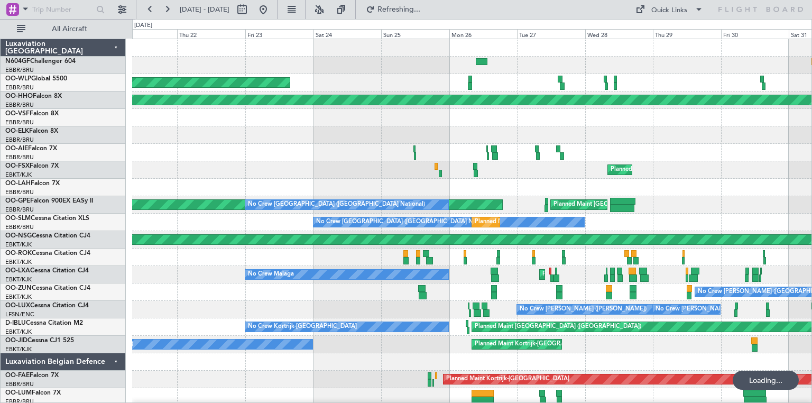
click at [72, 241] on div "Planned Maint Milan (Linate) Planned Maint Geneva (Cointrin) AOG Maint London (…" at bounding box center [406, 211] width 812 height 384
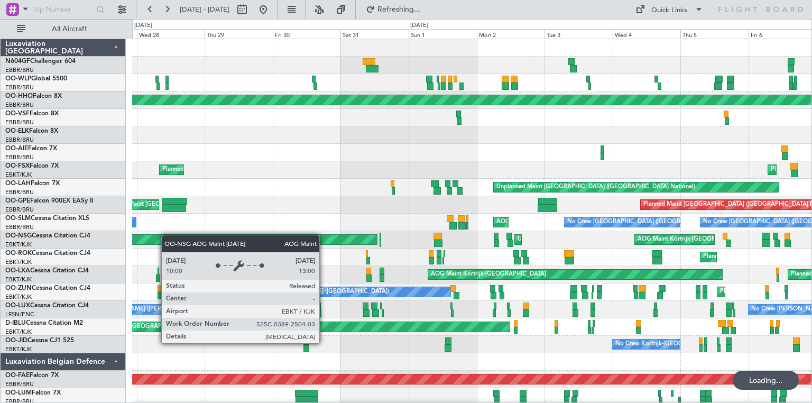
click at [157, 235] on div "Planned Maint Geneva (Cointrin) Planned Maint Kortrijk-Wevelgem Planned Maint K…" at bounding box center [471, 222] width 679 height 366
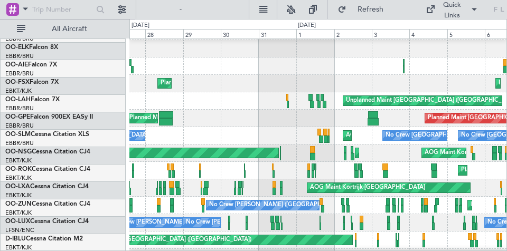
scroll to position [86, 0]
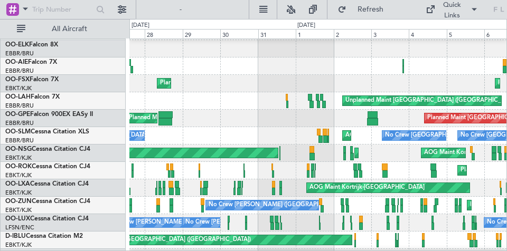
click at [243, 116] on div "Planned Maint Brussels (Brussels National) Planned Maint Brussels (Brussels Nat…" at bounding box center [317, 118] width 377 height 17
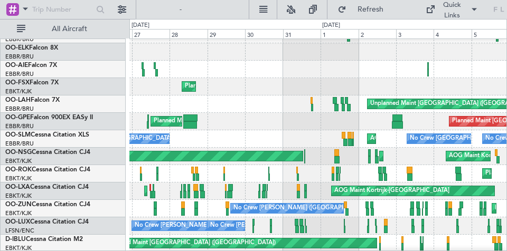
click at [169, 64] on div at bounding box center [317, 69] width 377 height 17
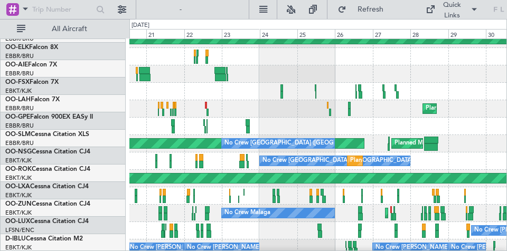
click at [453, 217] on div "Planned Maint Kortrijk-Wevelgem No Crew Malaga AOG Maint Kortrijk-Wevelgem" at bounding box center [317, 213] width 377 height 17
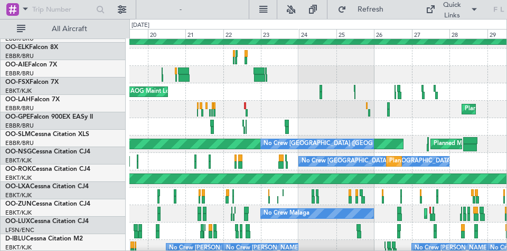
scroll to position [60, 0]
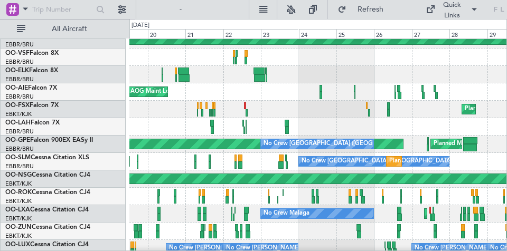
click at [484, 183] on div "Planned Maint Milan (Linate) Planned Maint Geneva (Cointrin) AOG Maint London (…" at bounding box center [317, 162] width 377 height 366
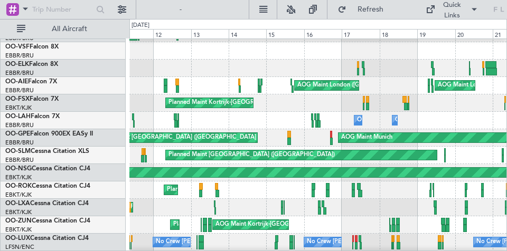
click at [507, 169] on div "Planned Maint Geneva (Cointrin) Planned Maint Geneva (Cointrin) AOG Maint Londo…" at bounding box center [253, 135] width 507 height 232
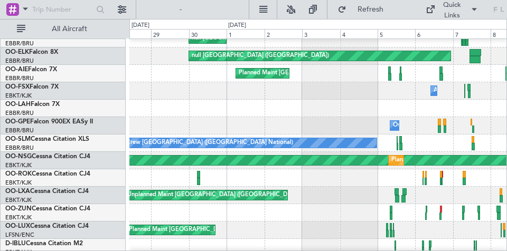
click at [329, 171] on div "null Brussels (Brussels National) Planned Maint Geneva (Cointrin) null Brussels…" at bounding box center [253, 135] width 507 height 232
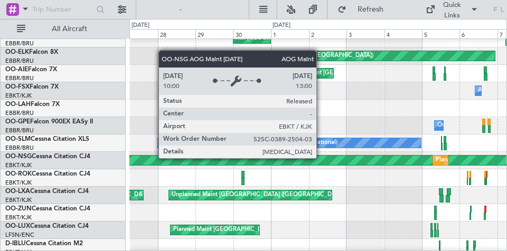
scroll to position [79, 0]
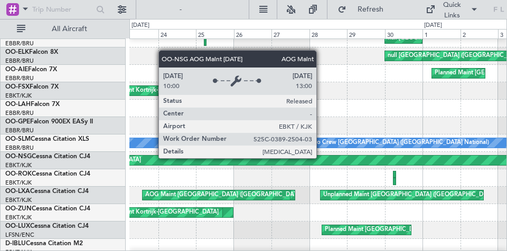
click at [351, 159] on div "AOG Maint Kortrijk-Wevelgem" at bounding box center [453, 161] width 861 height 10
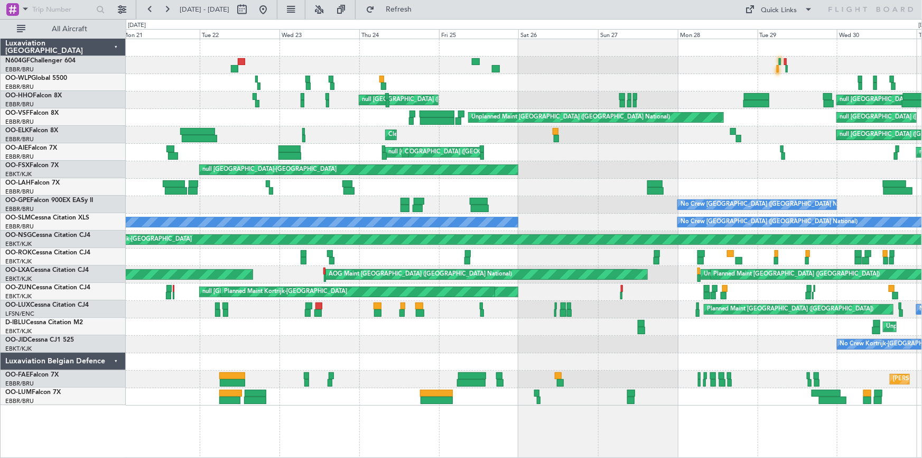
scroll to position [0, 0]
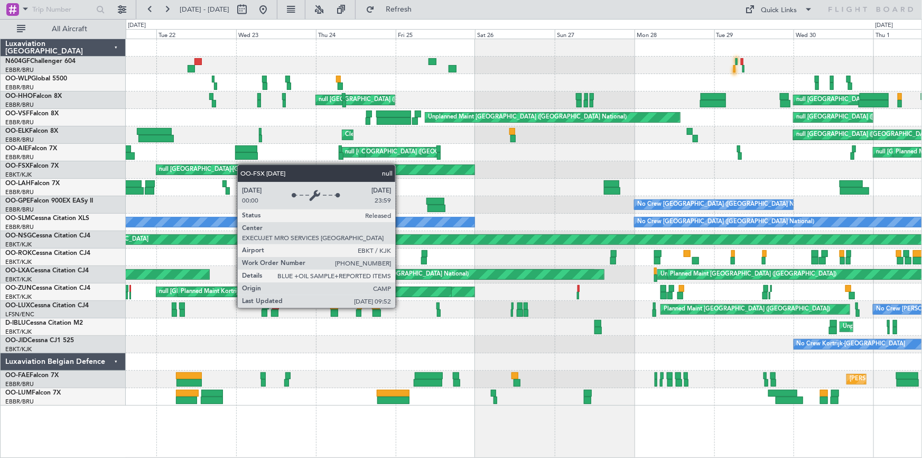
click at [243, 166] on div "null Brussels (Brussels National) null Paris (Le Bourget) Unplanned Maint Bruss…" at bounding box center [524, 222] width 796 height 366
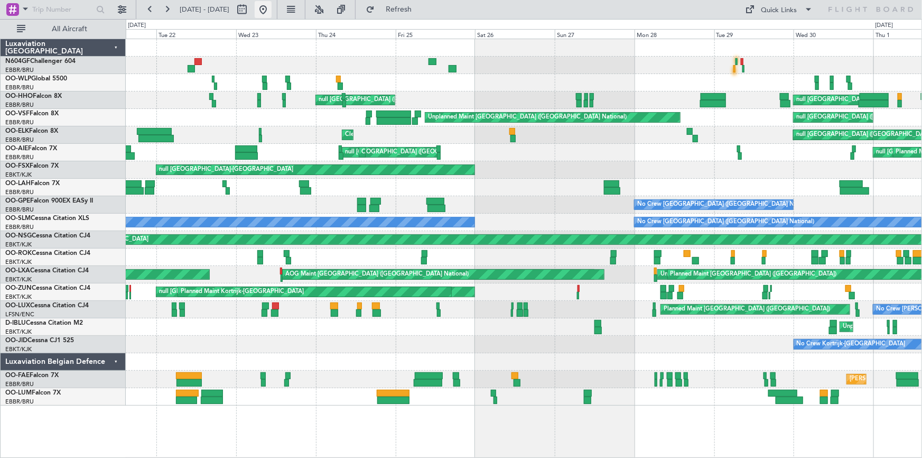
click at [272, 12] on button at bounding box center [263, 9] width 17 height 17
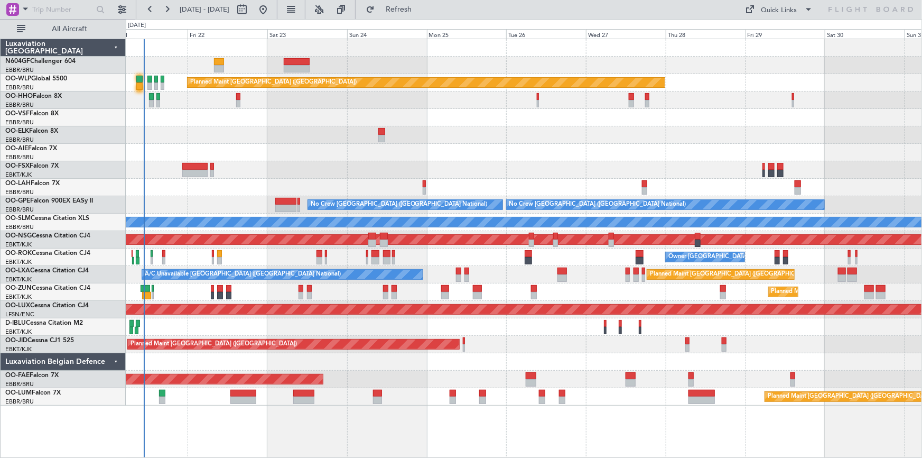
click at [263, 402] on div "Planned Maint Berlin (Brandenburg) Planned Maint London (Farnborough) Planned M…" at bounding box center [524, 248] width 797 height 419
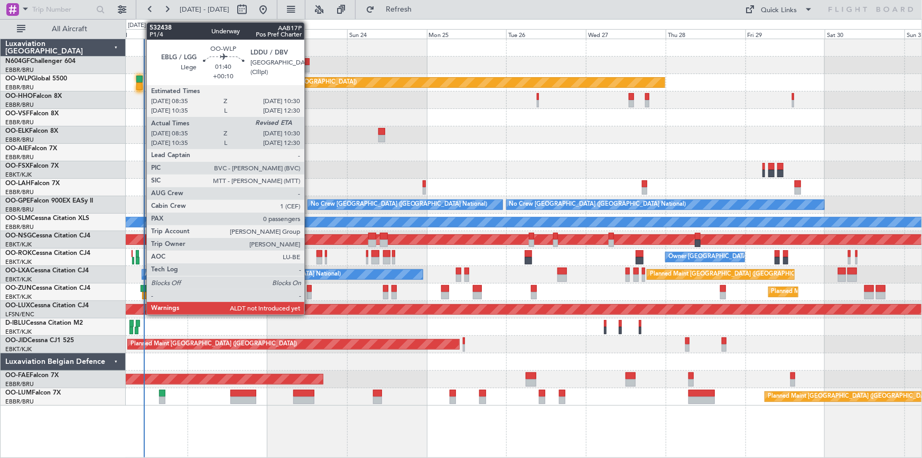
click at [141, 85] on div at bounding box center [139, 85] width 7 height 7
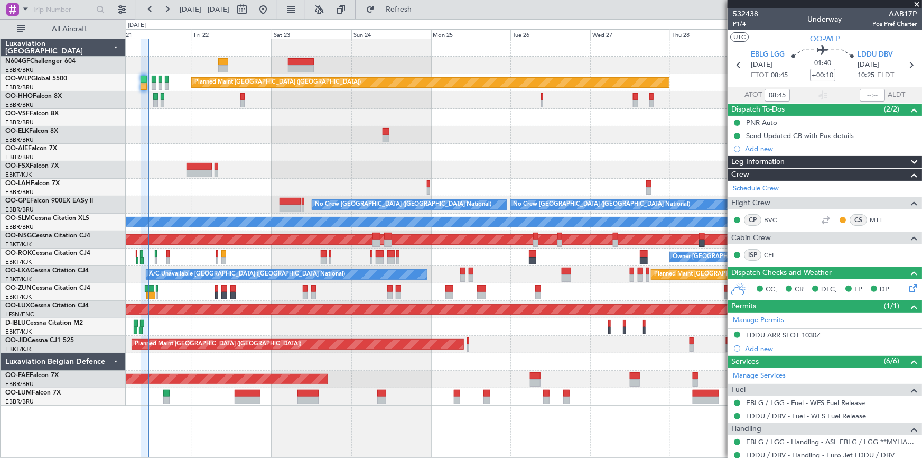
click at [226, 208] on div "Planned Maint Brussels (Brussels National) No Crew Brussels (Brussels National)…" at bounding box center [524, 204] width 796 height 17
click at [262, 261] on div "Owner [GEOGRAPHIC_DATA]-[GEOGRAPHIC_DATA]" at bounding box center [524, 256] width 796 height 17
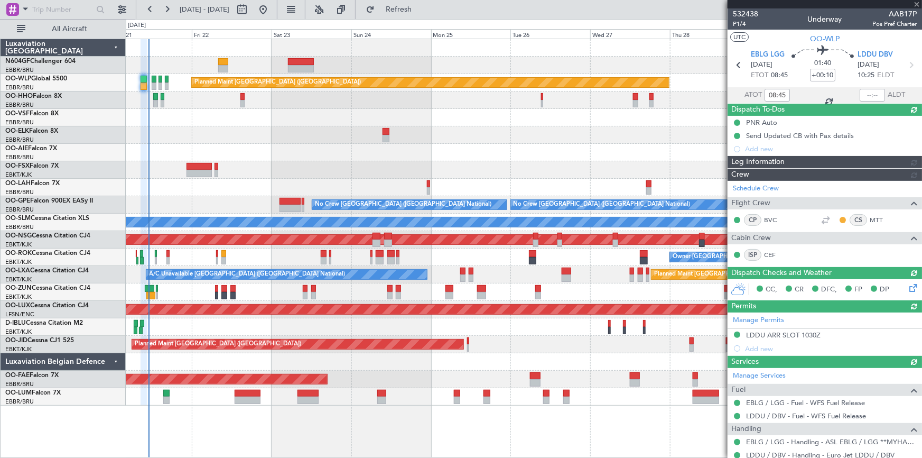
type input "10:26"
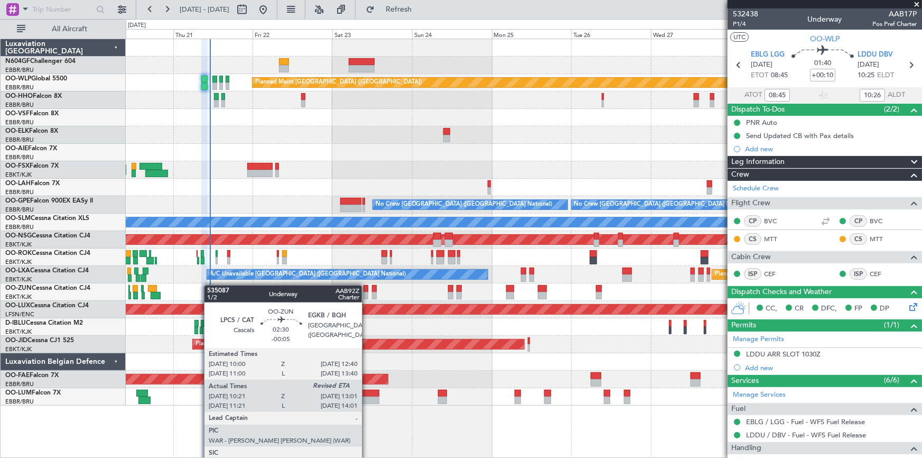
click at [207, 285] on div "Planned Maint Berlin (Brandenburg) Planned Maint London (Farnborough) Planned M…" at bounding box center [524, 222] width 796 height 366
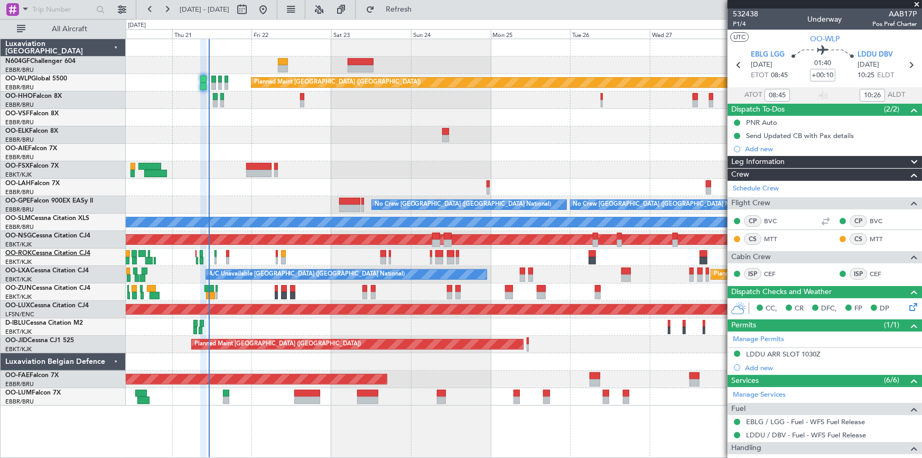
click at [67, 256] on link "OO-ROK Cessna Citation CJ4" at bounding box center [47, 253] width 85 height 6
click at [41, 272] on link "OO-LXA Cessna Citation CJ4" at bounding box center [46, 270] width 83 height 6
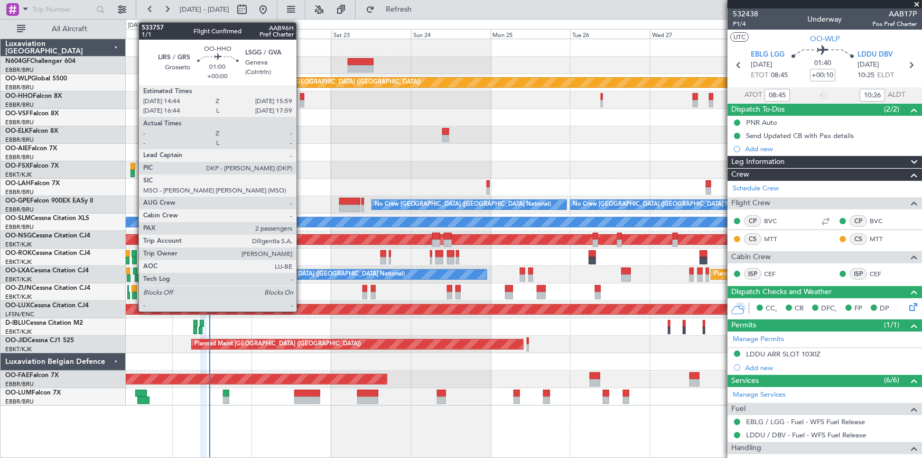
click at [301, 100] on div at bounding box center [302, 103] width 4 height 7
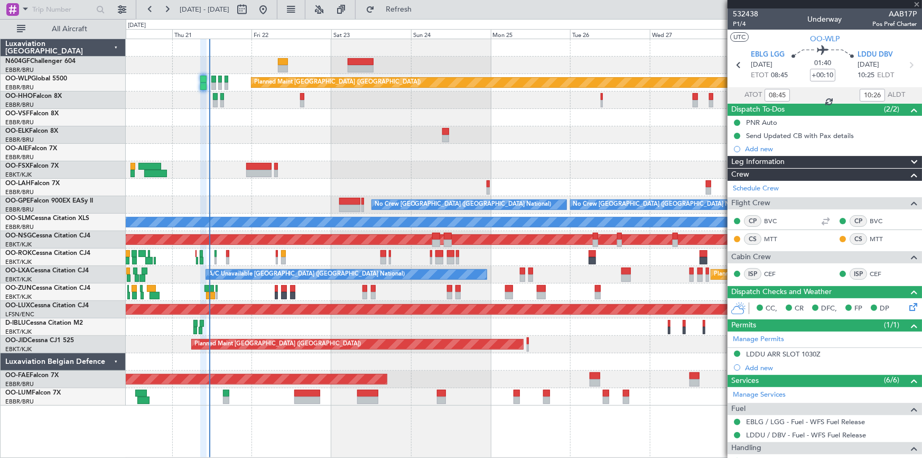
type input "2"
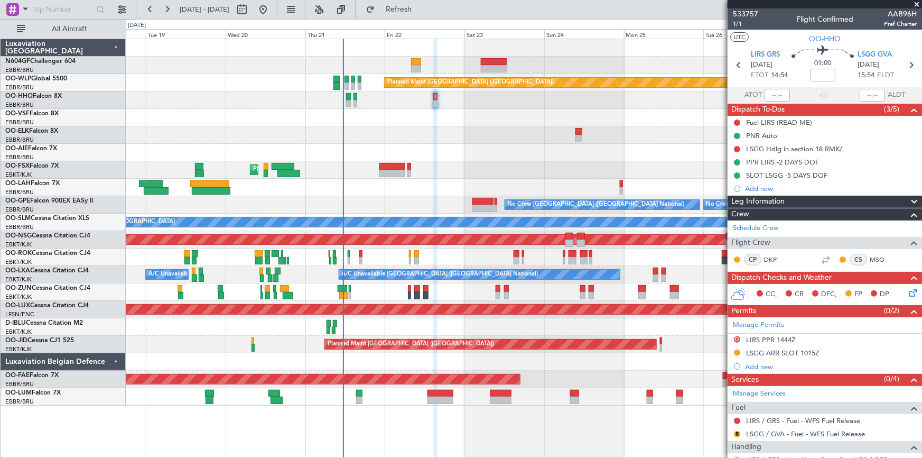
click at [314, 193] on div "Planned Maint Berlin (Brandenburg) AOG Maint Geneva (Cointrin) Planned Maint Ko…" at bounding box center [524, 222] width 796 height 366
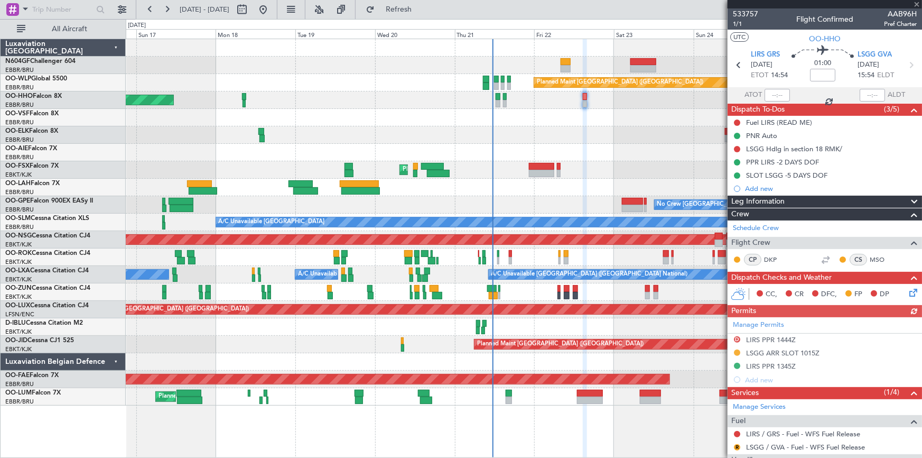
click at [367, 232] on div "Planned Maint Berlin (Brandenburg) AOG Maint Geneva (Cointrin) A/C Unavailable …" at bounding box center [524, 222] width 796 height 366
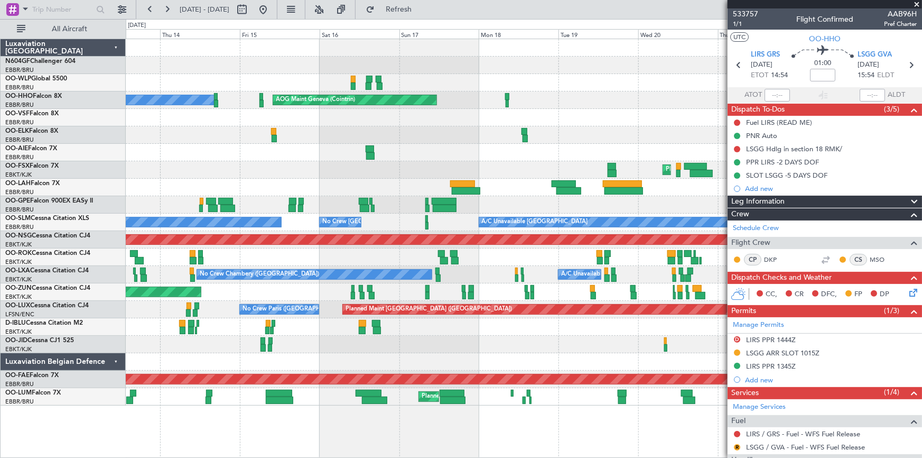
click at [493, 230] on div "Planned Maint Berlin (Brandenburg) AOG Maint Geneva (Cointrin) A/C Unavailable …" at bounding box center [524, 222] width 796 height 366
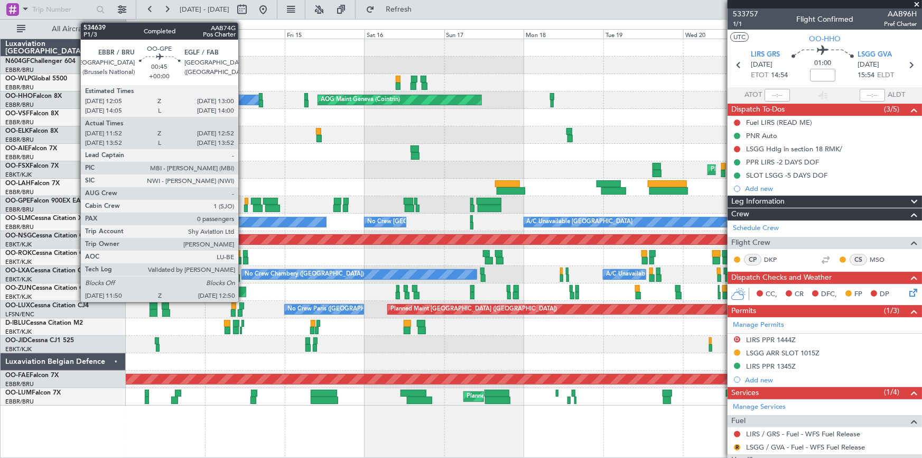
click at [244, 206] on div at bounding box center [246, 207] width 4 height 7
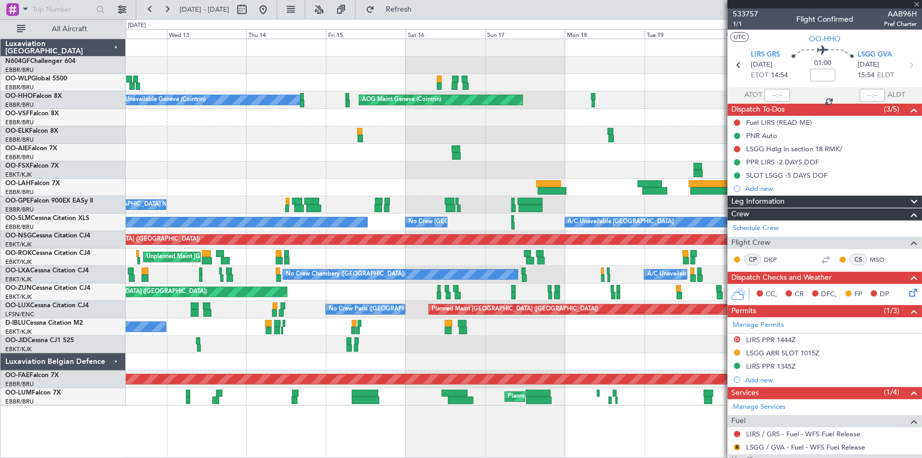
click at [359, 264] on div "Planned Maint Berlin (Brandenburg) A/C Unavailable Geneva (Cointrin) AOG Maint …" at bounding box center [524, 222] width 796 height 366
type input "11:57"
type input "12:47"
type input "0"
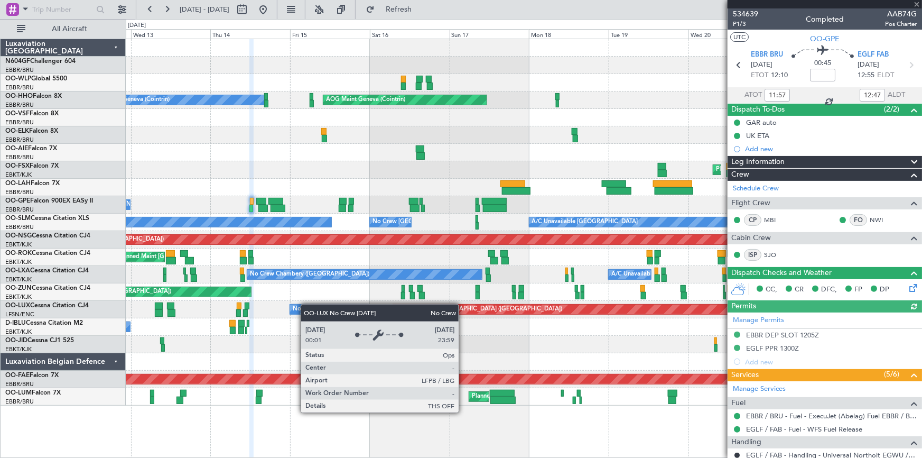
click at [305, 308] on div "Planned Maint Berlin (Brandenburg) A/C Unavailable Geneva (Cointrin) AOG Maint …" at bounding box center [524, 222] width 796 height 366
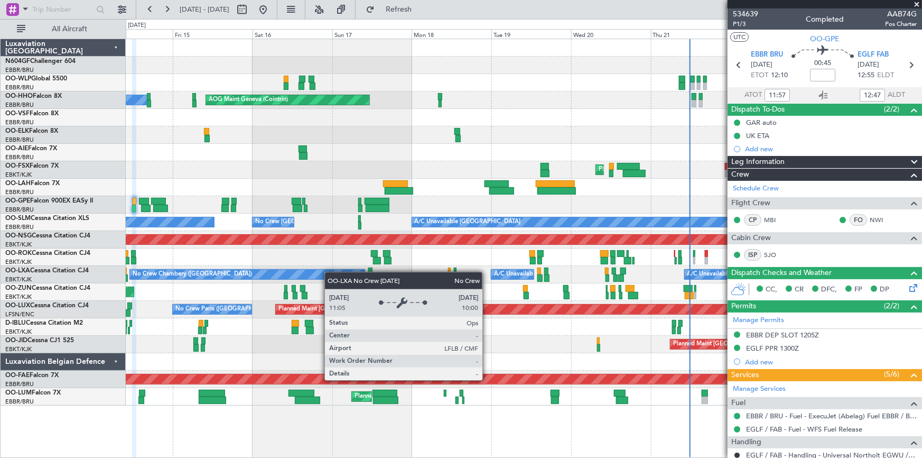
click at [105, 272] on div "Planned Maint Berlin (Brandenburg) A/C Unavailable Geneva (Cointrin) AOG Maint …" at bounding box center [461, 238] width 922 height 439
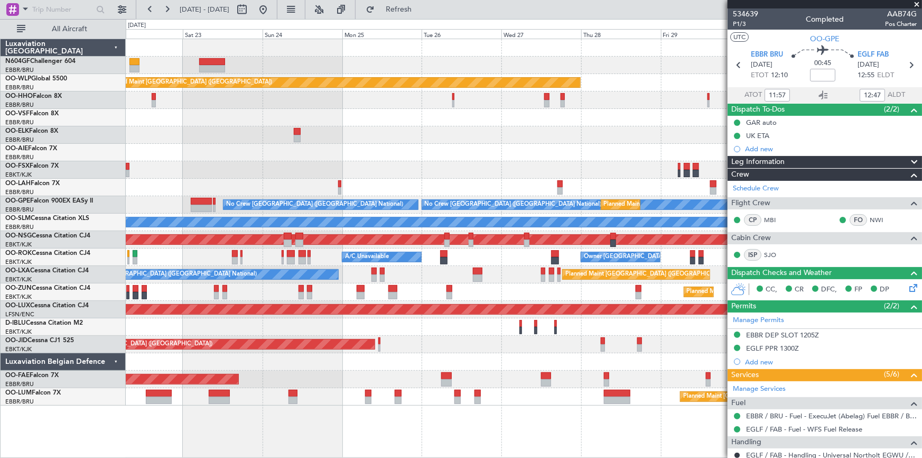
click at [73, 241] on div "Planned Maint Berlin (Brandenburg) Planned Maint London (Farnborough) Planned M…" at bounding box center [461, 238] width 922 height 439
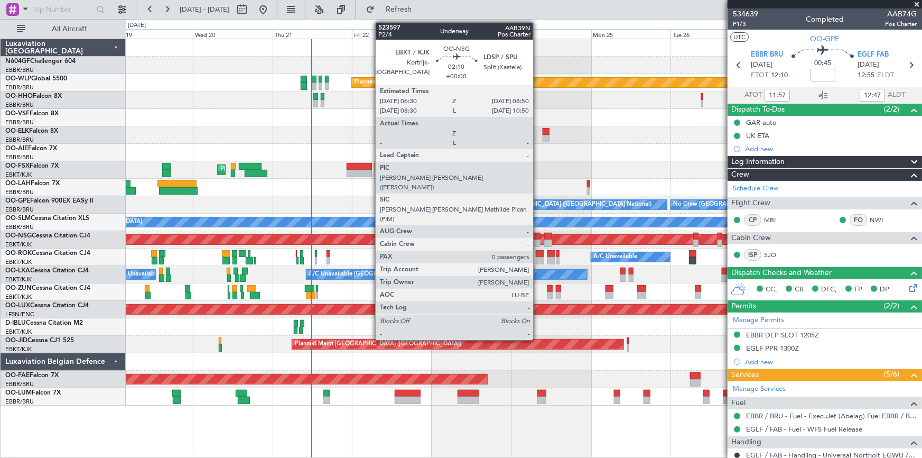
click at [536, 241] on div at bounding box center [537, 242] width 8 height 7
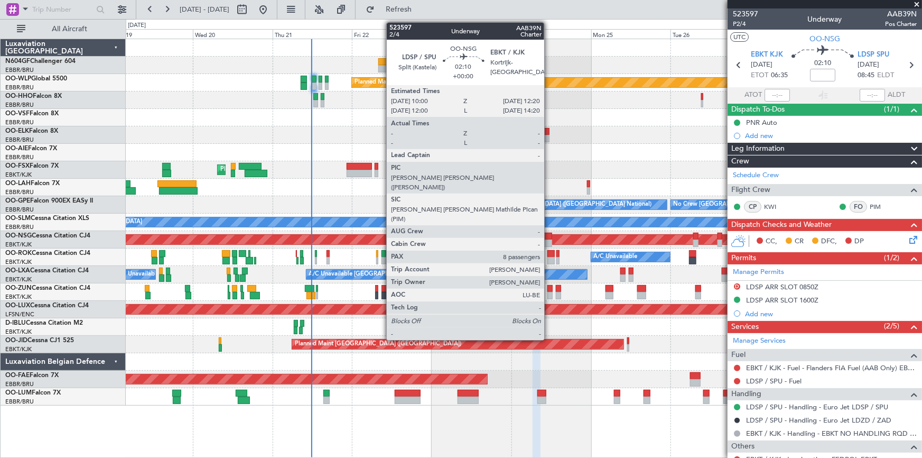
click at [549, 241] on div at bounding box center [548, 242] width 8 height 7
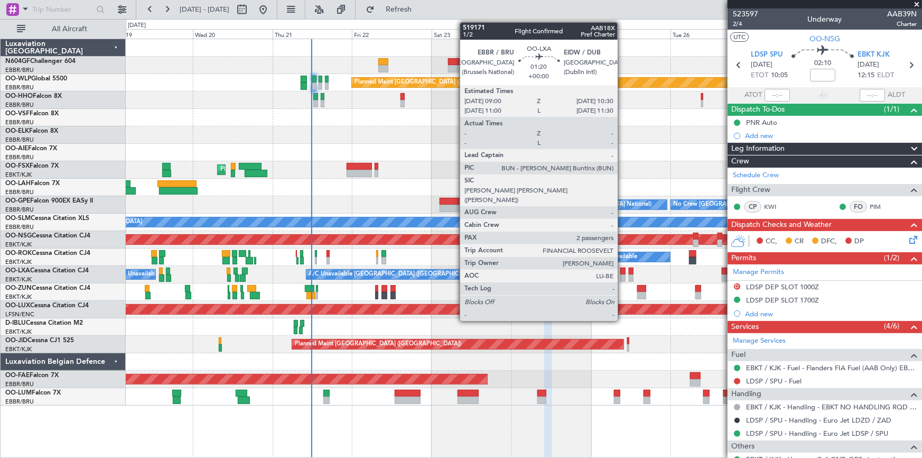
click at [622, 272] on div at bounding box center [622, 270] width 5 height 7
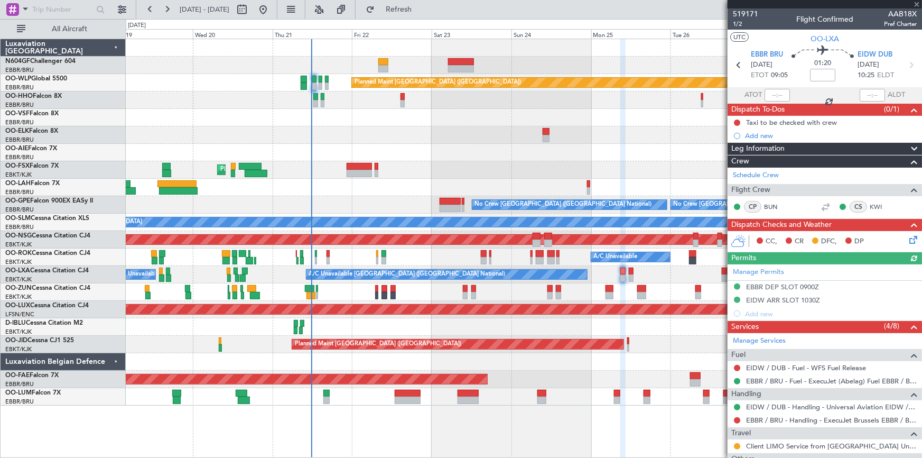
scroll to position [133, 0]
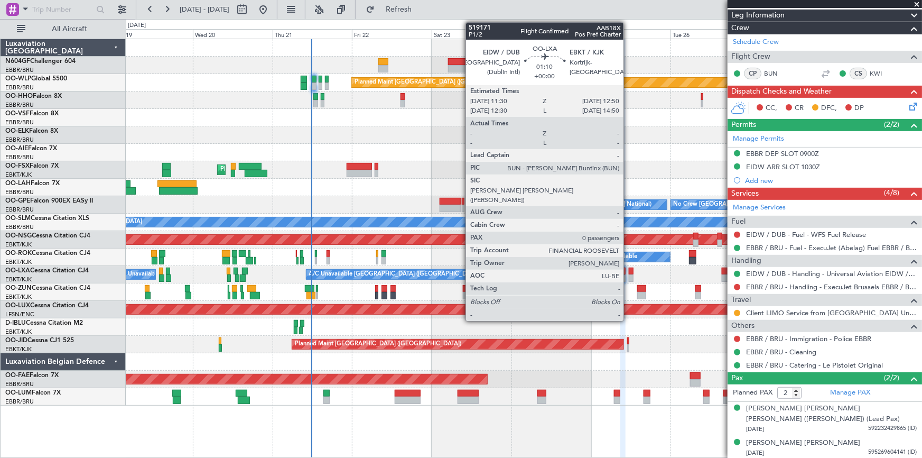
click at [632, 276] on div at bounding box center [631, 277] width 5 height 7
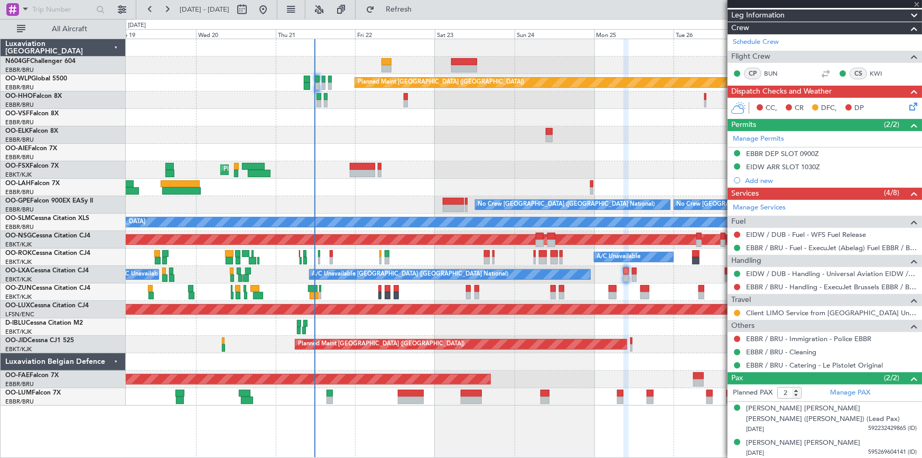
click at [632, 277] on div at bounding box center [634, 277] width 5 height 7
type input "0"
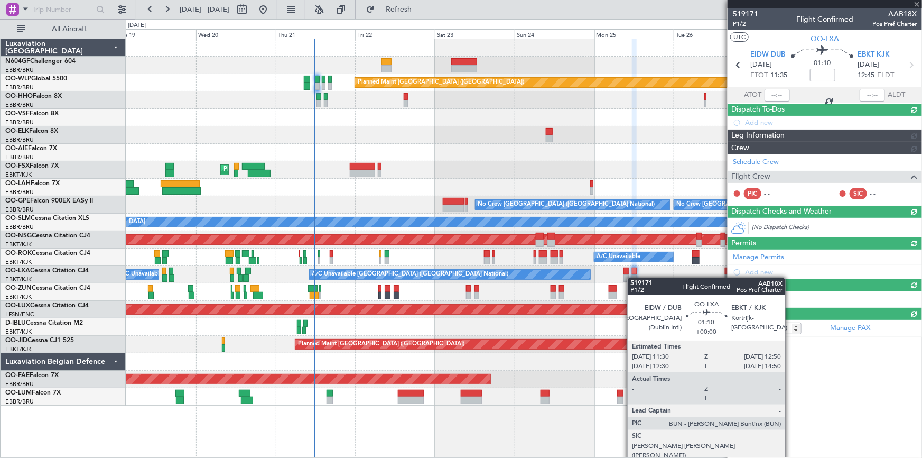
scroll to position [0, 0]
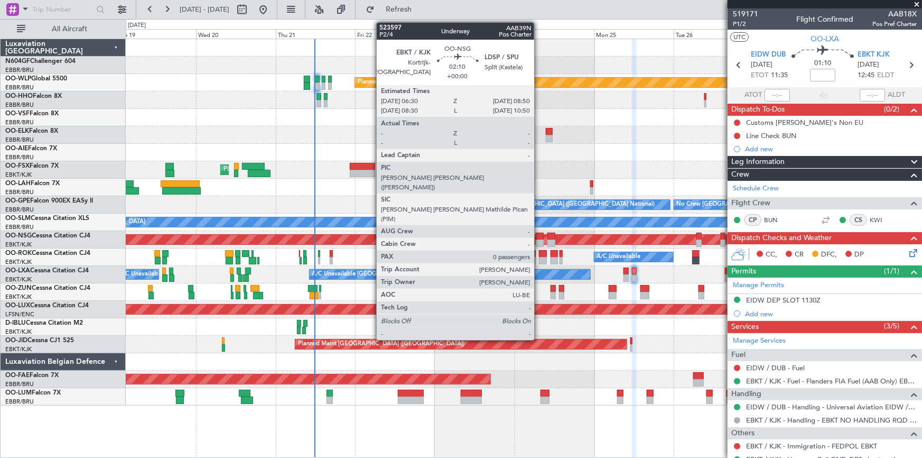
click at [539, 241] on div at bounding box center [540, 242] width 8 height 7
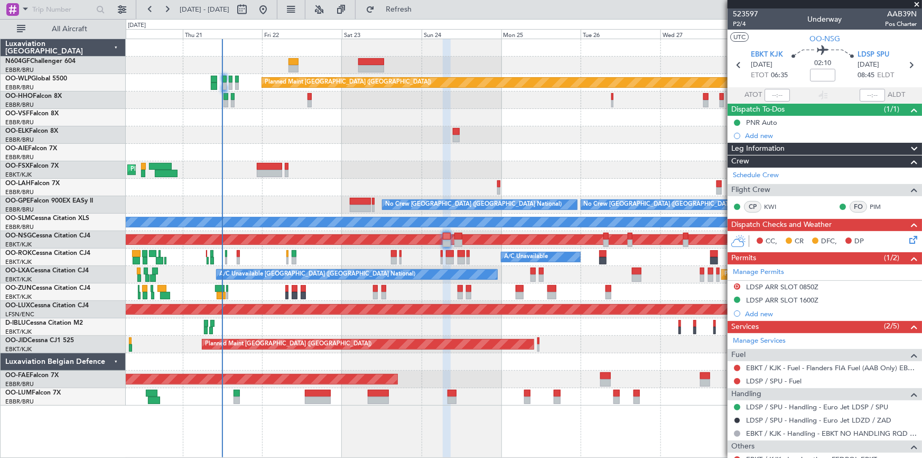
click at [397, 372] on div "Planned Maint [GEOGRAPHIC_DATA] ([GEOGRAPHIC_DATA]) Planned Maint [GEOGRAPHIC_D…" at bounding box center [524, 222] width 796 height 366
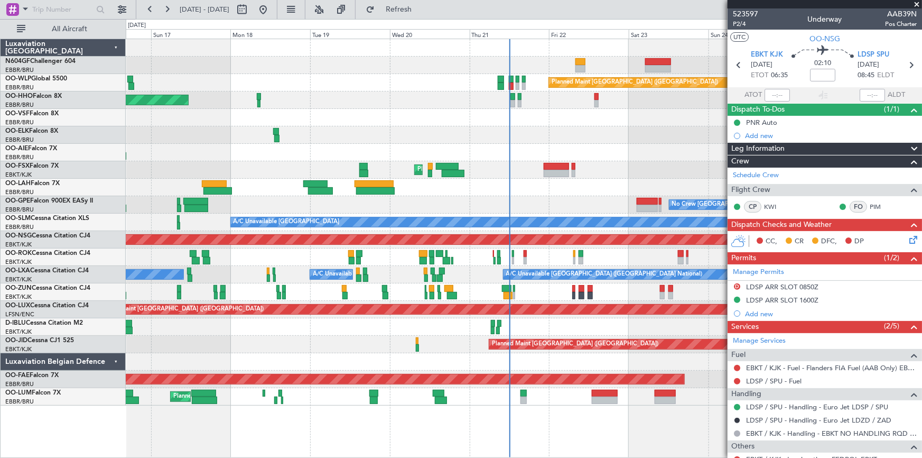
click at [581, 231] on div "Planned Maint [GEOGRAPHIC_DATA] ([GEOGRAPHIC_DATA]) AOG Maint Geneva ([GEOGRAPH…" at bounding box center [524, 222] width 796 height 366
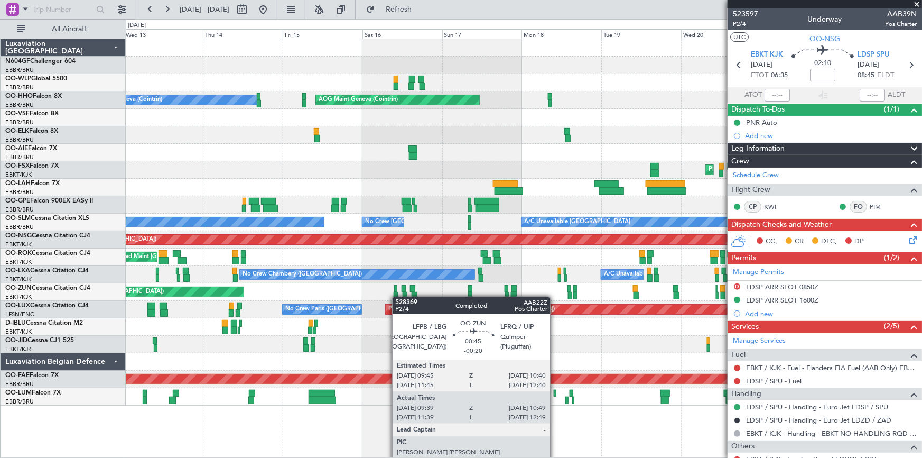
click at [397, 296] on div "Planned Maint [GEOGRAPHIC_DATA] ([GEOGRAPHIC_DATA]) AOG Maint Geneva ([GEOGRAPH…" at bounding box center [524, 222] width 796 height 366
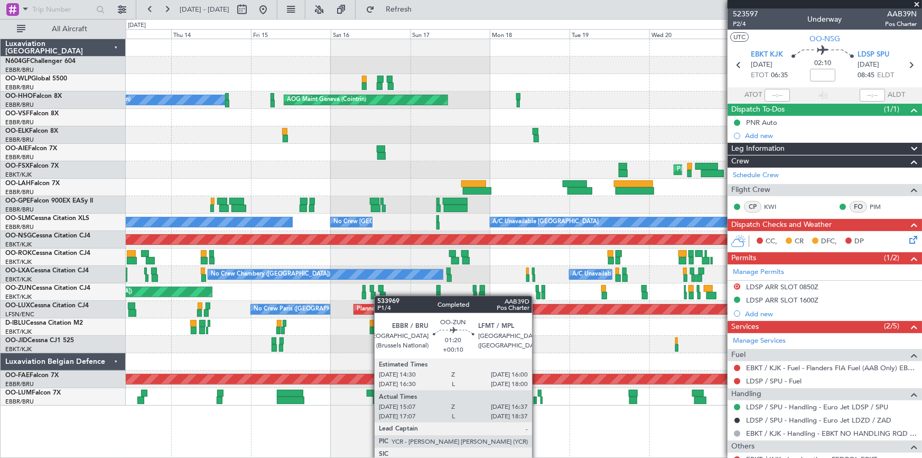
click at [375, 296] on div "Planned Maint [GEOGRAPHIC_DATA] ([GEOGRAPHIC_DATA]) AOG Maint Geneva ([GEOGRAPH…" at bounding box center [524, 222] width 796 height 366
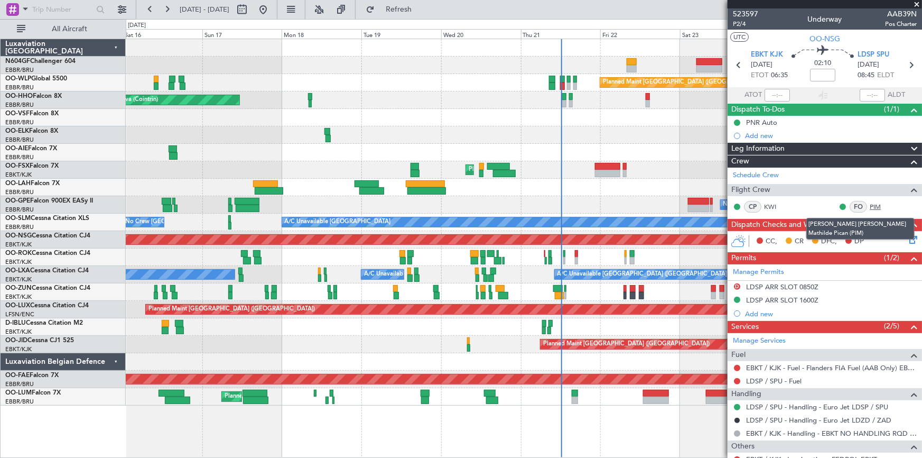
click at [870, 206] on link "PIM" at bounding box center [882, 207] width 24 height 10
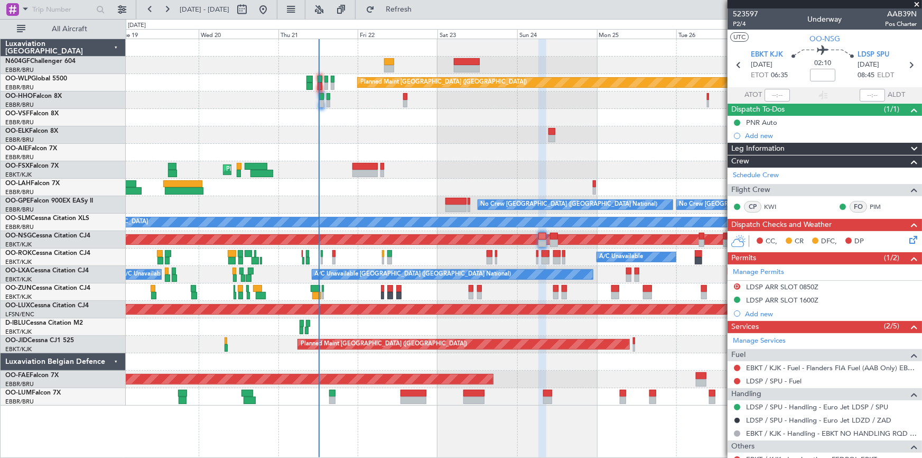
click at [383, 203] on div "Planned Maint [GEOGRAPHIC_DATA] ([GEOGRAPHIC_DATA]) AOG Maint Geneva ([GEOGRAPH…" at bounding box center [524, 222] width 796 height 366
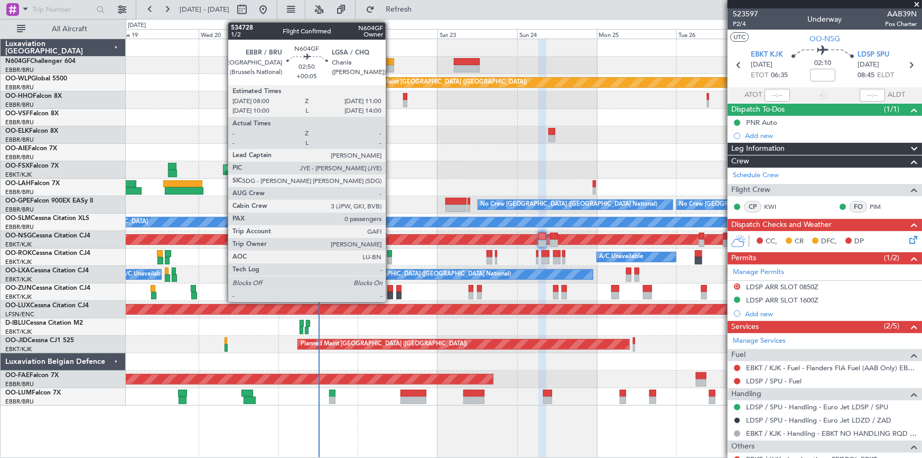
click at [391, 71] on div at bounding box center [389, 68] width 10 height 7
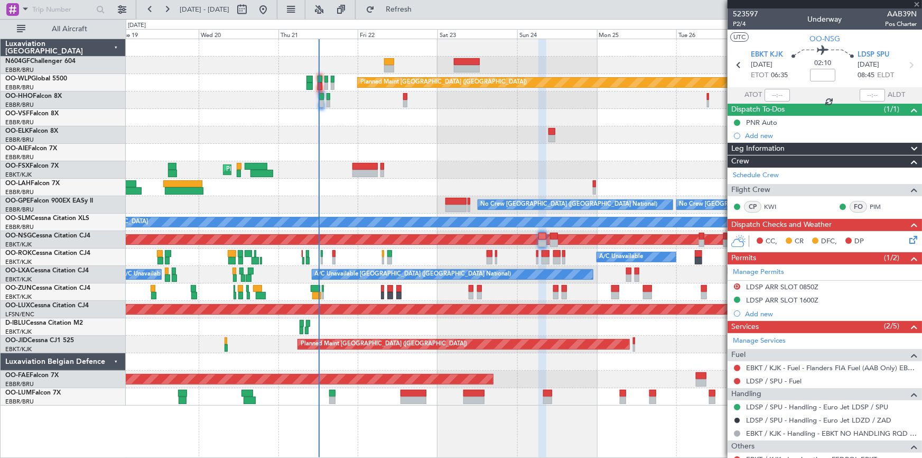
type input "+00:05"
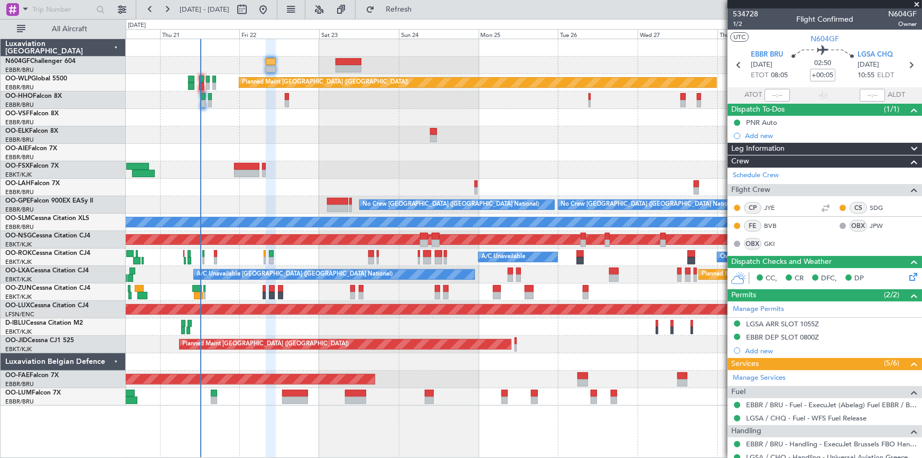
click at [477, 149] on div "Planned Maint [GEOGRAPHIC_DATA] ([GEOGRAPHIC_DATA])" at bounding box center [524, 152] width 796 height 17
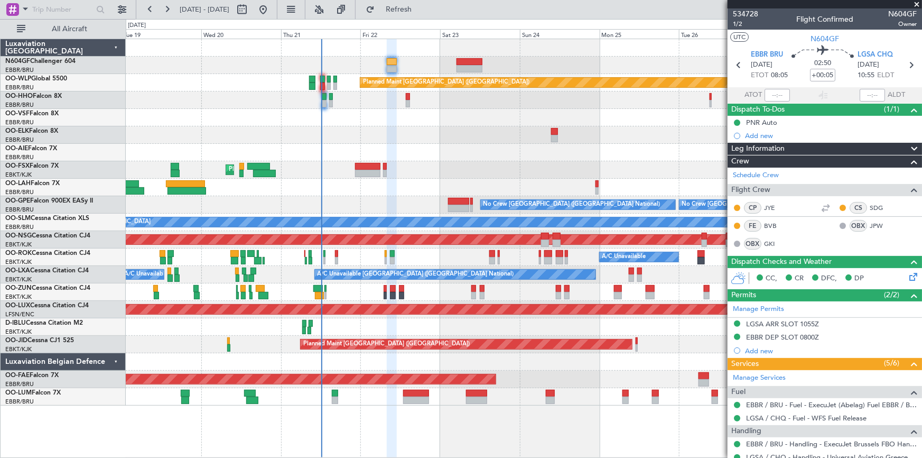
click at [595, 164] on div "Planned Maint [GEOGRAPHIC_DATA] ([GEOGRAPHIC_DATA]) AOG Maint Geneva ([GEOGRAPH…" at bounding box center [524, 222] width 796 height 366
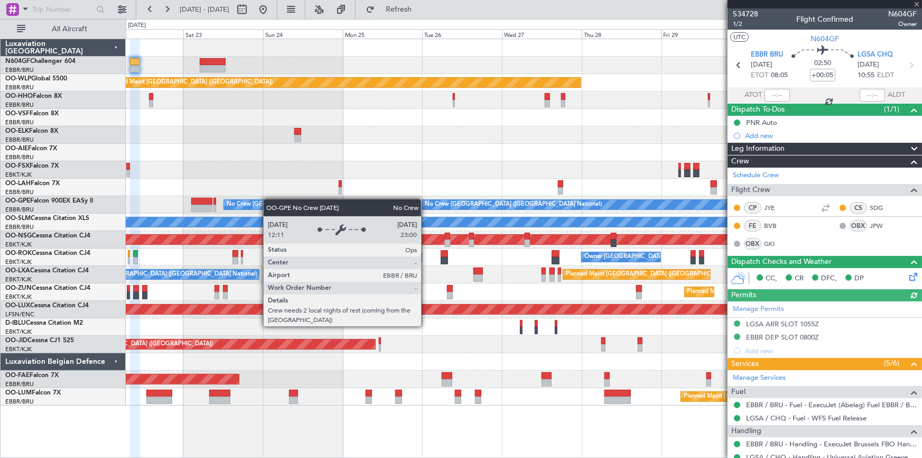
click at [242, 193] on div "Planned Maint [GEOGRAPHIC_DATA] ([GEOGRAPHIC_DATA]) Planned Maint [GEOGRAPHIC_D…" at bounding box center [524, 222] width 796 height 366
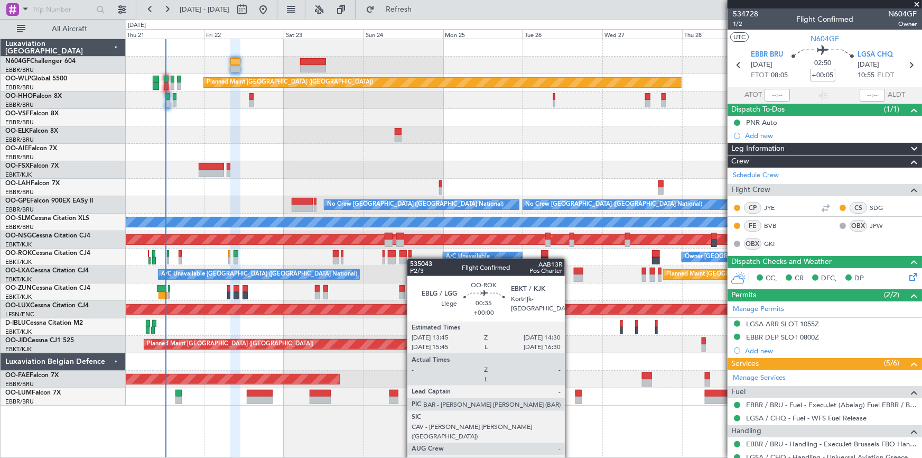
click at [411, 259] on div "Planned Maint [GEOGRAPHIC_DATA] ([GEOGRAPHIC_DATA]) Planned Maint [GEOGRAPHIC_D…" at bounding box center [524, 222] width 796 height 366
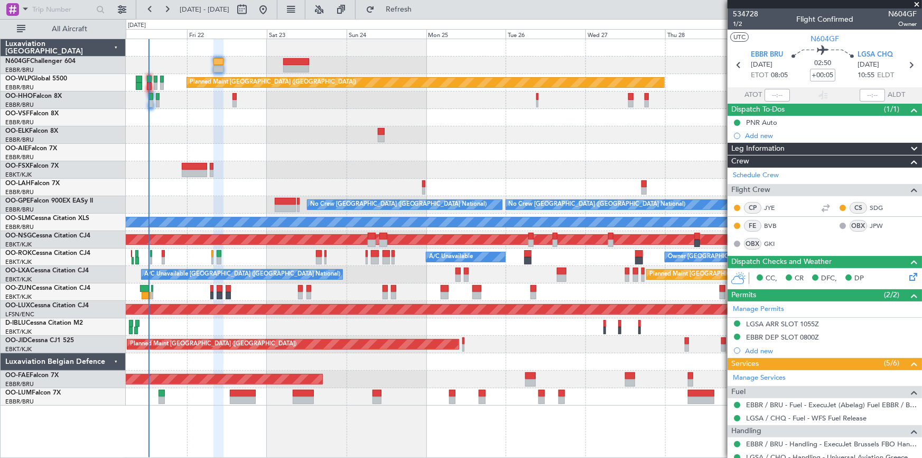
click at [401, 180] on div "Planned Maint [GEOGRAPHIC_DATA] ([GEOGRAPHIC_DATA]) Planned Maint [GEOGRAPHIC_D…" at bounding box center [524, 222] width 796 height 366
